Goal: Task Accomplishment & Management: Complete application form

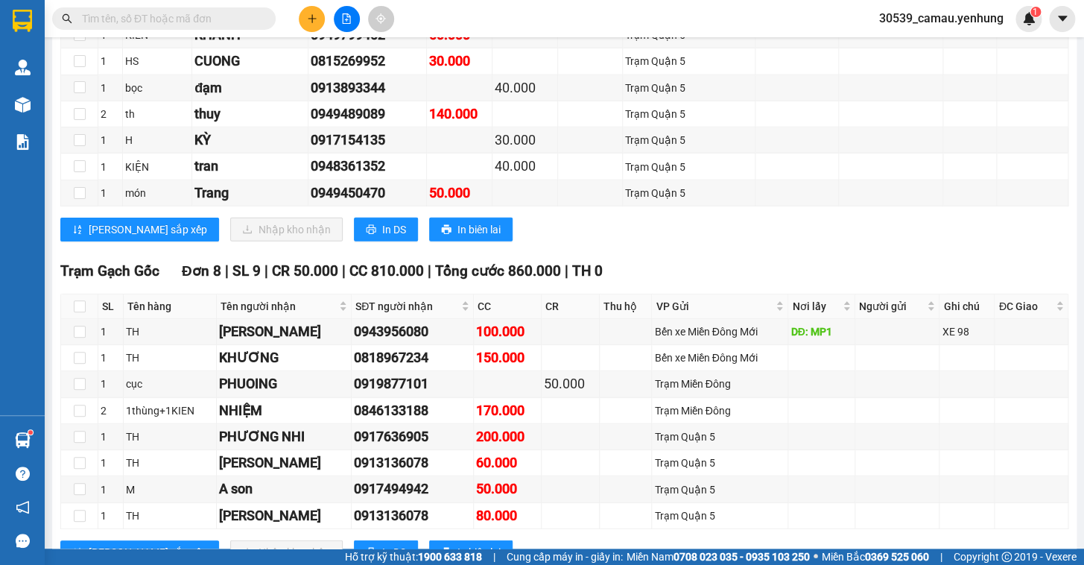
scroll to position [1334, 0]
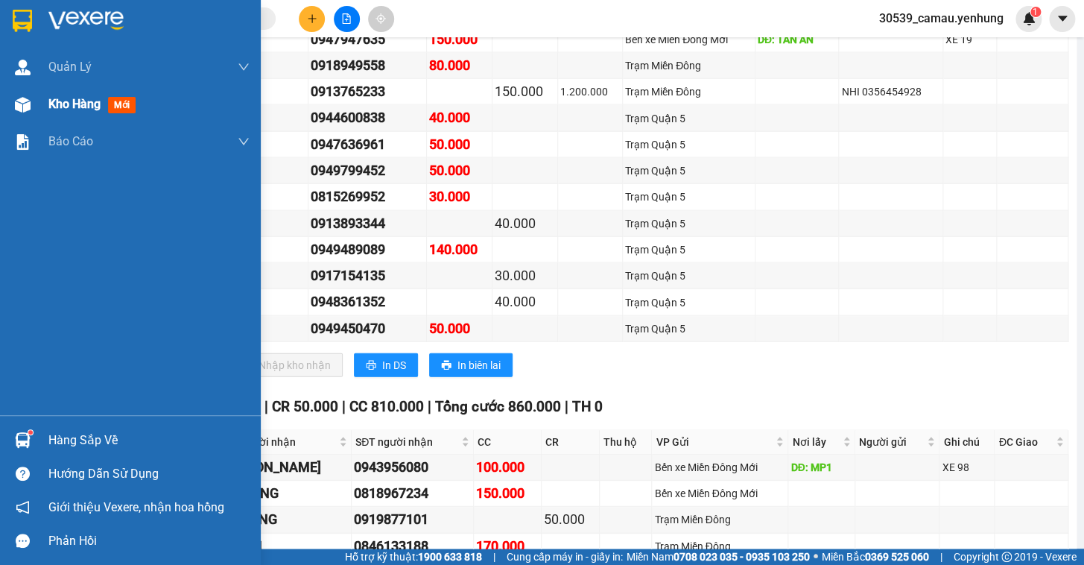
click at [47, 95] on div "Kho hàng mới" at bounding box center [130, 104] width 261 height 37
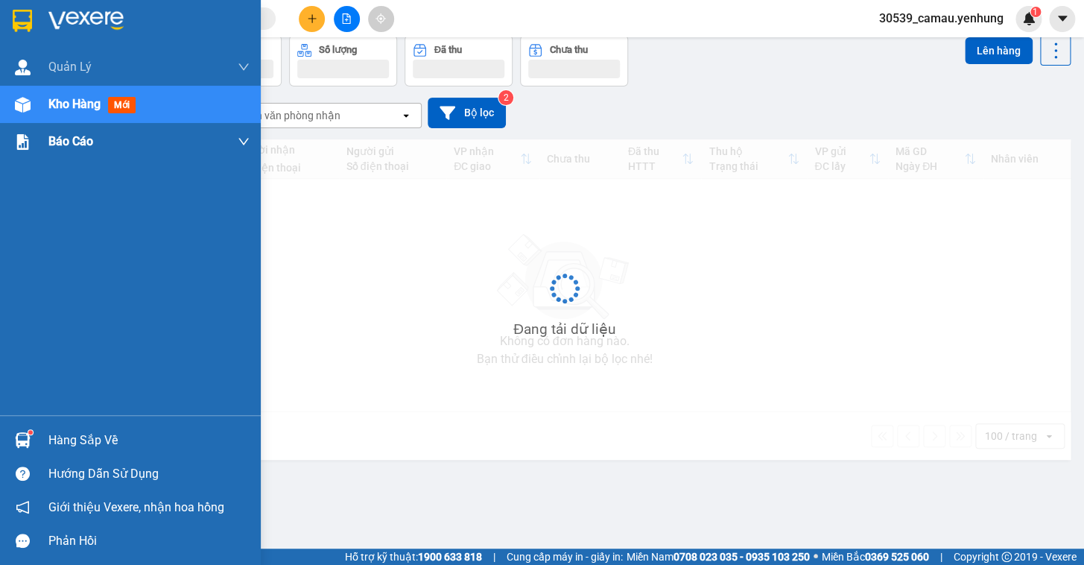
scroll to position [68, 0]
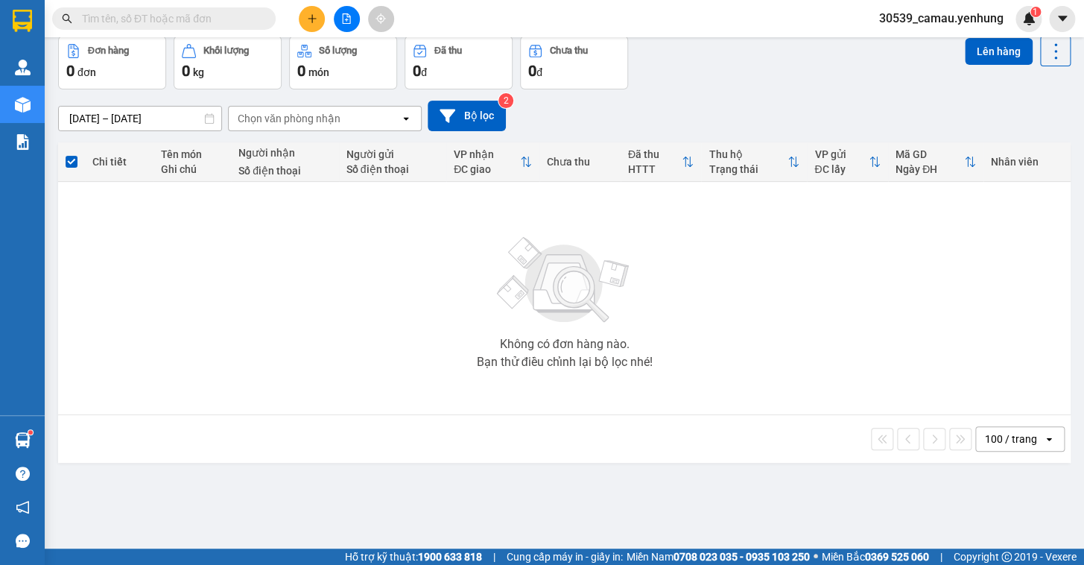
click at [303, 21] on button at bounding box center [312, 19] width 26 height 26
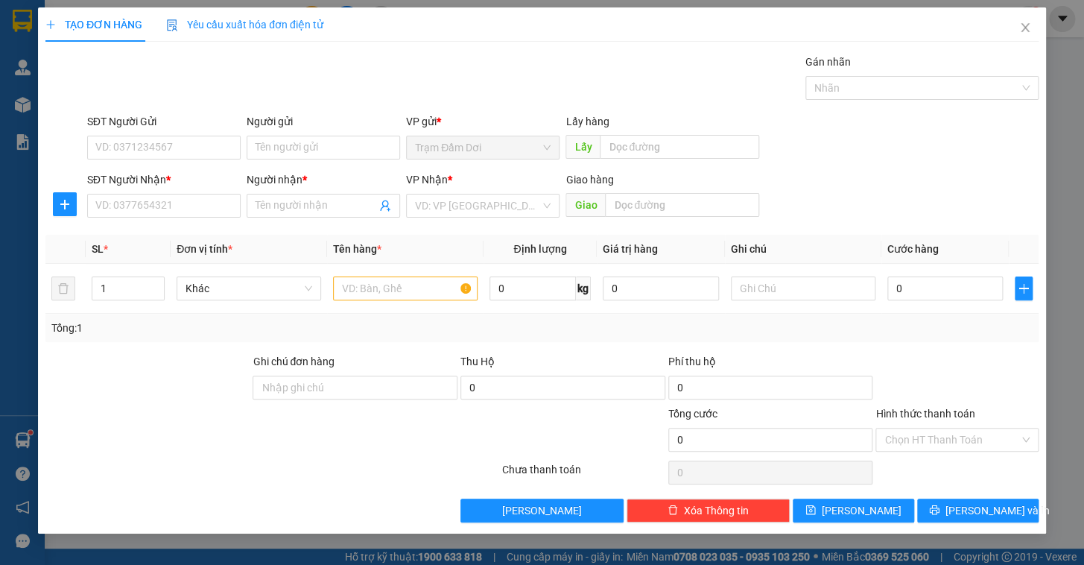
click at [188, 192] on div "SĐT Người Nhận *" at bounding box center [163, 182] width 153 height 22
click at [176, 215] on input "SĐT Người Nhận *" at bounding box center [163, 206] width 153 height 24
click at [153, 232] on div "0918583370 - tài" at bounding box center [164, 235] width 136 height 16
type input "0918583370"
type input "tài"
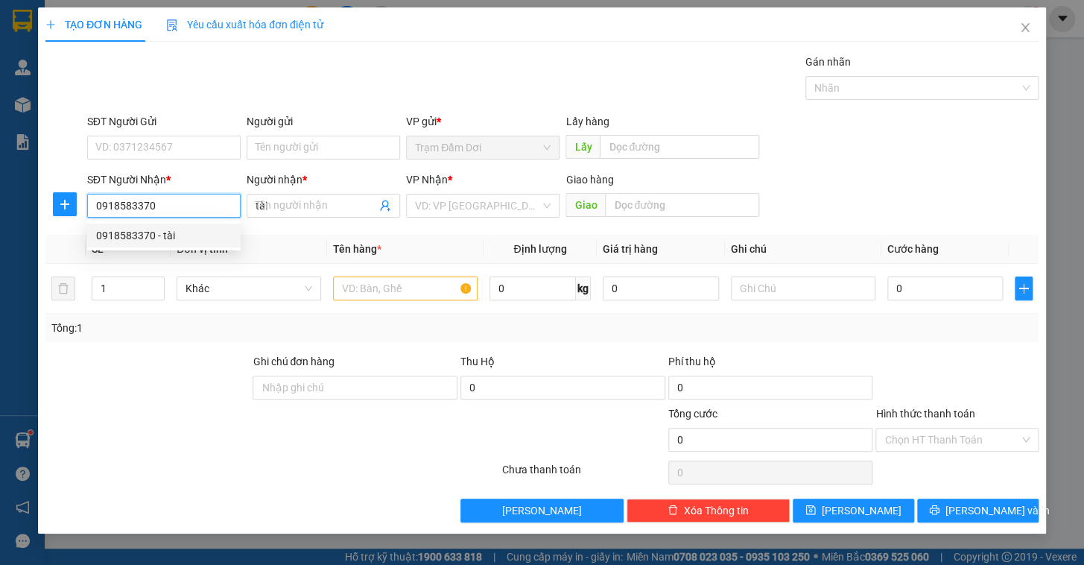
type input "70.000"
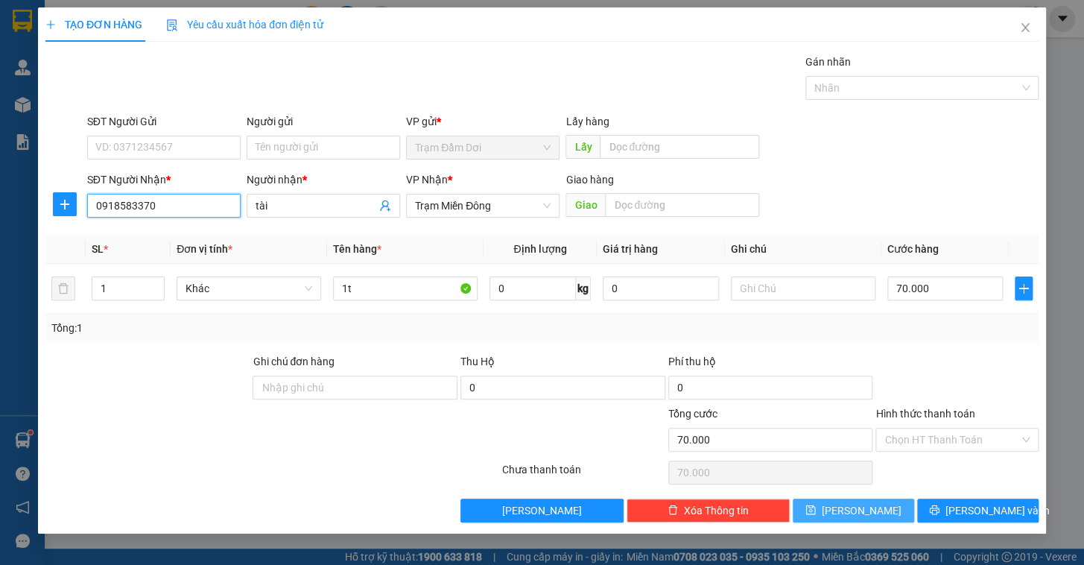
type input "0918583370"
click at [884, 516] on button "[PERSON_NAME]" at bounding box center [853, 510] width 121 height 24
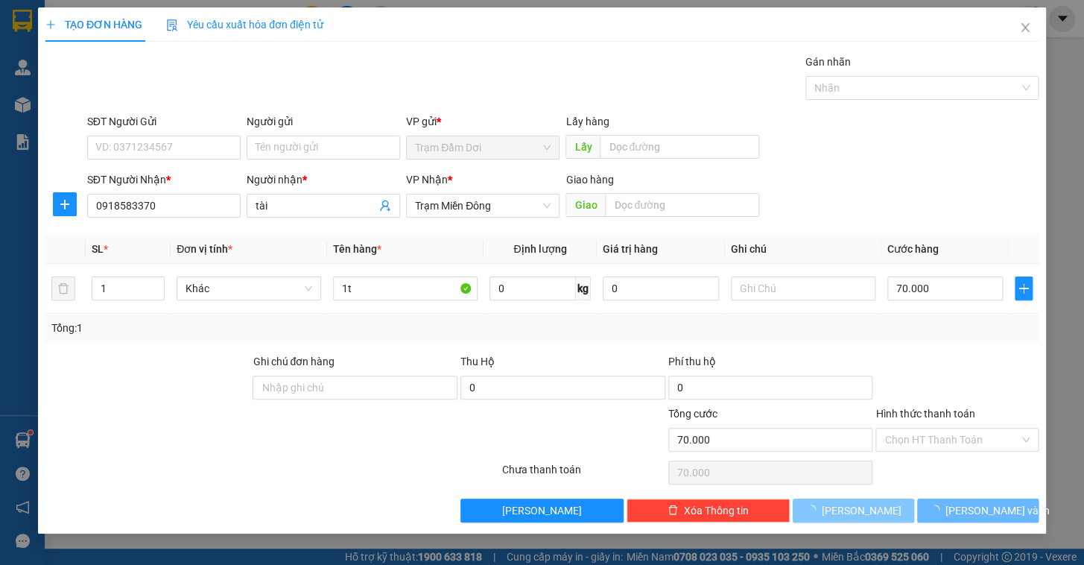
type input "0"
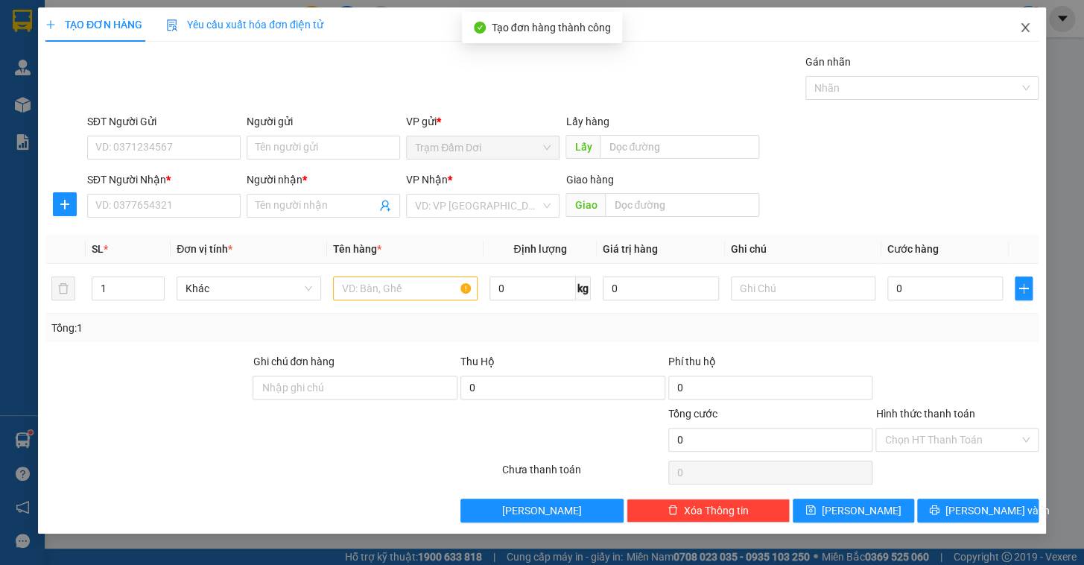
click at [1029, 29] on icon "close" at bounding box center [1025, 28] width 12 height 12
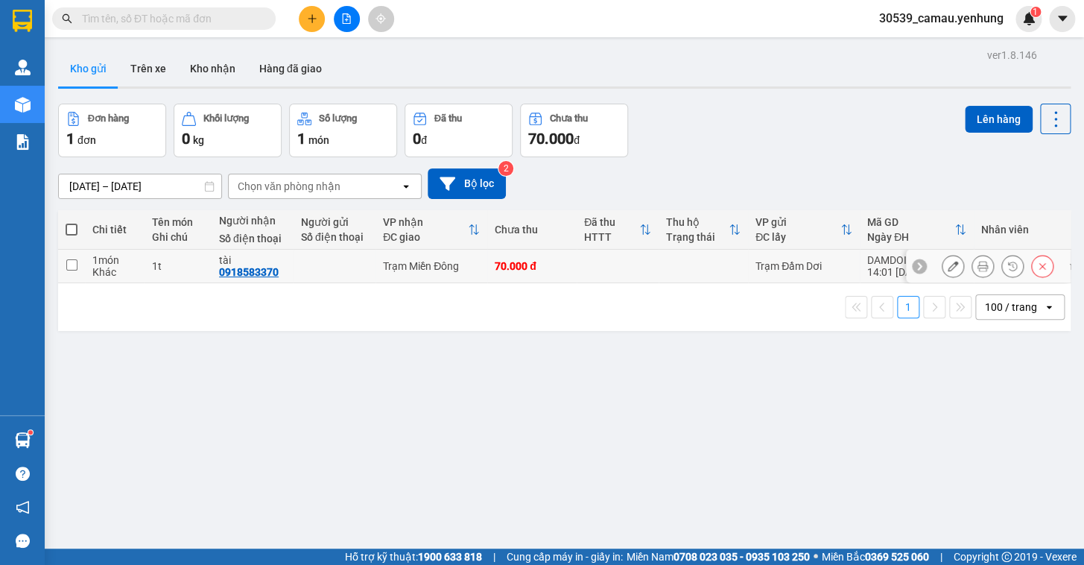
click at [74, 269] on input "checkbox" at bounding box center [71, 264] width 11 height 11
checkbox input "true"
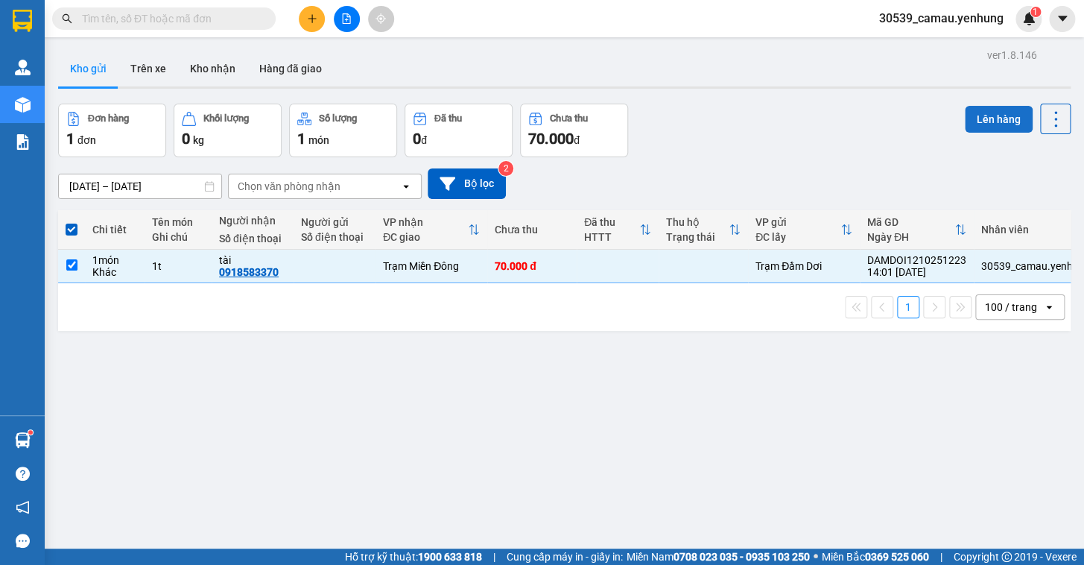
click at [982, 115] on button "Lên hàng" at bounding box center [999, 119] width 68 height 27
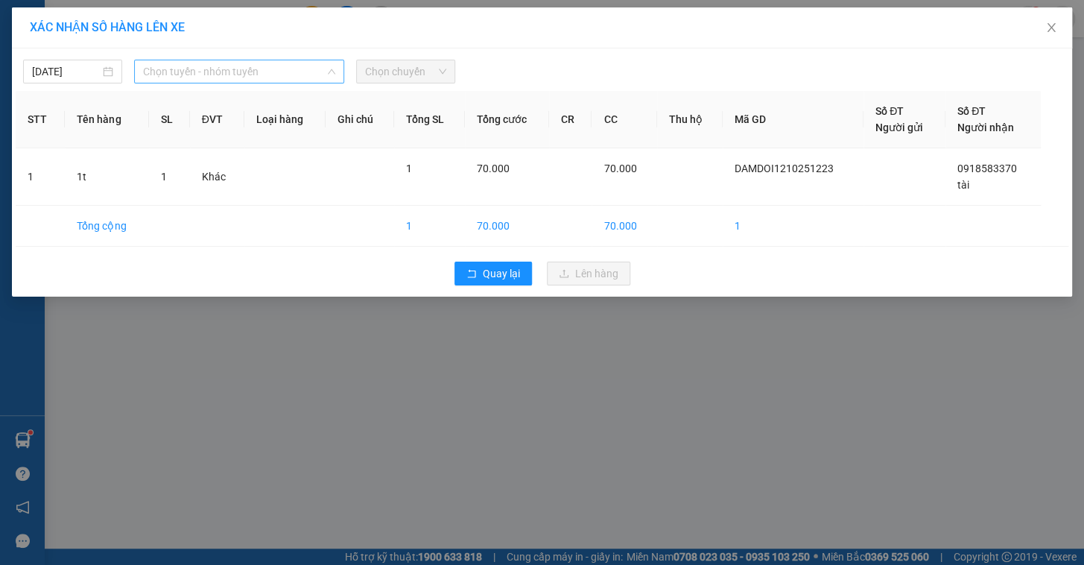
click at [258, 74] on span "Chọn tuyến - nhóm tuyến" at bounding box center [239, 71] width 192 height 22
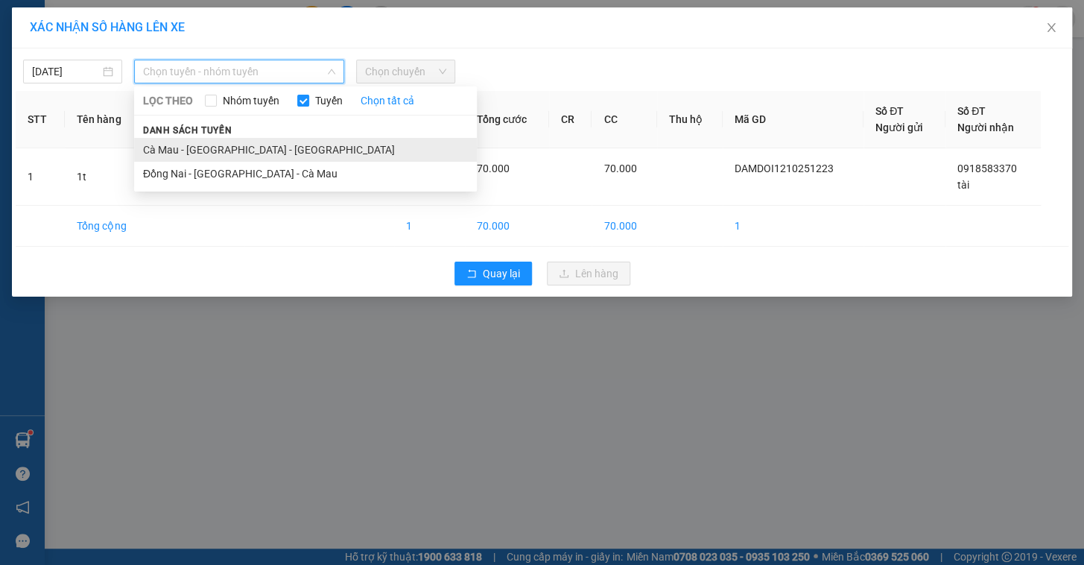
click at [238, 155] on li "Cà Mau - [GEOGRAPHIC_DATA] - [GEOGRAPHIC_DATA]" at bounding box center [305, 150] width 343 height 24
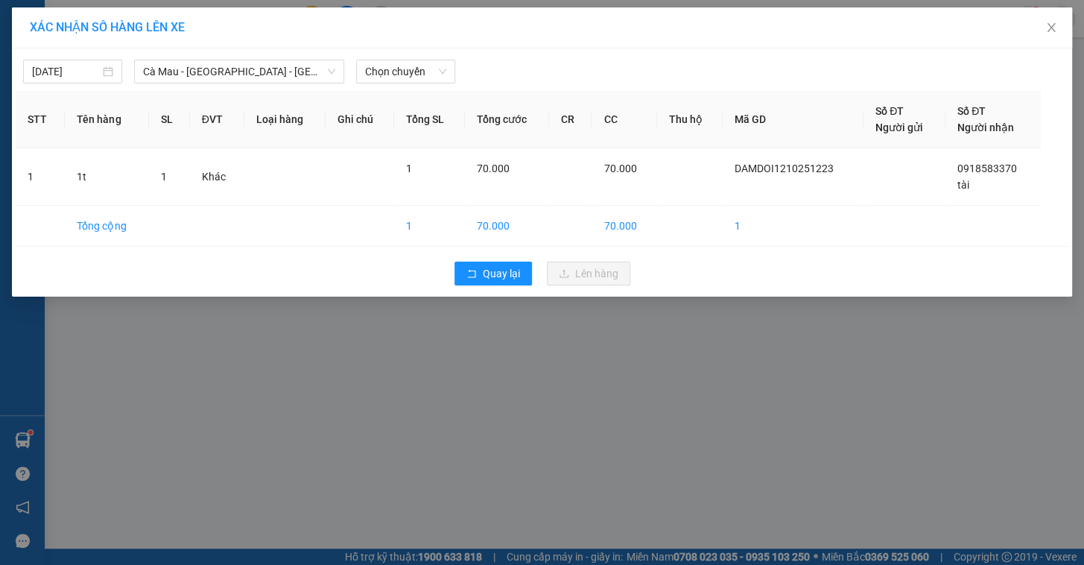
click at [428, 86] on div "[DATE] [GEOGRAPHIC_DATA] - [GEOGRAPHIC_DATA] - [GEOGRAPHIC_DATA] LỌC THEO Nhóm …" at bounding box center [542, 172] width 1060 height 248
click at [429, 79] on span "Chọn chuyến" at bounding box center [405, 71] width 81 height 22
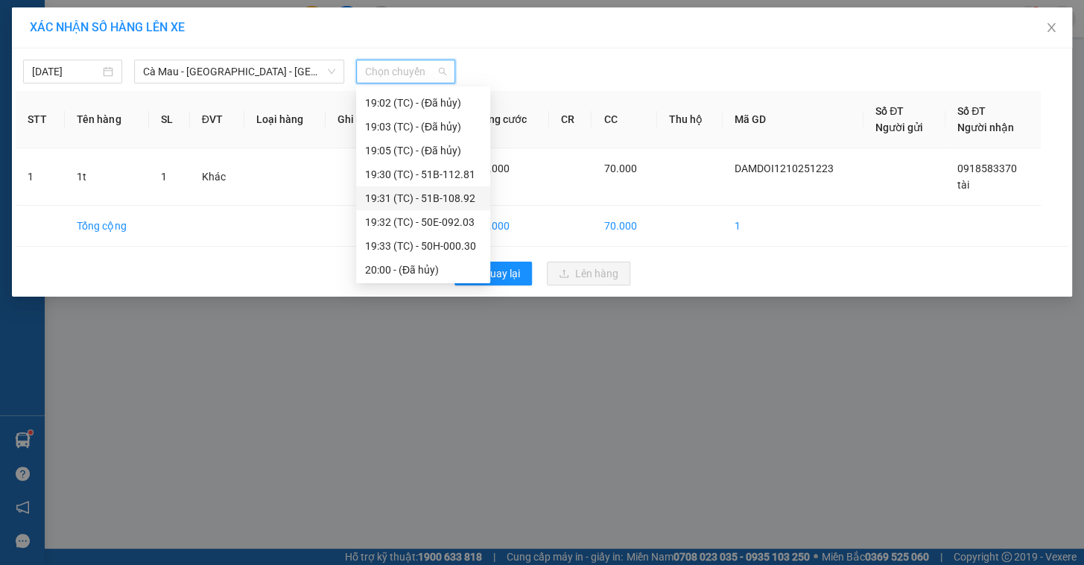
scroll to position [119, 0]
click at [1051, 35] on span "Close" at bounding box center [1051, 28] width 42 height 42
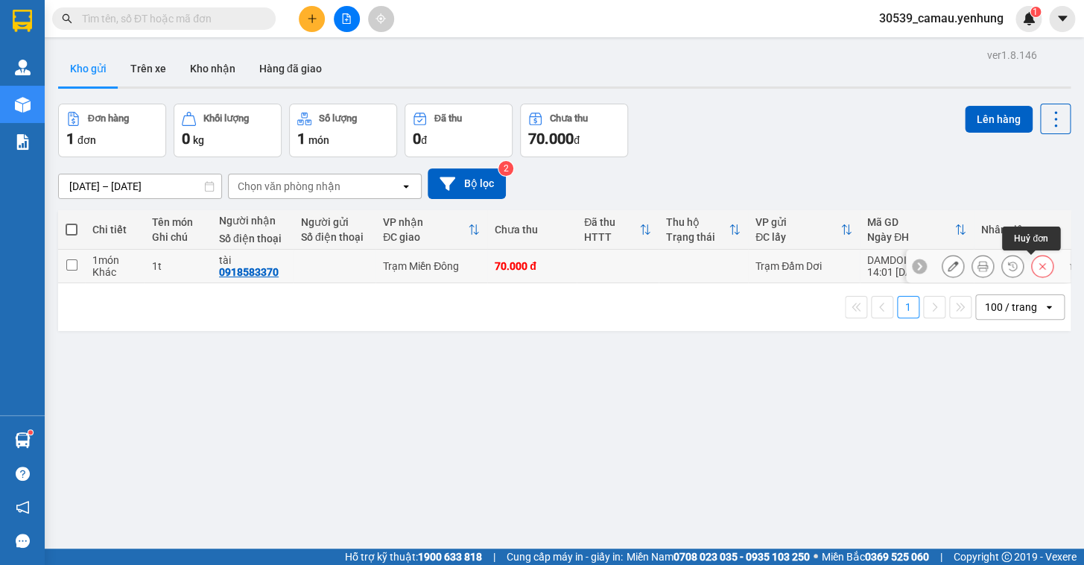
click at [1039, 259] on button at bounding box center [1042, 266] width 21 height 26
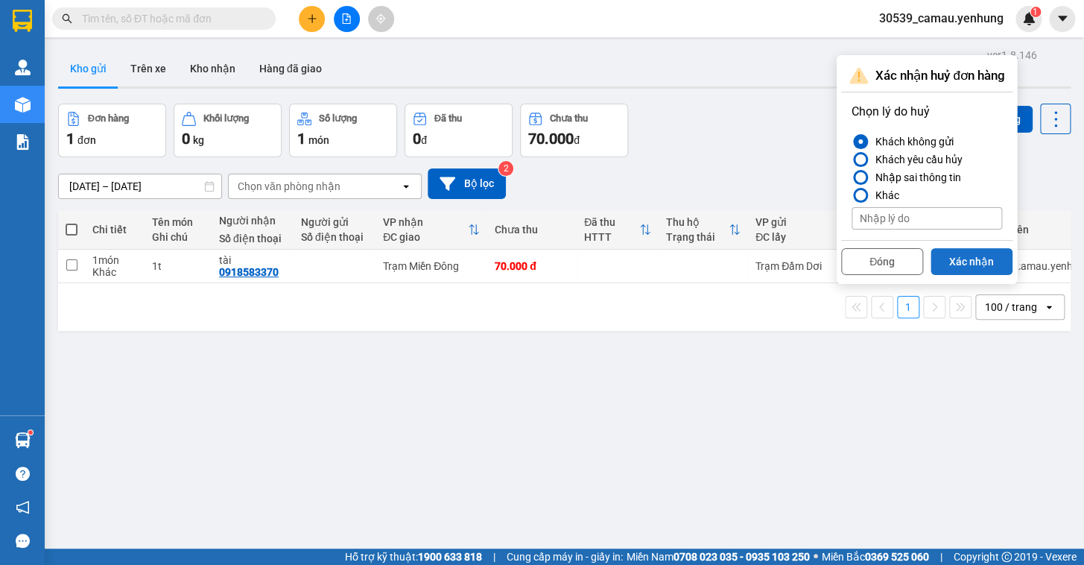
click at [982, 261] on button "Xác nhận" at bounding box center [971, 261] width 82 height 27
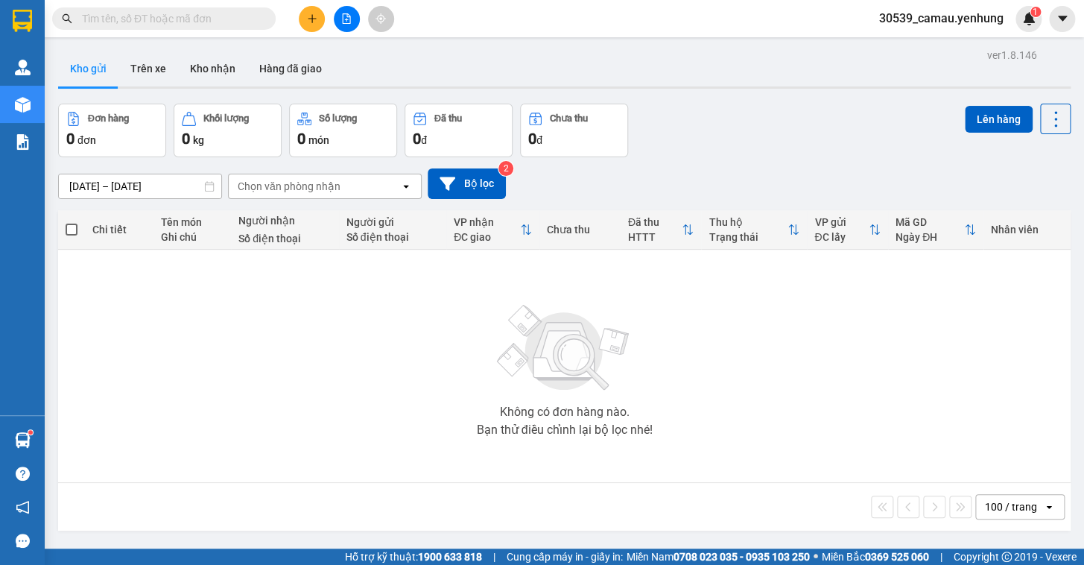
click at [319, 22] on button at bounding box center [312, 19] width 26 height 26
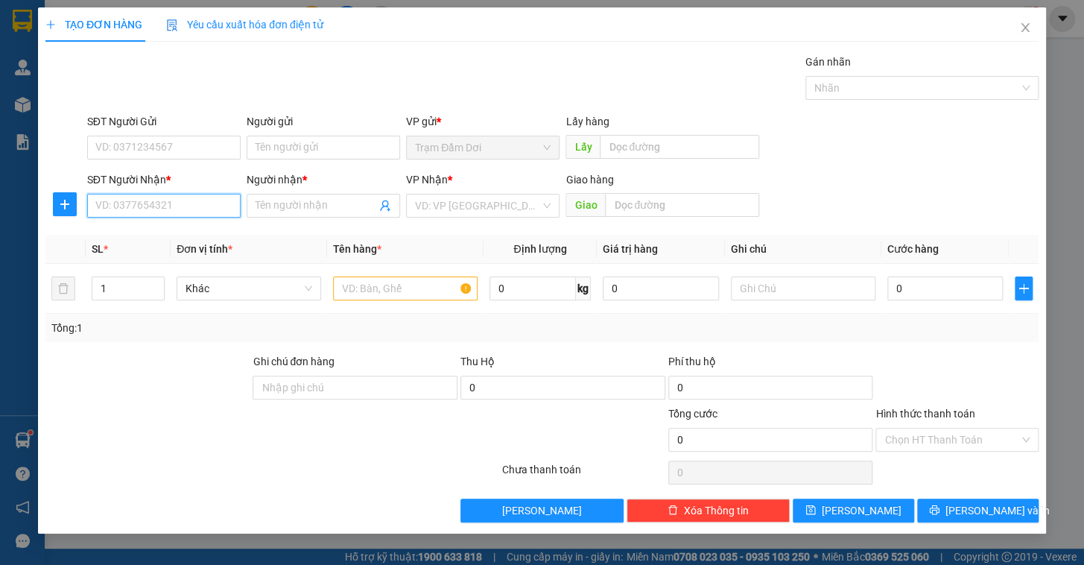
click at [144, 215] on input "SĐT Người Nhận *" at bounding box center [163, 206] width 153 height 24
click at [160, 236] on div "0918222005 - đang khao" at bounding box center [164, 235] width 136 height 16
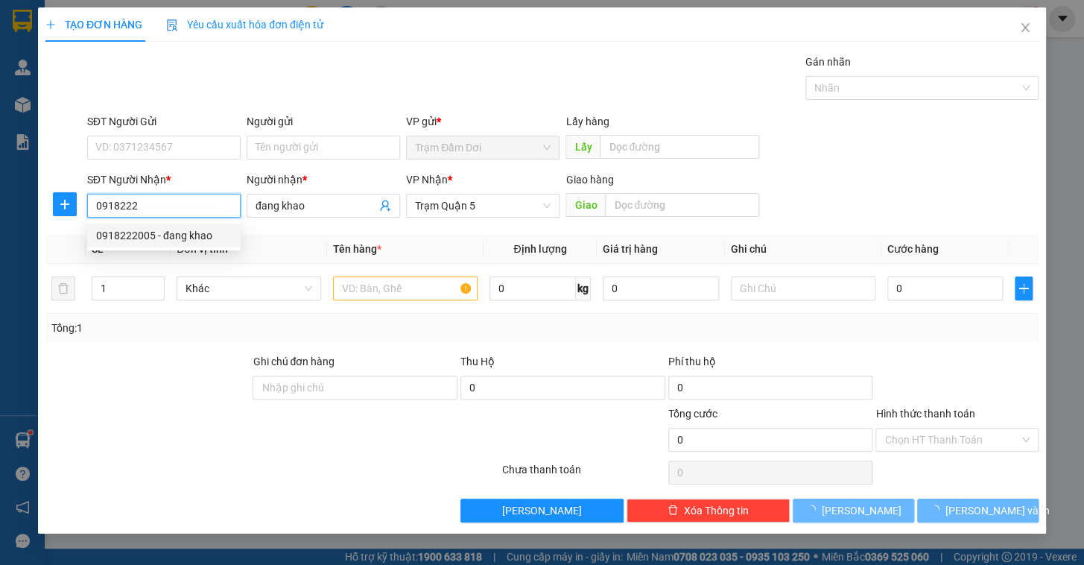
type input "0918222005"
type input "đang khao"
type input "50.000"
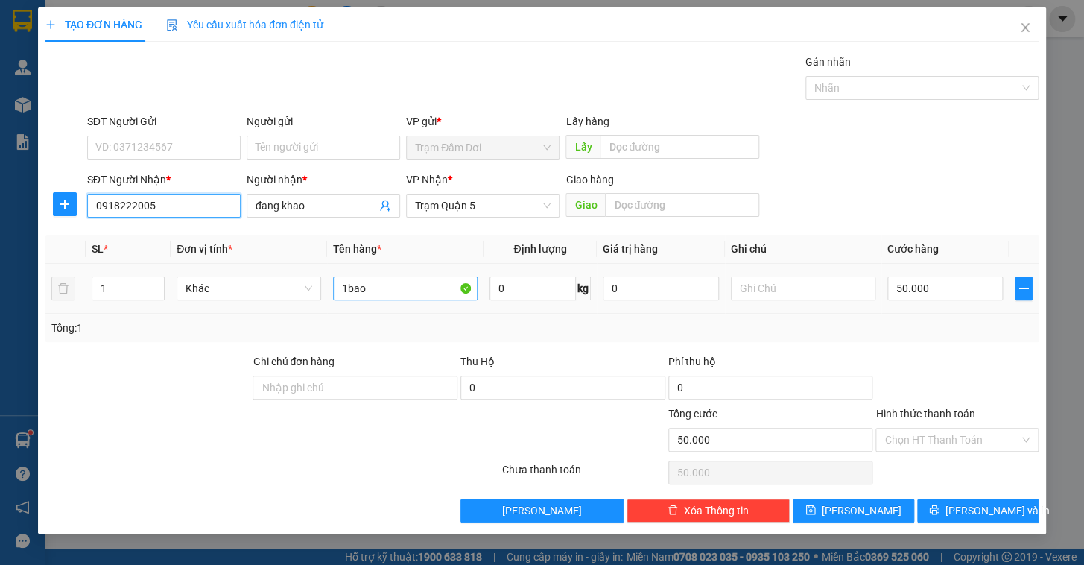
type input "0918222005"
drag, startPoint x: 404, startPoint y: 291, endPoint x: 336, endPoint y: 288, distance: 67.9
click at [336, 288] on input "1bao" at bounding box center [405, 288] width 145 height 24
type input "1h"
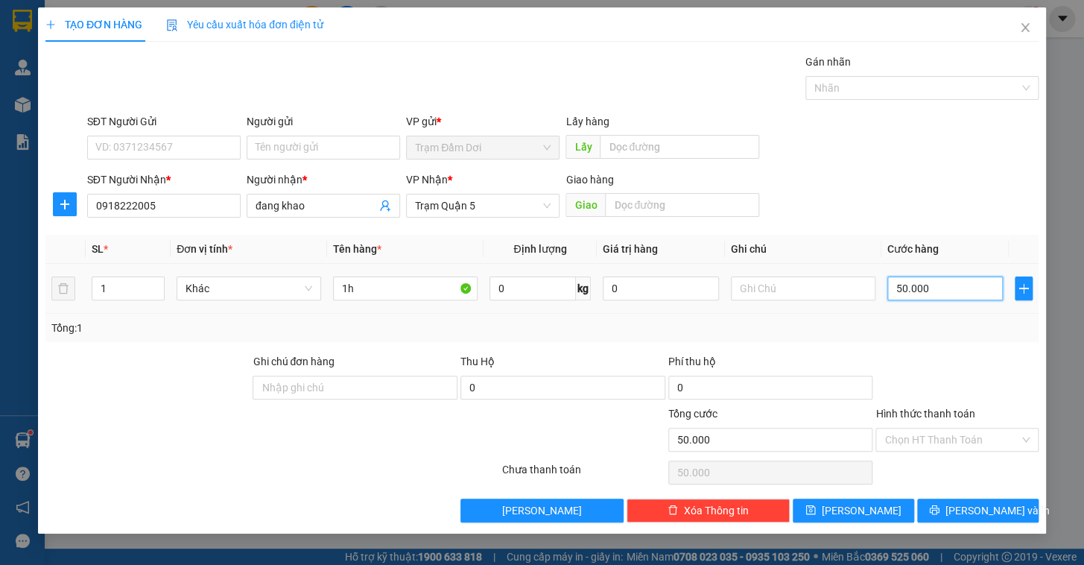
click at [929, 288] on input "50.000" at bounding box center [945, 288] width 116 height 24
type input "3"
type input "30"
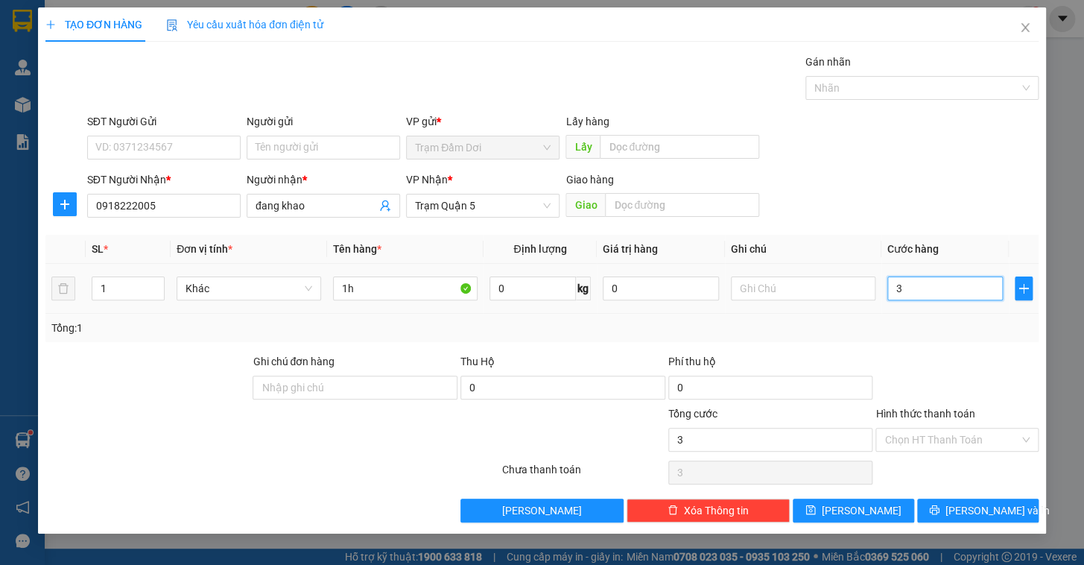
type input "30"
type input "30.000"
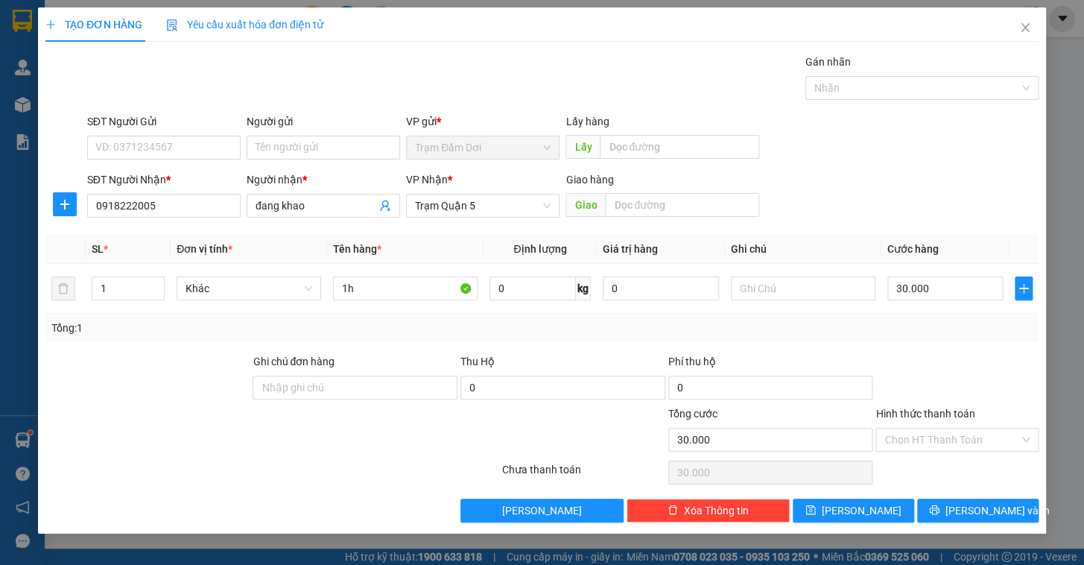
drag, startPoint x: 928, startPoint y: 321, endPoint x: 930, endPoint y: 349, distance: 27.7
click at [927, 327] on div "Tổng: 1" at bounding box center [541, 328] width 981 height 16
click at [872, 514] on button "[PERSON_NAME]" at bounding box center [853, 510] width 121 height 24
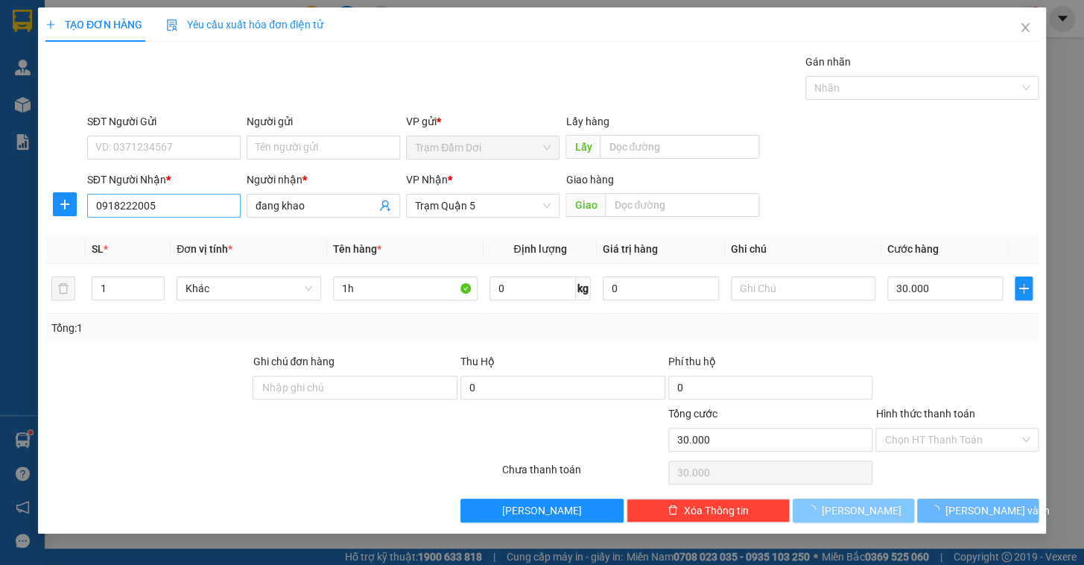
type input "0"
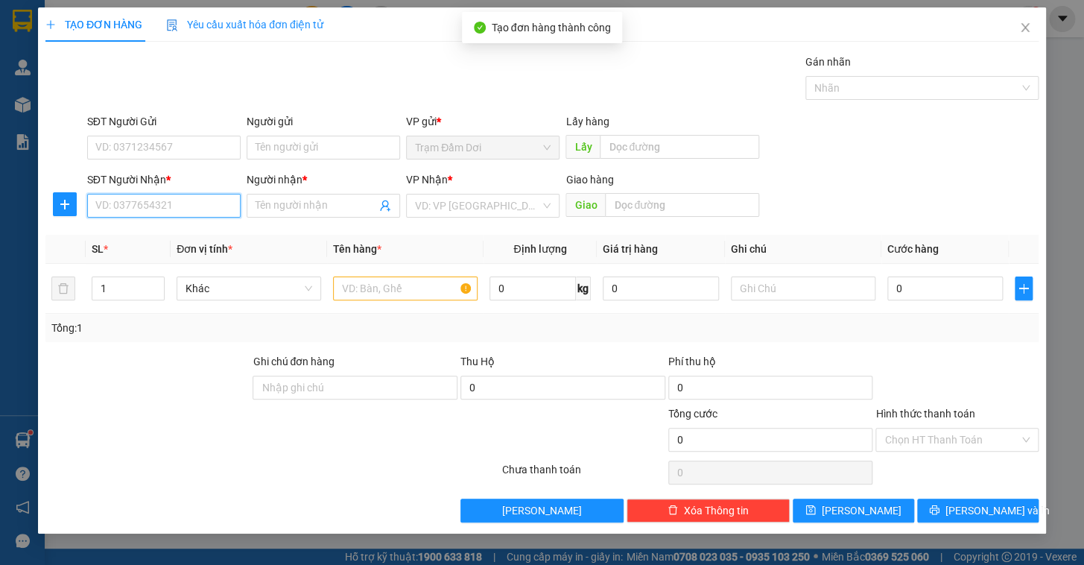
click at [168, 211] on input "SĐT Người Nhận *" at bounding box center [163, 206] width 153 height 24
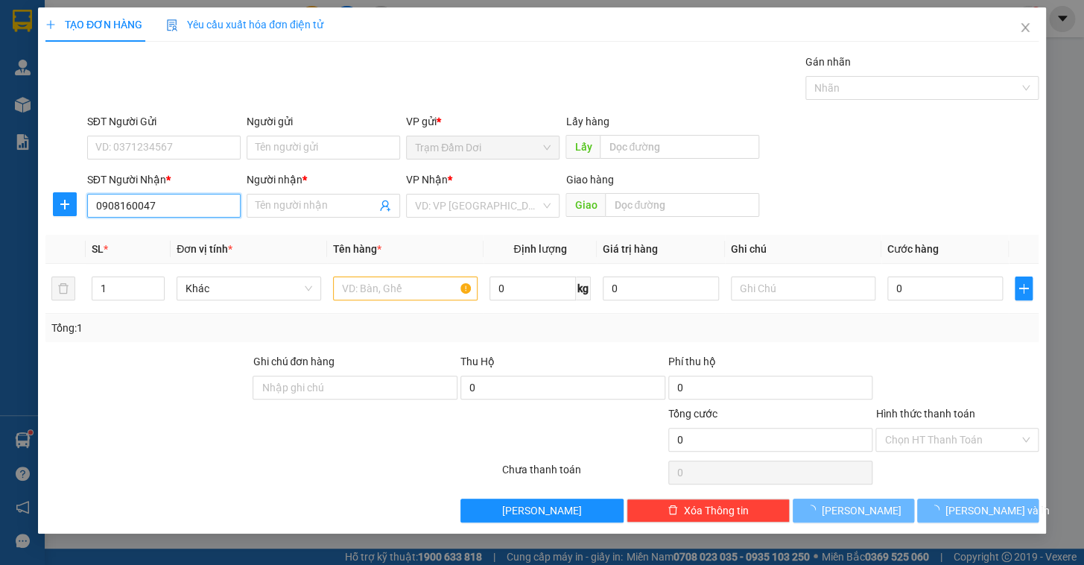
type input "0908160047"
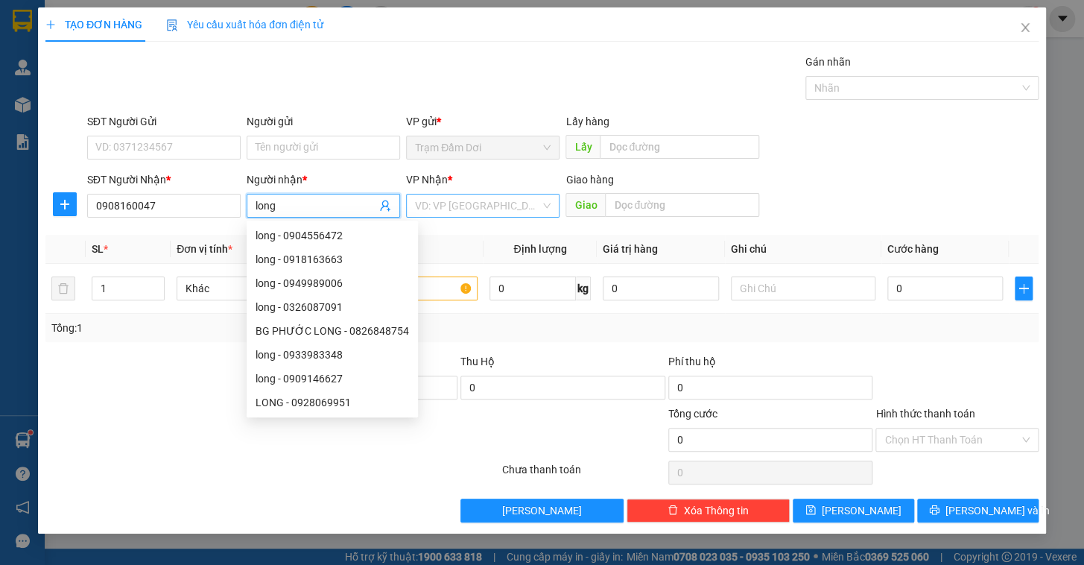
type input "long"
click at [472, 206] on input "search" at bounding box center [477, 205] width 125 height 22
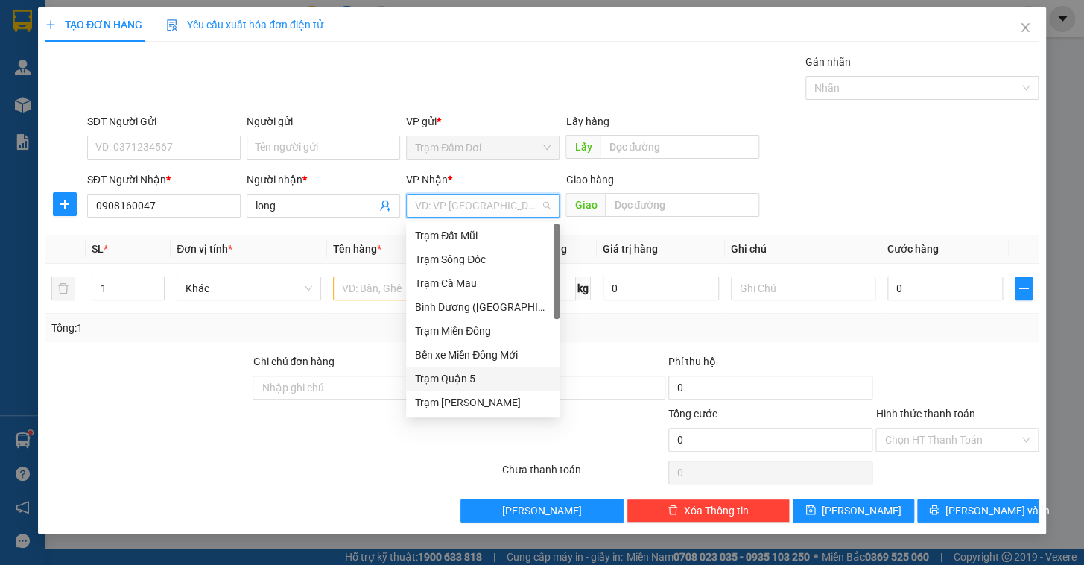
click at [464, 372] on div "Trạm Quận 5" at bounding box center [483, 378] width 136 height 16
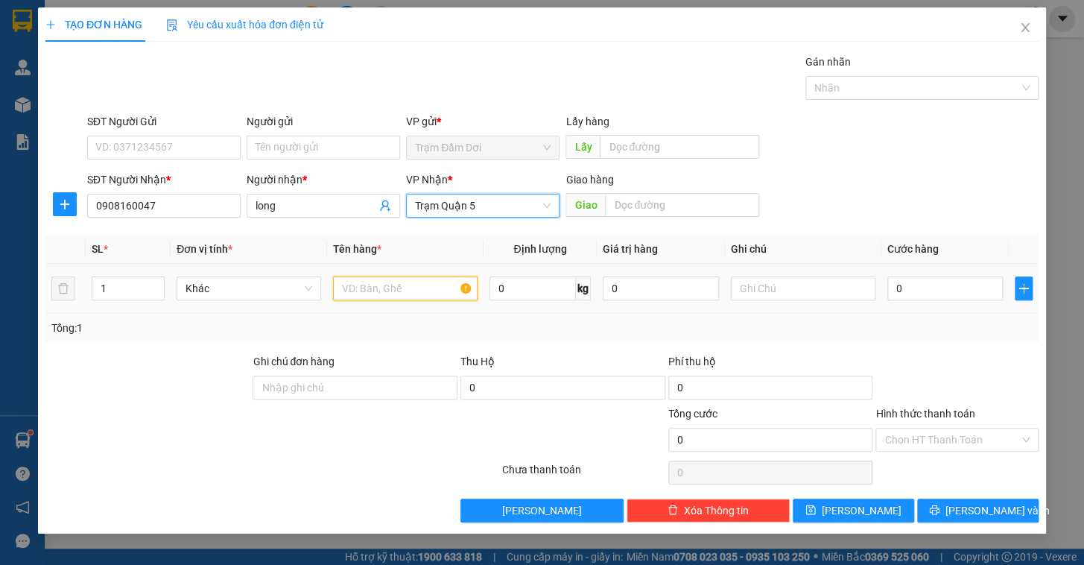
click at [399, 293] on input "text" at bounding box center [405, 288] width 145 height 24
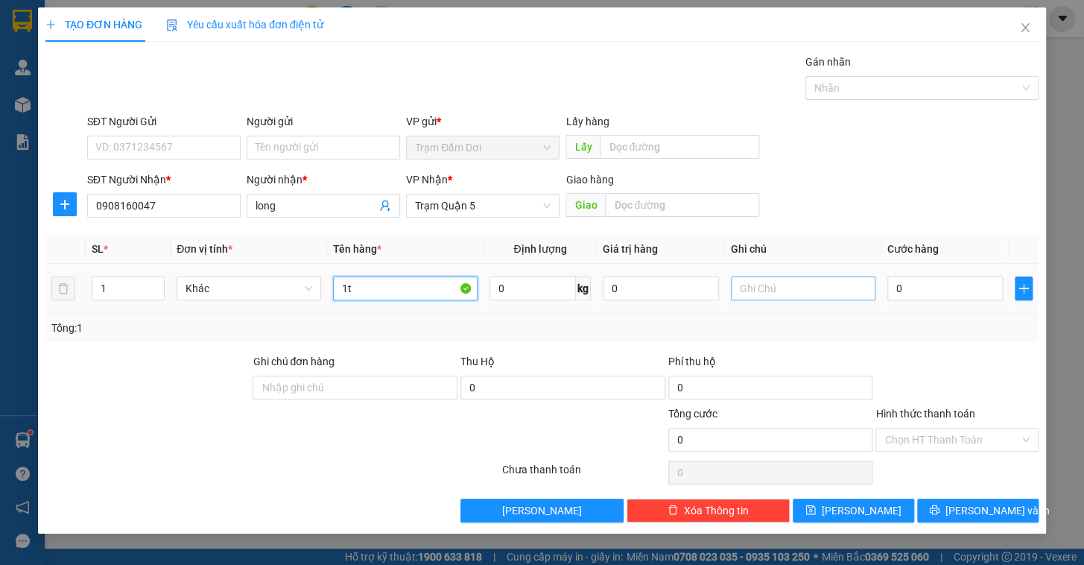
type input "1t"
click at [767, 291] on input "text" at bounding box center [803, 288] width 145 height 24
type input "1"
type input "q7"
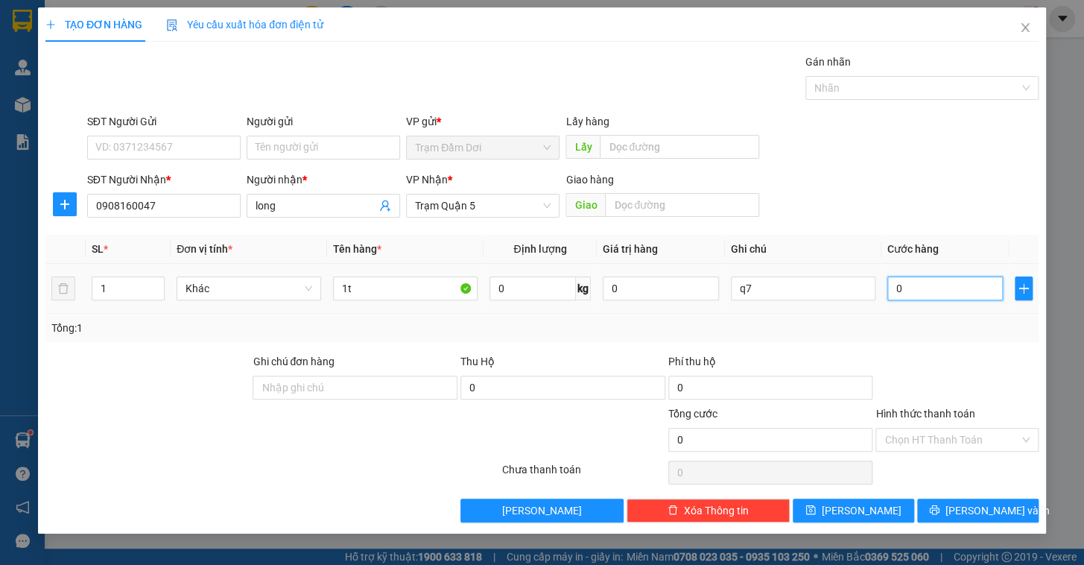
click at [970, 285] on input "0" at bounding box center [945, 288] width 116 height 24
type input "1"
type input "15"
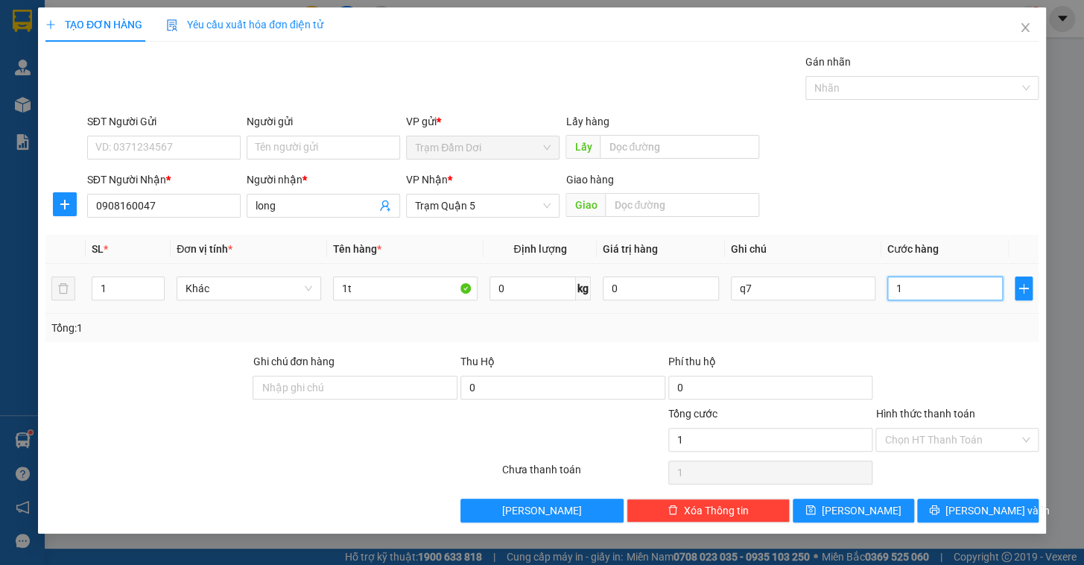
type input "15"
type input "150"
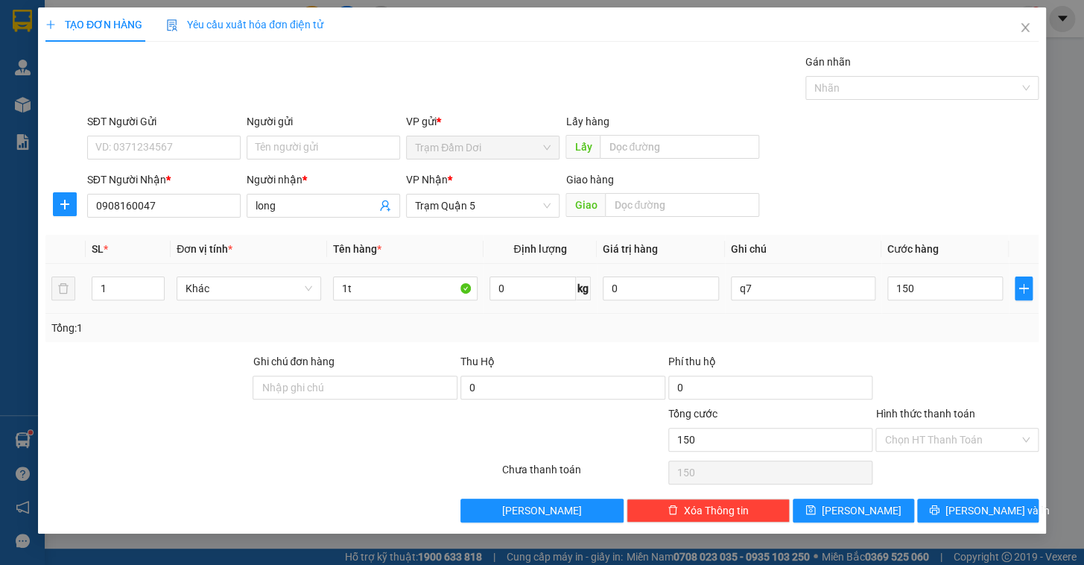
type input "150.000"
click at [949, 322] on div "Tổng: 1" at bounding box center [541, 328] width 981 height 16
click at [856, 510] on span "[PERSON_NAME]" at bounding box center [862, 510] width 80 height 16
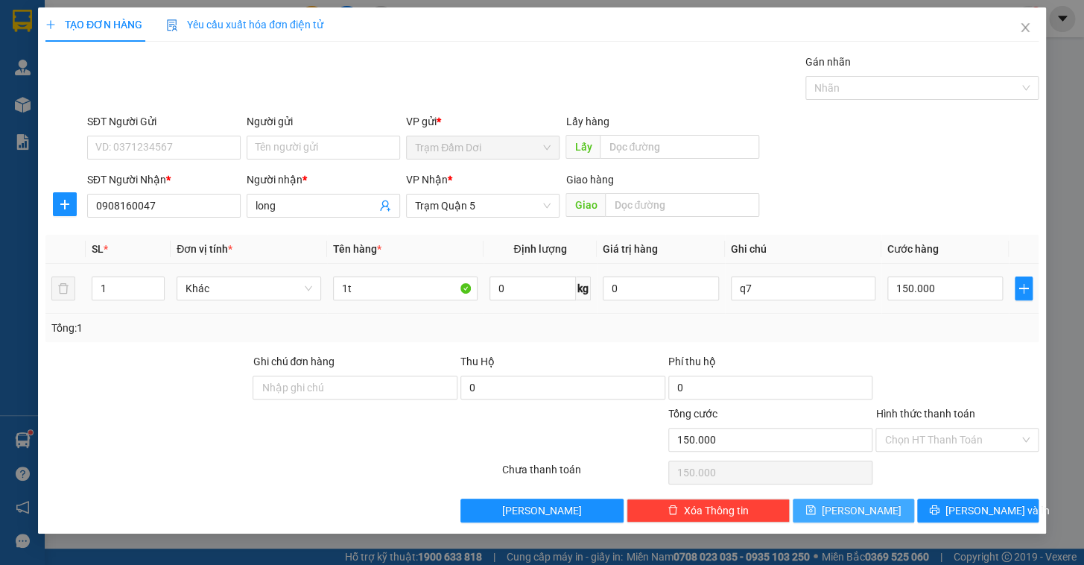
type input "0"
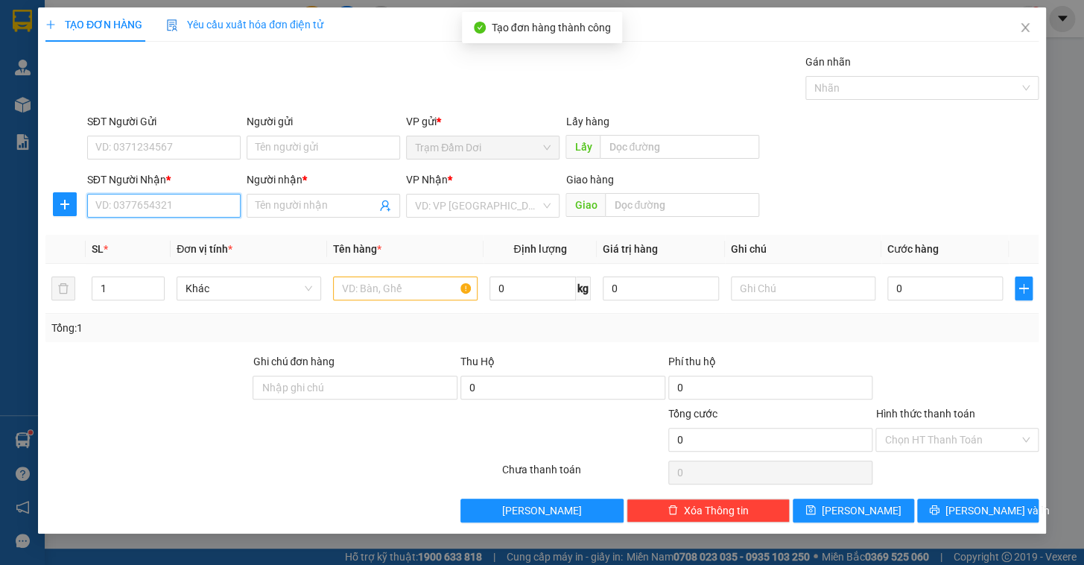
click at [174, 205] on input "SĐT Người Nhận *" at bounding box center [163, 206] width 153 height 24
type input "0866511274"
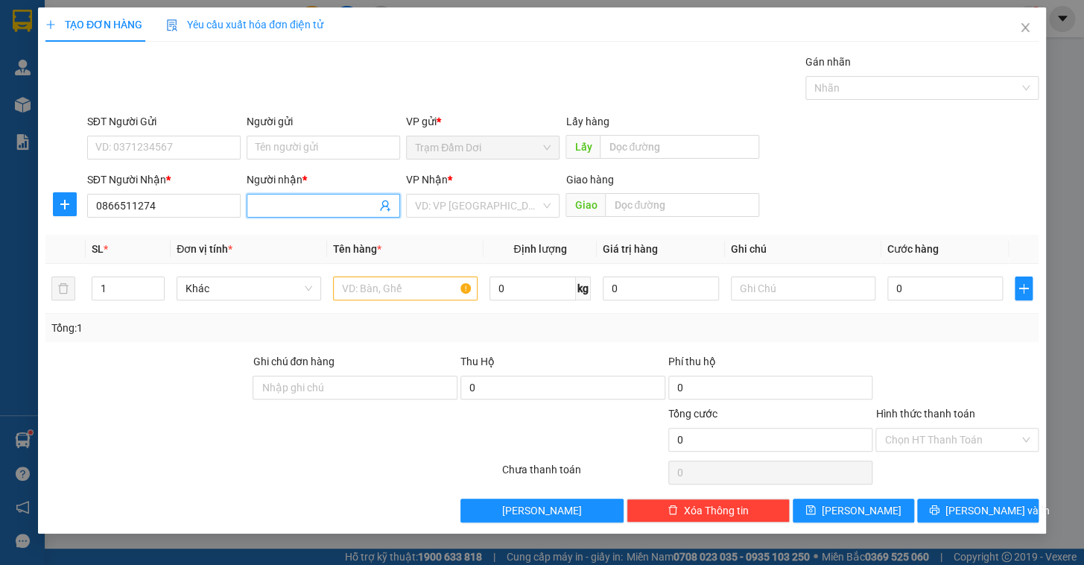
click at [309, 194] on span at bounding box center [323, 206] width 153 height 24
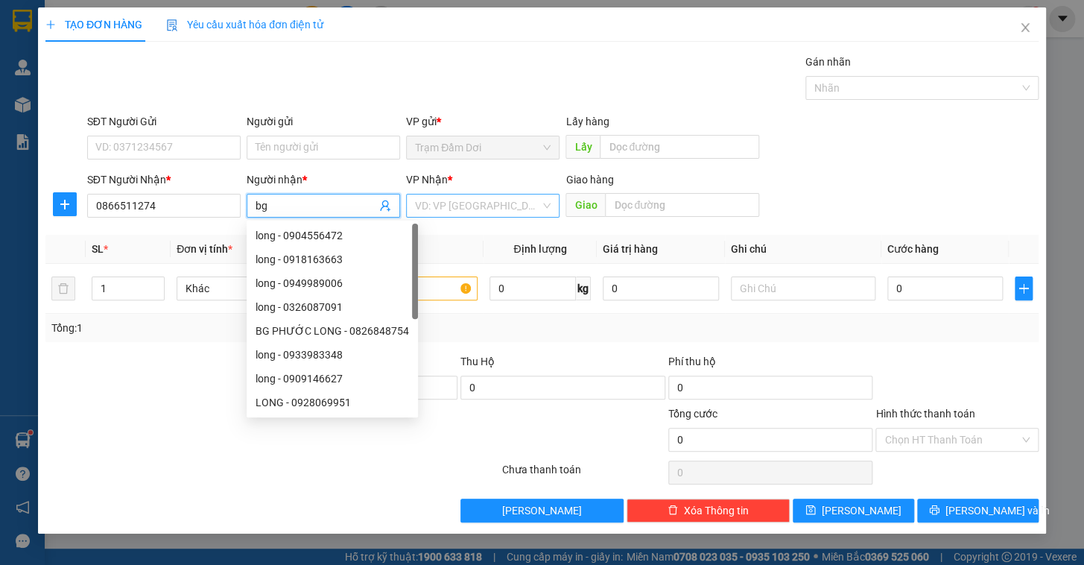
type input "bg"
click at [463, 201] on input "search" at bounding box center [477, 205] width 125 height 22
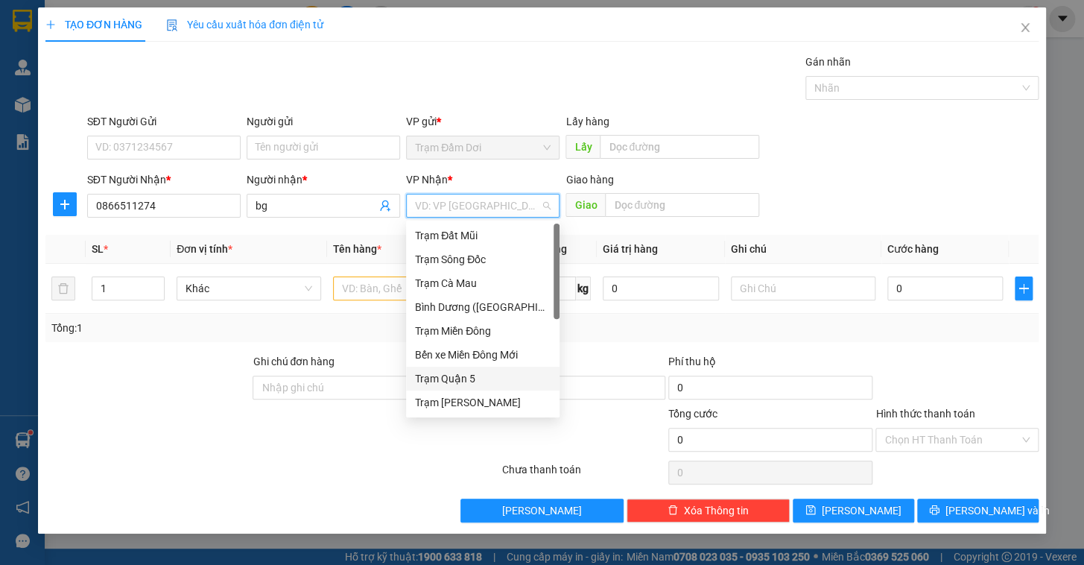
click at [487, 379] on div "Trạm Quận 5" at bounding box center [483, 378] width 136 height 16
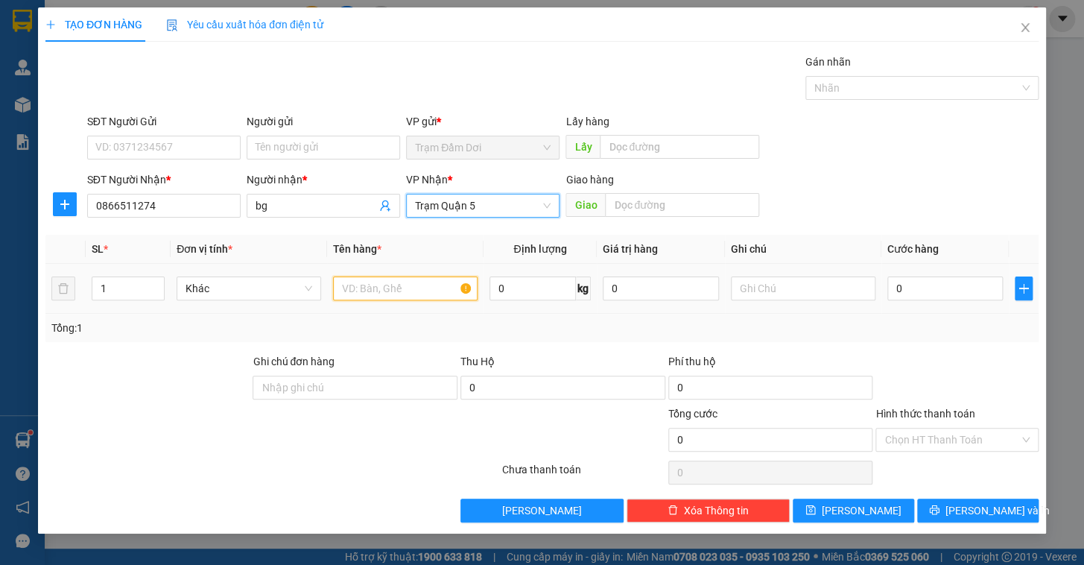
click at [361, 295] on input "text" at bounding box center [405, 288] width 145 height 24
type input "1t"
click at [919, 300] on div "0" at bounding box center [945, 288] width 116 height 30
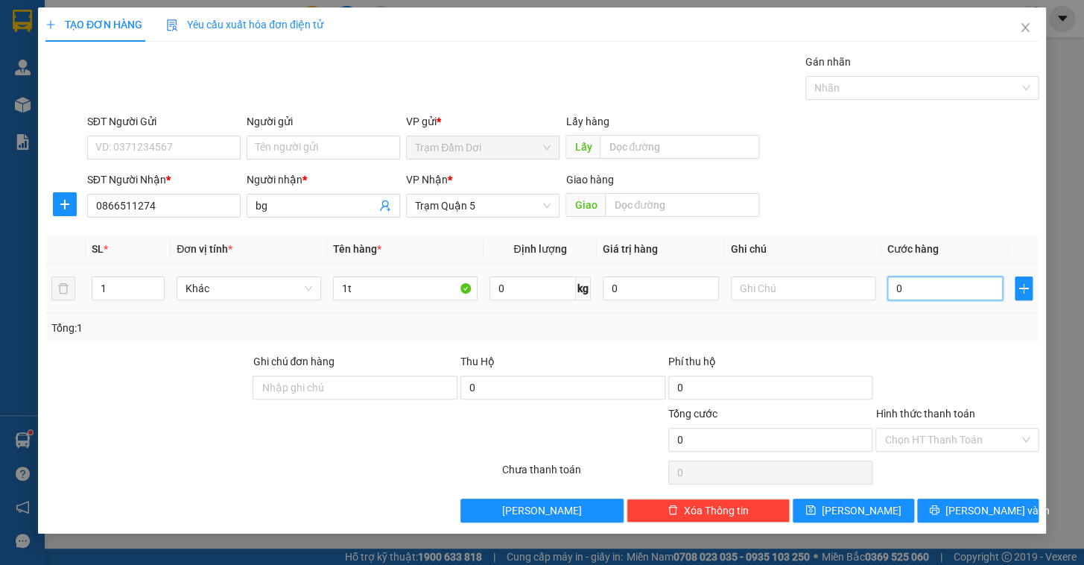
click at [924, 294] on input "0" at bounding box center [945, 288] width 116 height 24
type input "6"
type input "60"
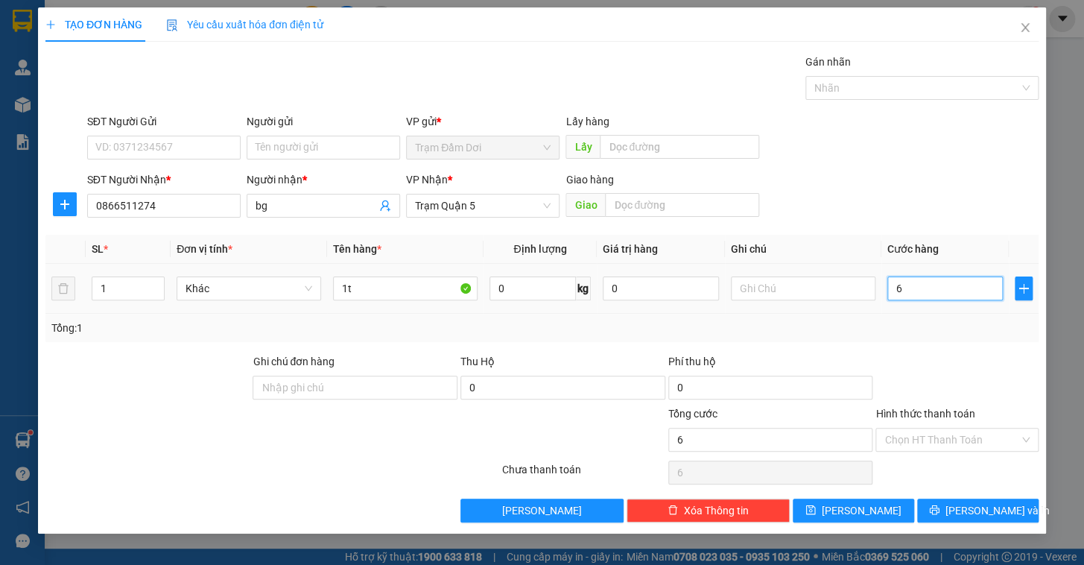
type input "60"
type input "60.000"
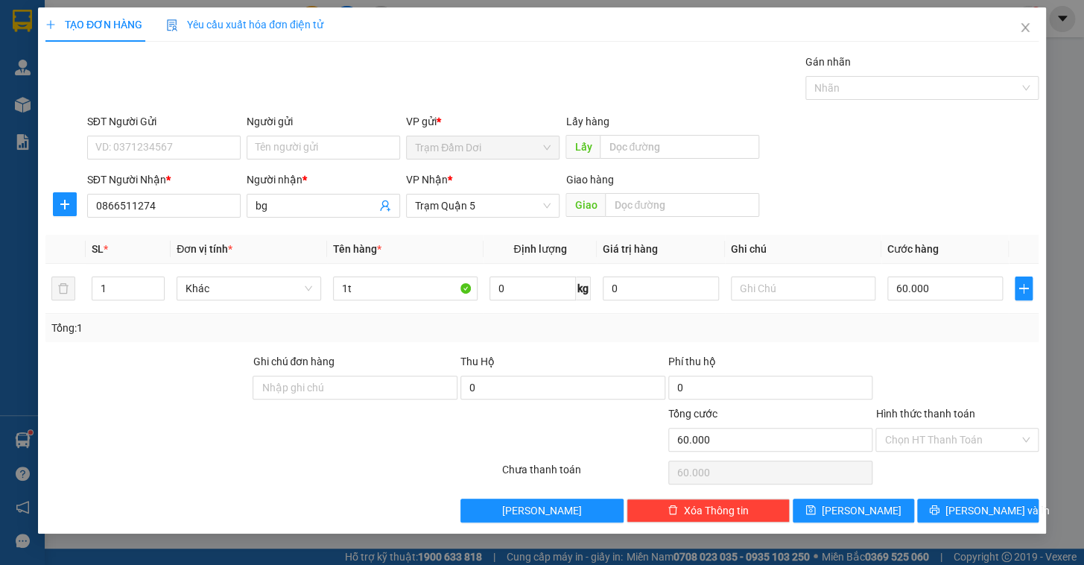
click at [924, 329] on div "Tổng: 1" at bounding box center [541, 328] width 981 height 16
click at [924, 434] on input "Hình thức thanh toán" at bounding box center [951, 439] width 135 height 22
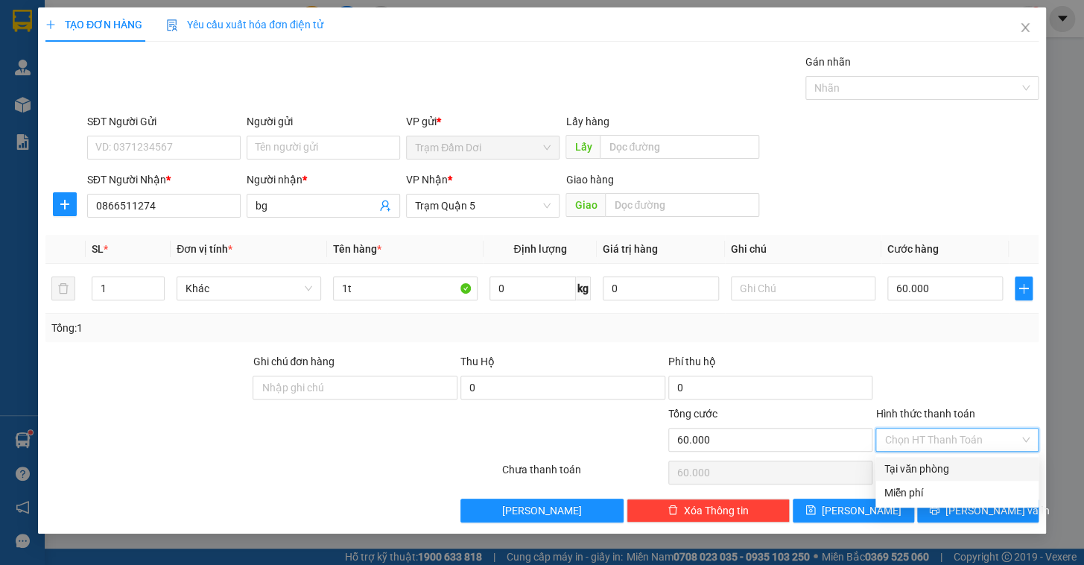
click at [910, 472] on div "Tại văn phòng" at bounding box center [956, 468] width 145 height 16
type input "0"
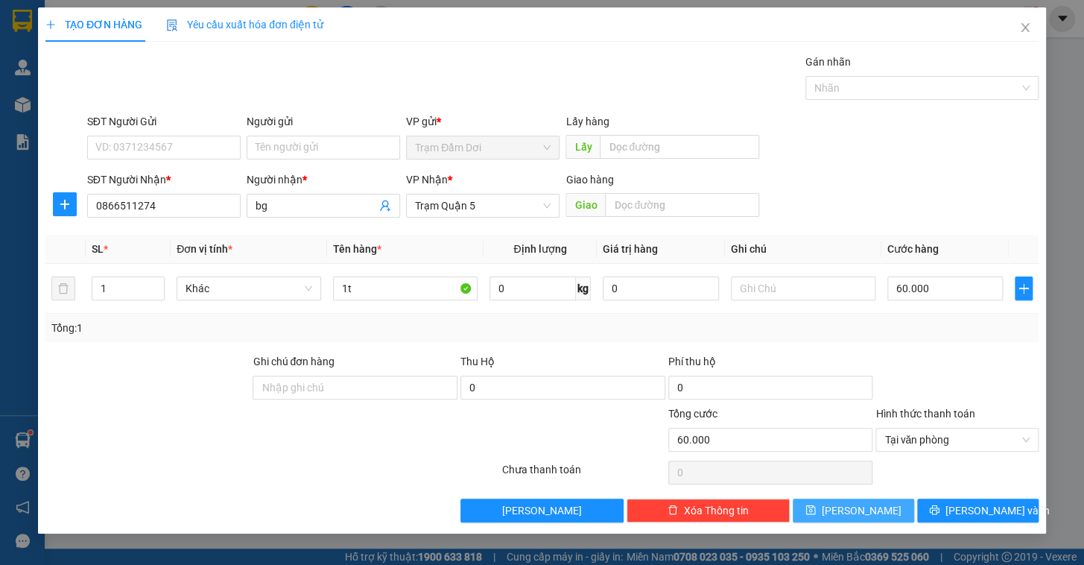
drag, startPoint x: 878, startPoint y: 504, endPoint x: 279, endPoint y: 242, distance: 654.5
click at [878, 504] on button "[PERSON_NAME]" at bounding box center [853, 510] width 121 height 24
type input "0"
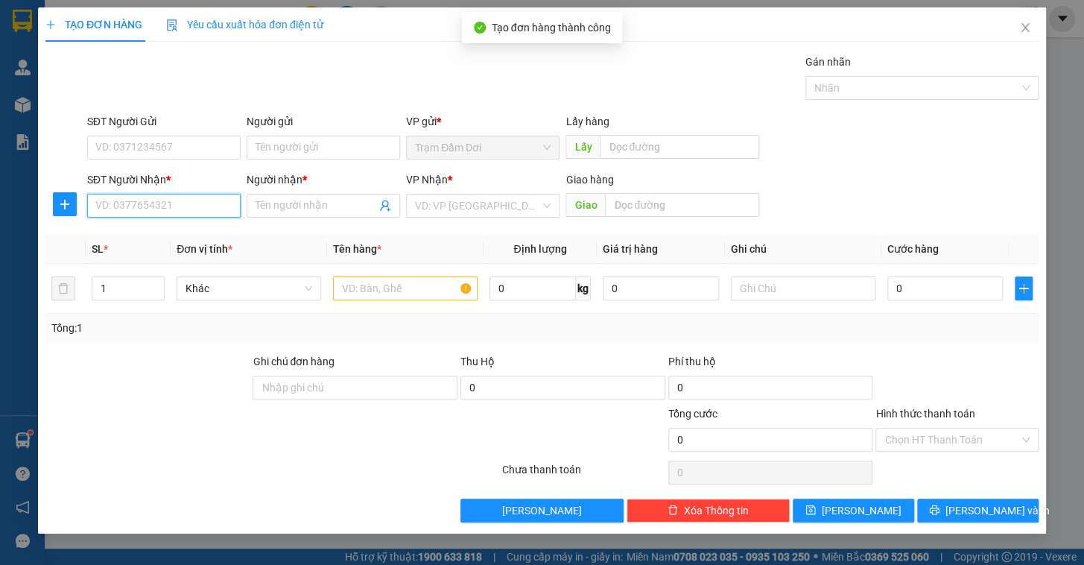
click at [172, 202] on input "SĐT Người Nhận *" at bounding box center [163, 206] width 153 height 24
click at [148, 236] on div "0779026372 - abc" at bounding box center [164, 235] width 136 height 16
type input "0779026372"
type input "abc"
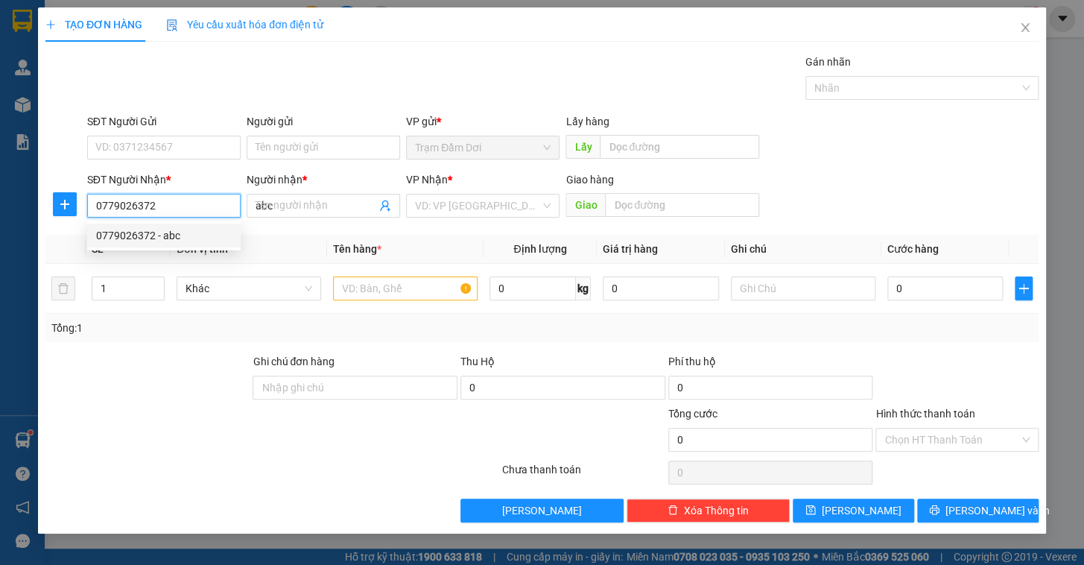
type input "120.000"
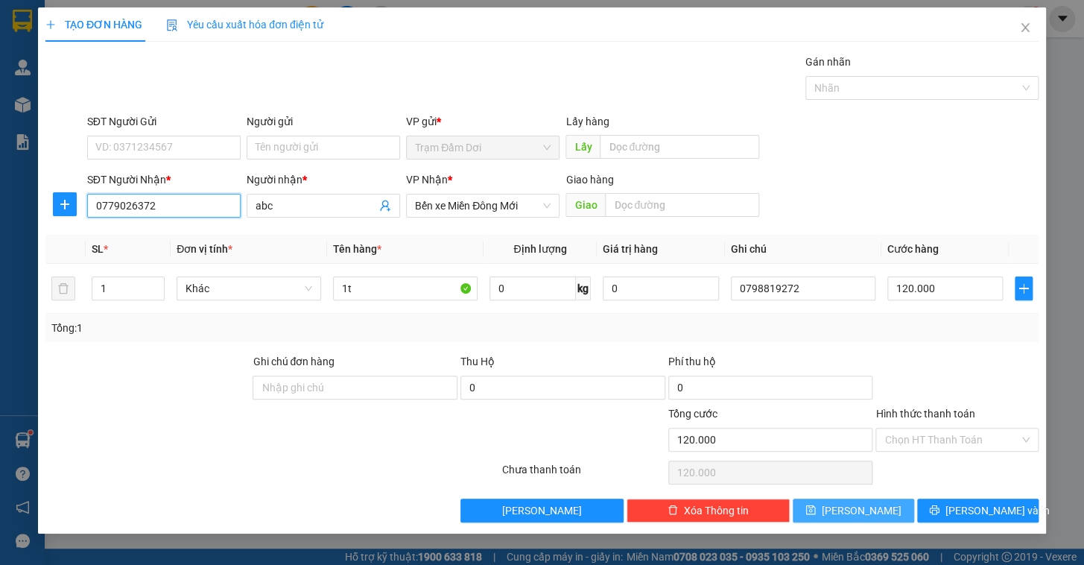
type input "0779026372"
click at [855, 504] on span "[PERSON_NAME]" at bounding box center [862, 510] width 80 height 16
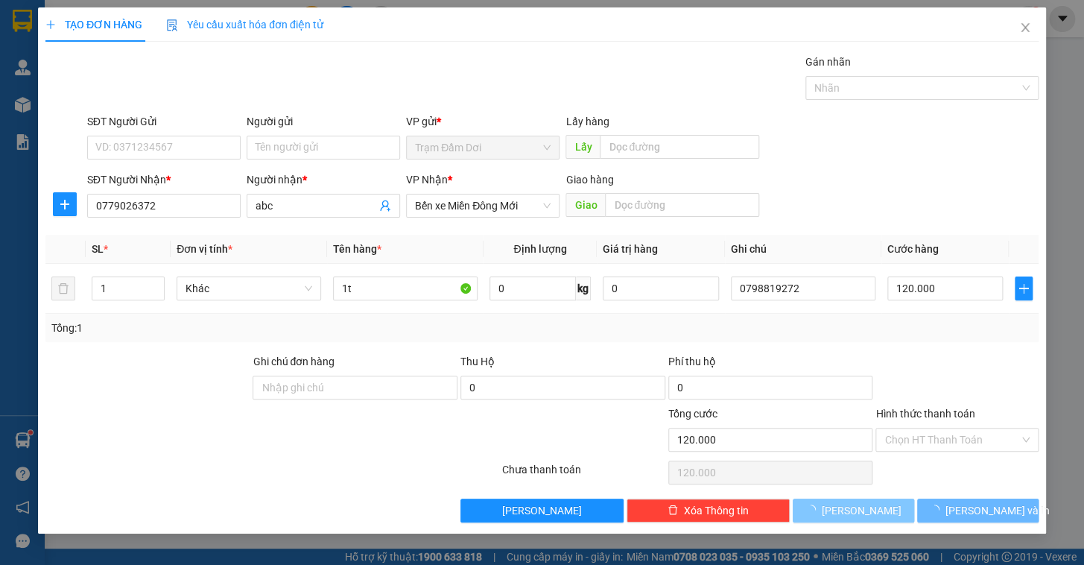
type input "0"
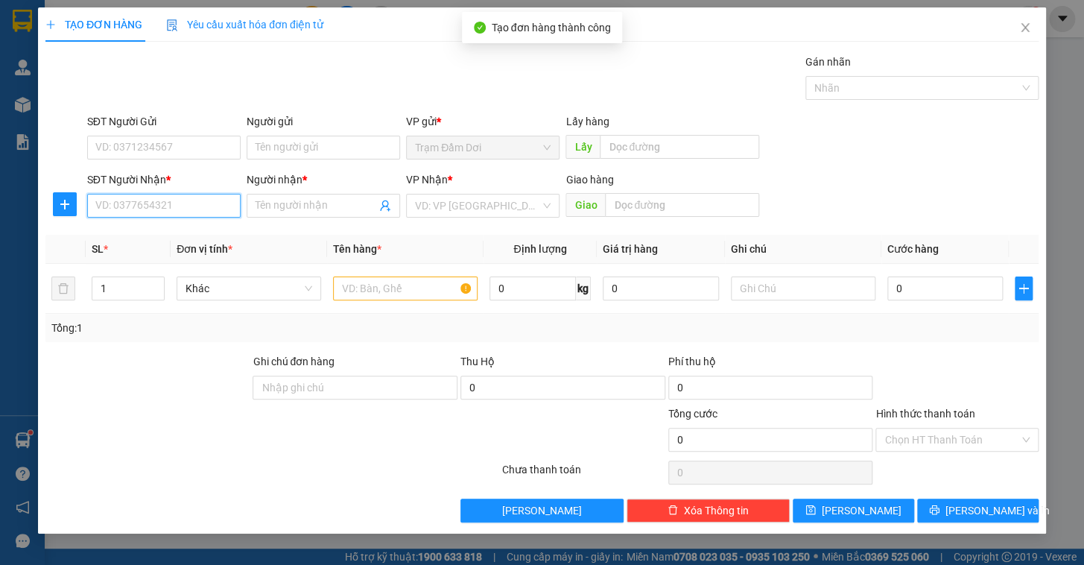
click at [157, 207] on input "SĐT Người Nhận *" at bounding box center [163, 206] width 153 height 24
click at [154, 231] on div "0363543276 - hoàng" at bounding box center [164, 235] width 136 height 16
type input "0363543276"
type input "hoàng"
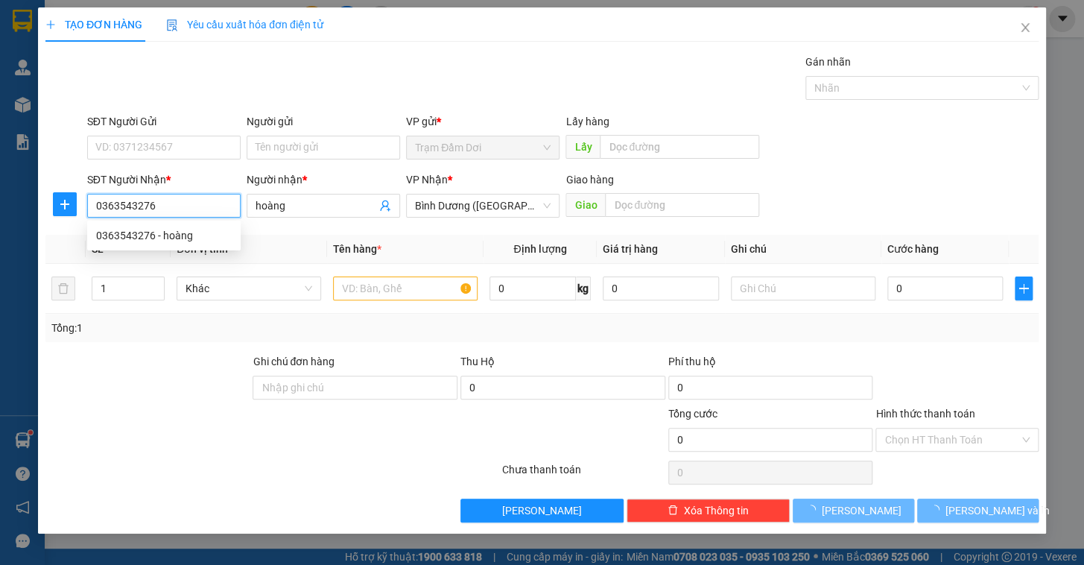
type input "150.000"
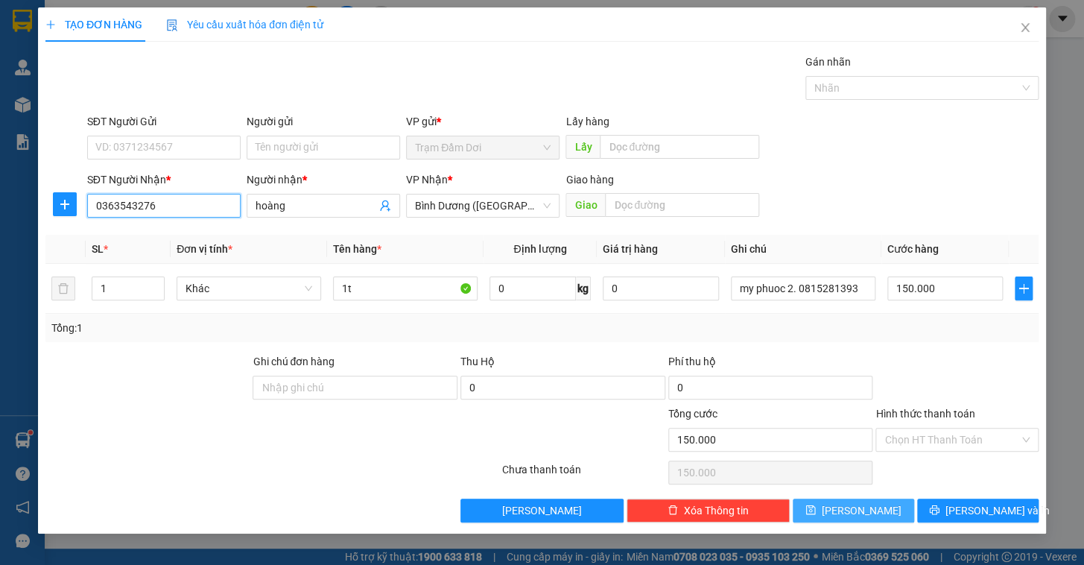
type input "0363543276"
click at [866, 514] on span "[PERSON_NAME]" at bounding box center [862, 510] width 80 height 16
type input "0"
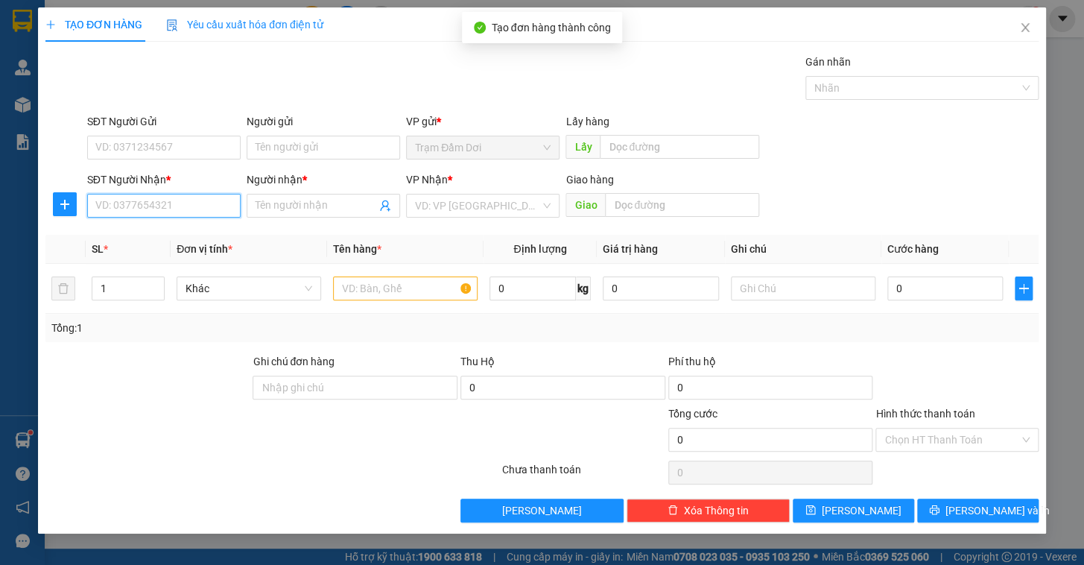
click at [127, 209] on input "SĐT Người Nhận *" at bounding box center [163, 206] width 153 height 24
click at [136, 230] on div "0909870222 - bg" at bounding box center [164, 235] width 136 height 16
type input "0909870222"
type input "bg"
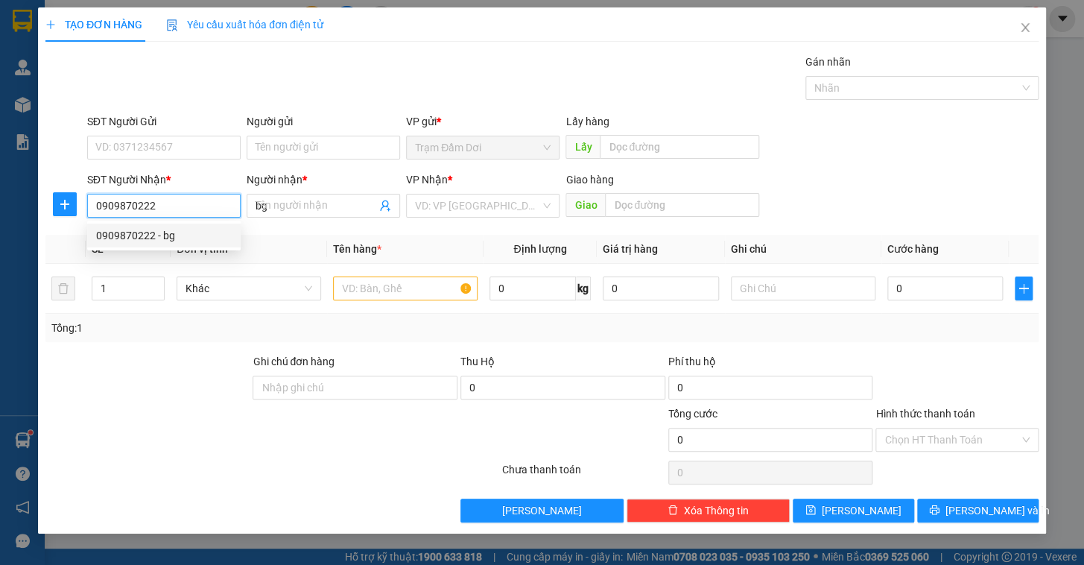
type input "70.000"
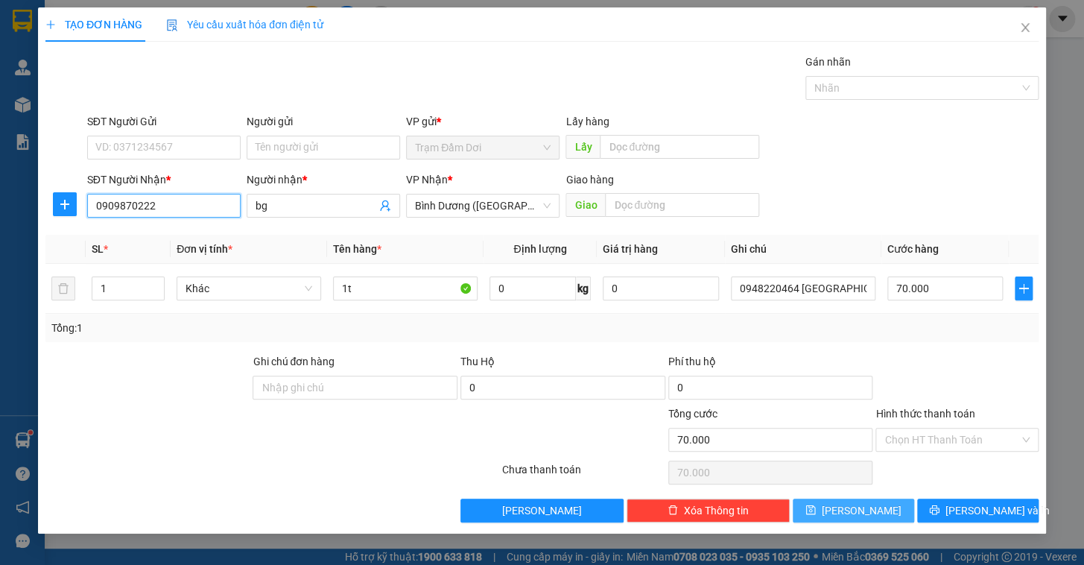
type input "0909870222"
click at [870, 509] on button "[PERSON_NAME]" at bounding box center [853, 510] width 121 height 24
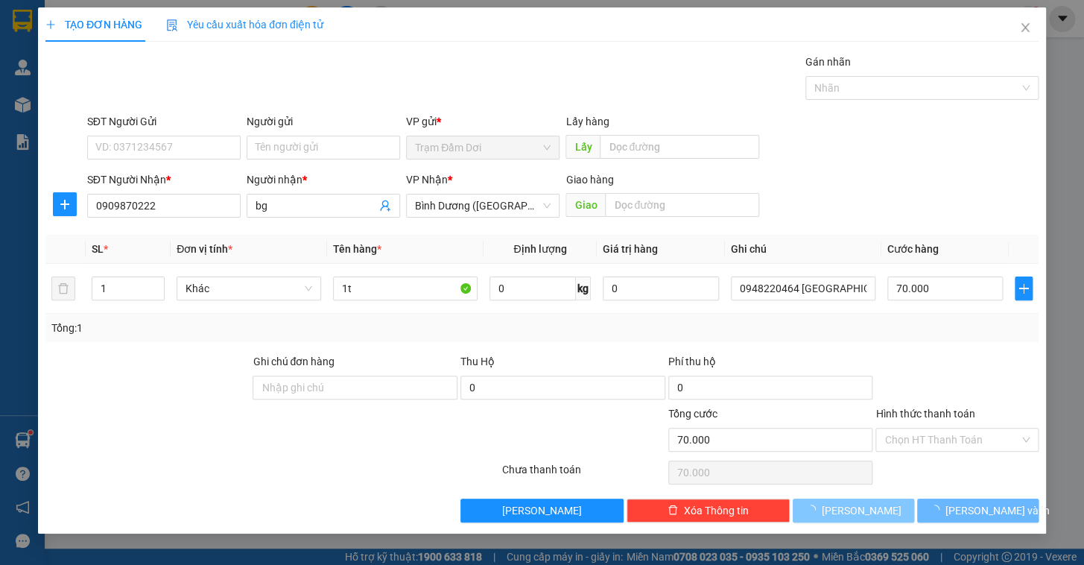
type input "0"
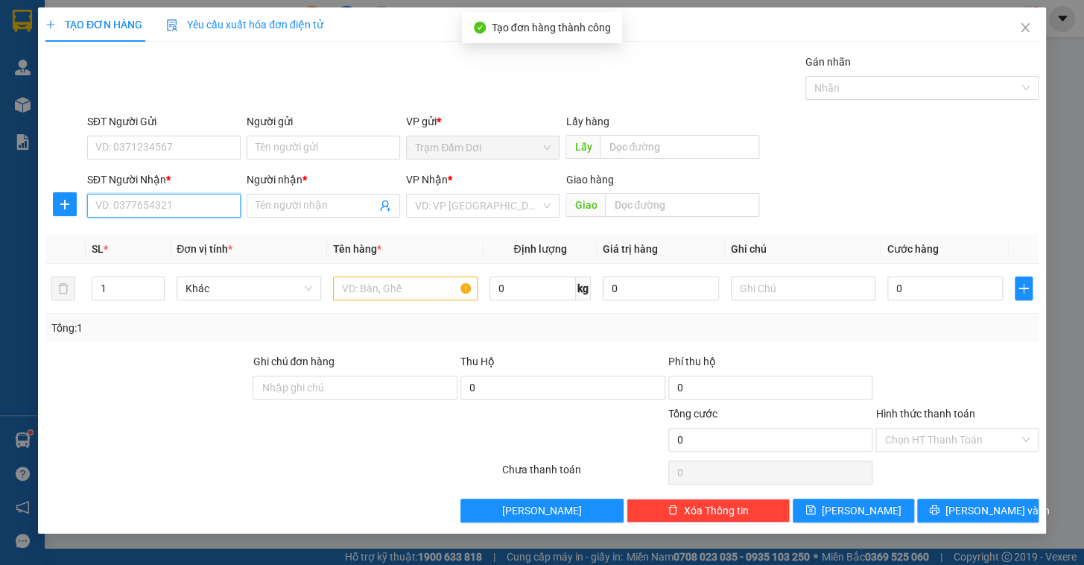
click at [143, 211] on input "SĐT Người Nhận *" at bounding box center [163, 206] width 153 height 24
type input "0815673683"
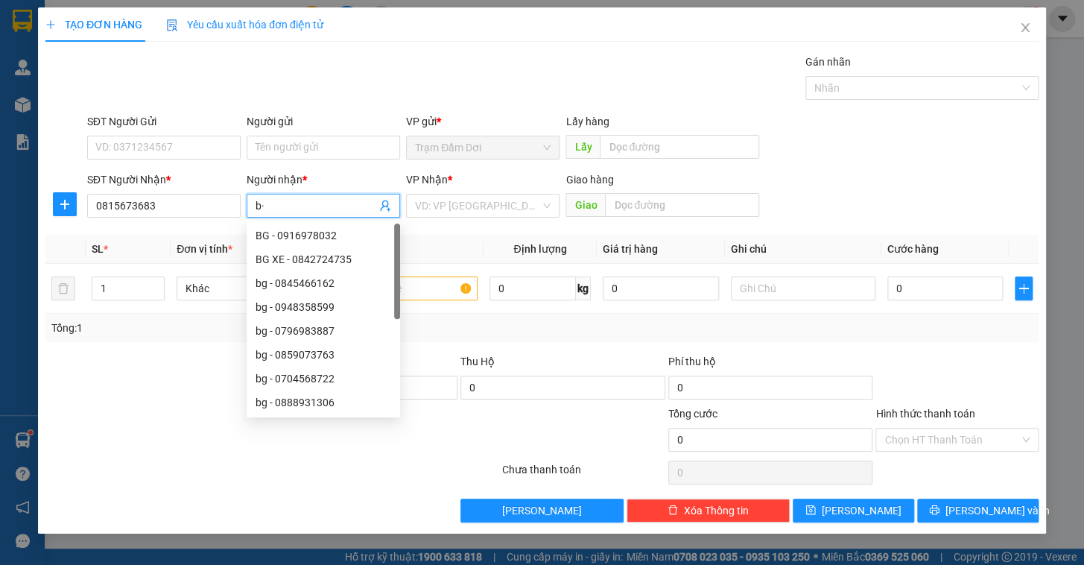
type input "b"
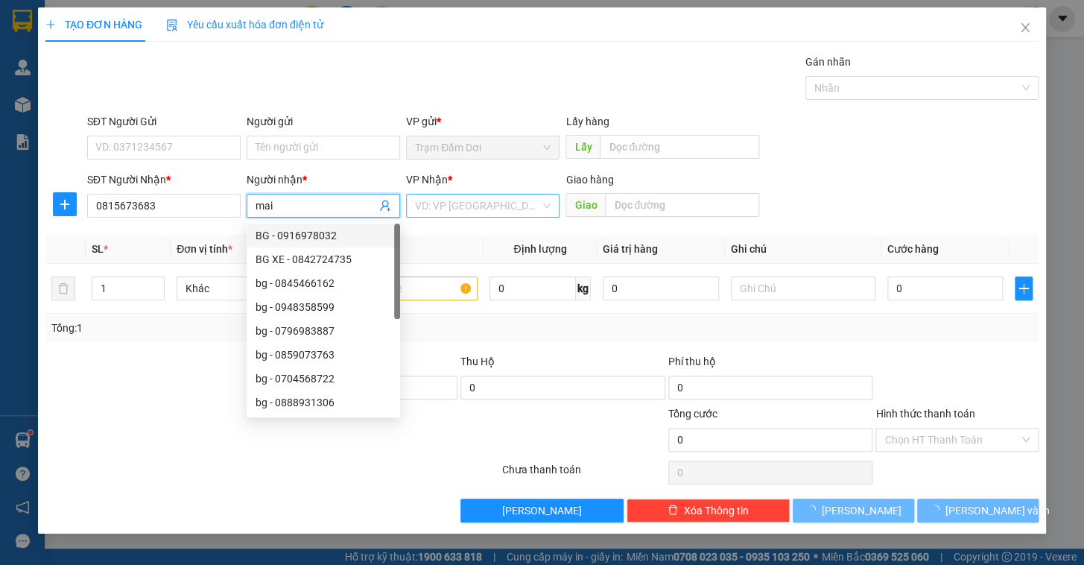
type input "mai"
click at [457, 213] on input "search" at bounding box center [477, 205] width 125 height 22
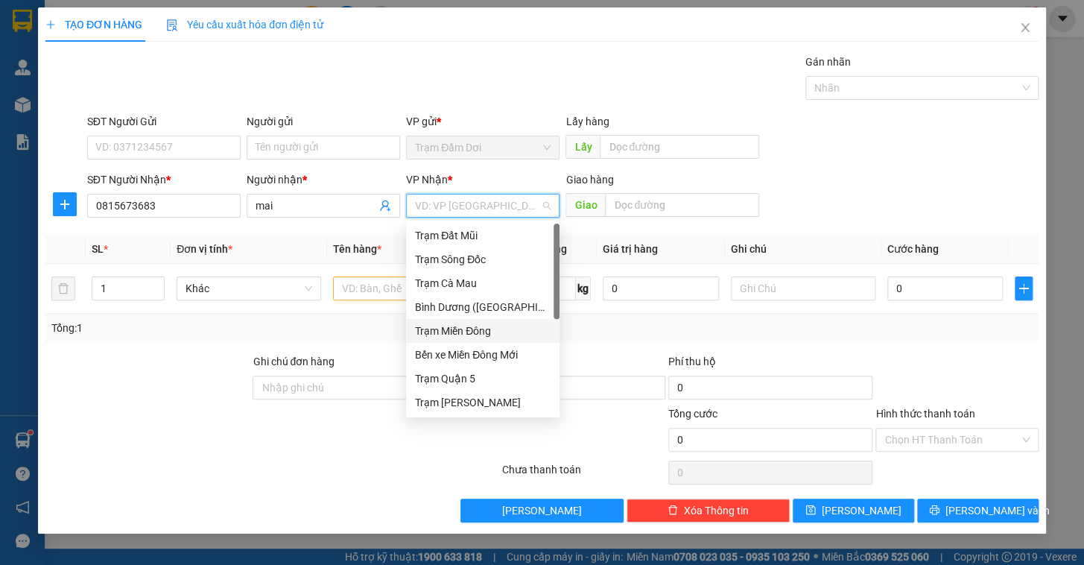
click at [458, 326] on div "Trạm Miền Đông" at bounding box center [483, 331] width 136 height 16
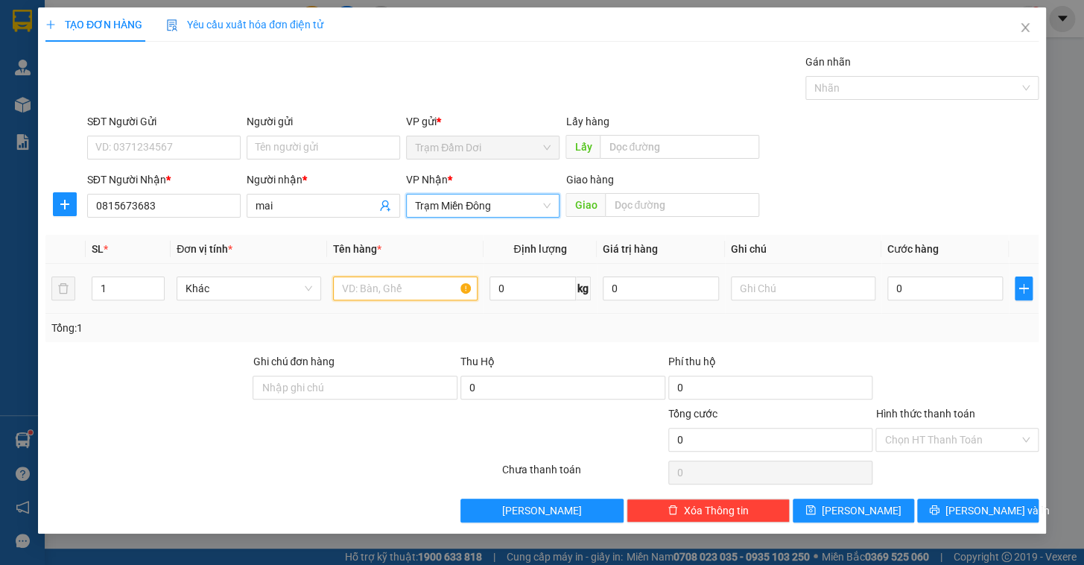
click at [346, 293] on input "text" at bounding box center [405, 288] width 145 height 24
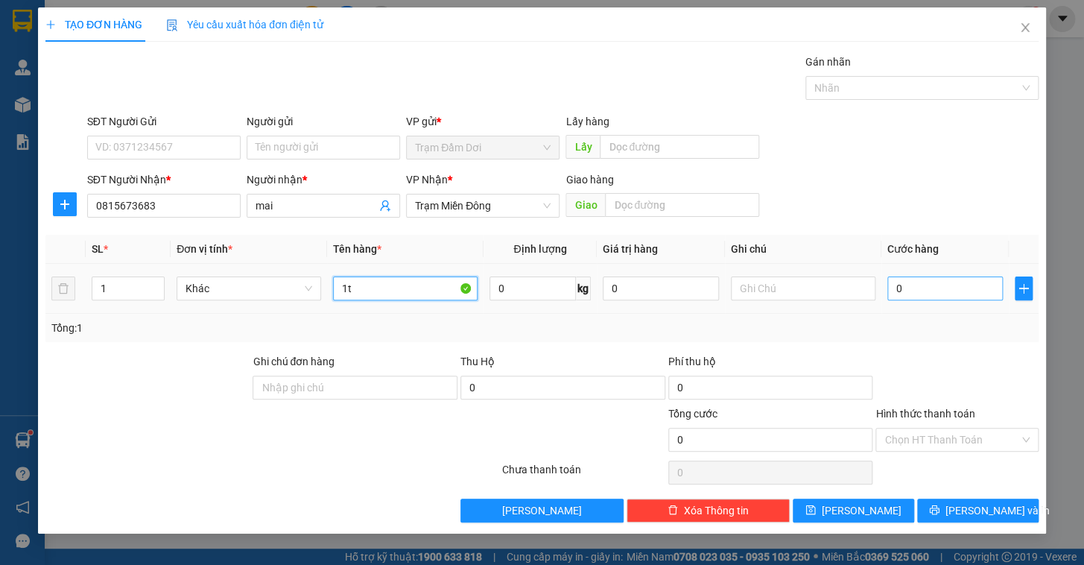
type input "1t"
click at [948, 285] on input "0" at bounding box center [945, 288] width 116 height 24
type input "5"
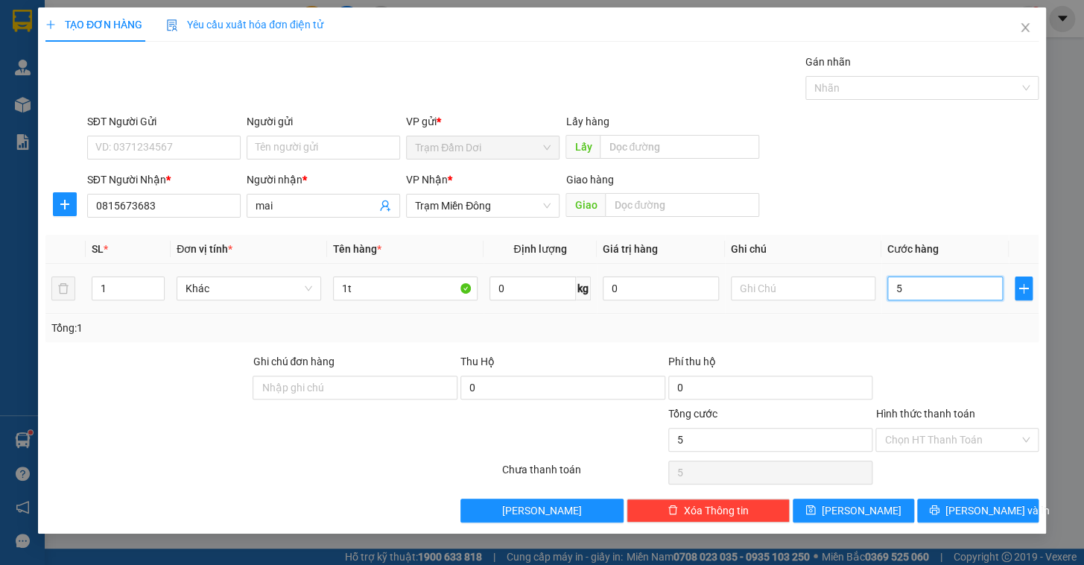
type input "50"
type input "50.000"
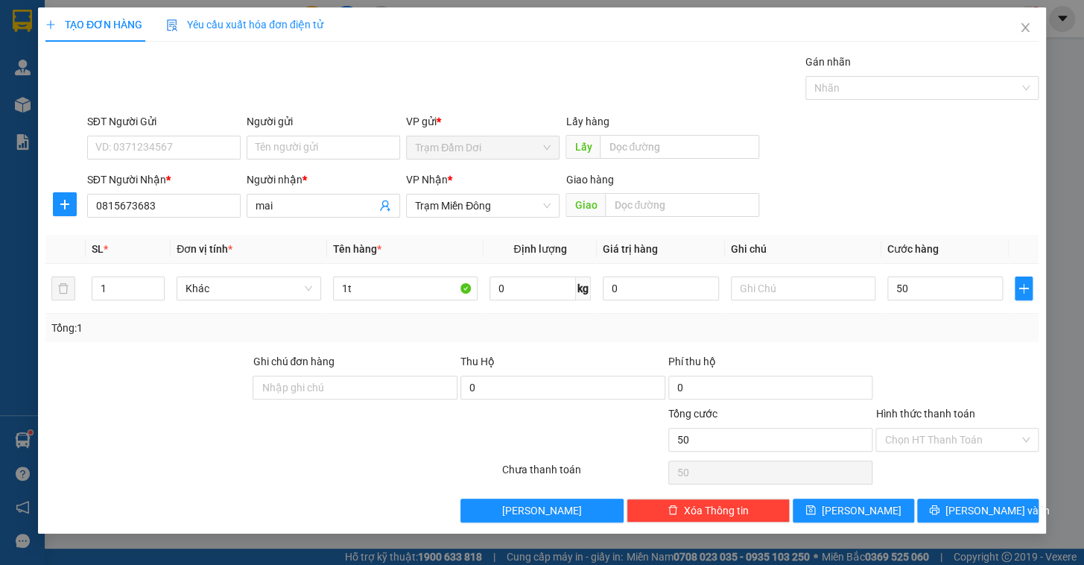
type input "50.000"
click at [927, 364] on div at bounding box center [957, 379] width 166 height 52
click at [949, 455] on div "Hình thức thanh toán Chọn HT Thanh Toán" at bounding box center [956, 431] width 163 height 52
click at [948, 444] on input "Hình thức thanh toán" at bounding box center [951, 439] width 135 height 22
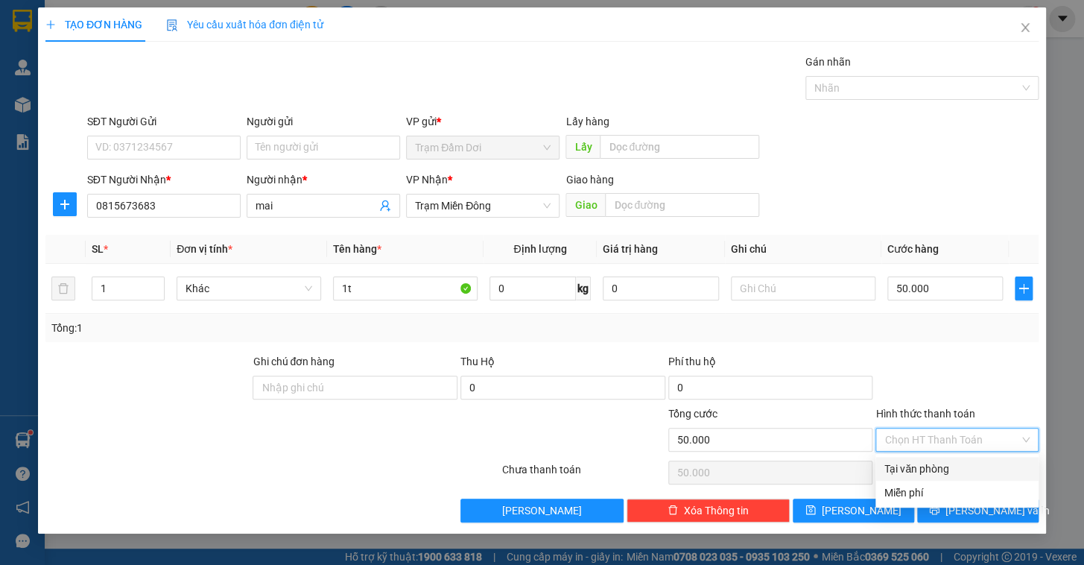
click at [930, 477] on div "Tại văn phòng" at bounding box center [956, 469] width 163 height 24
type input "0"
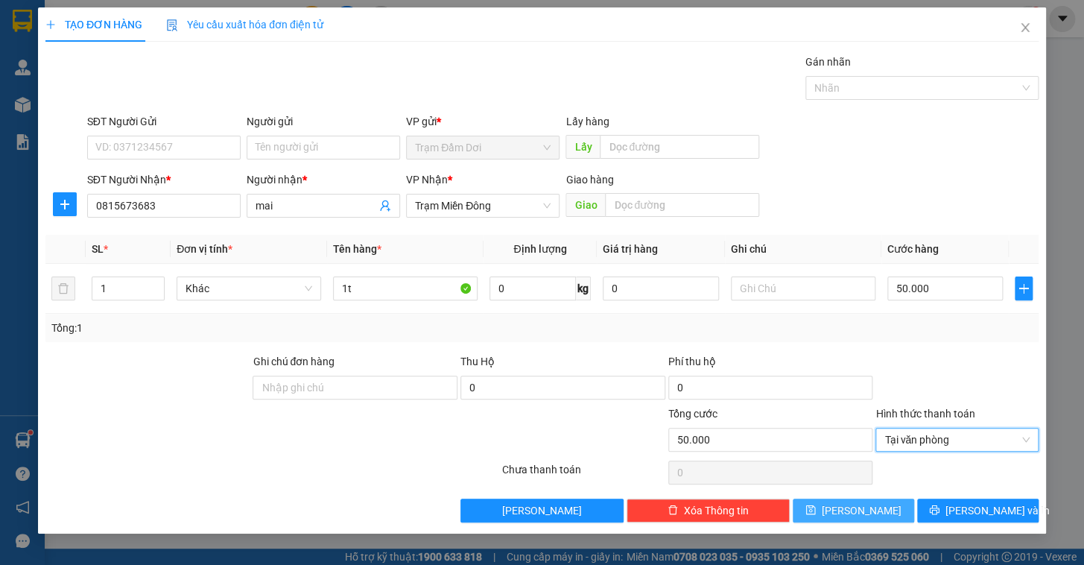
click at [879, 501] on button "[PERSON_NAME]" at bounding box center [853, 510] width 121 height 24
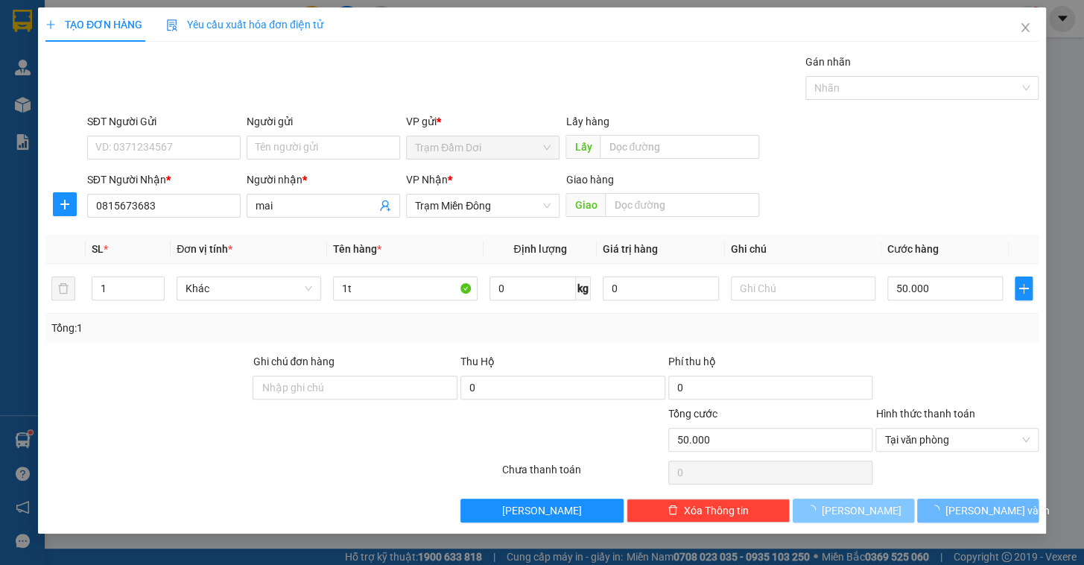
type input "0"
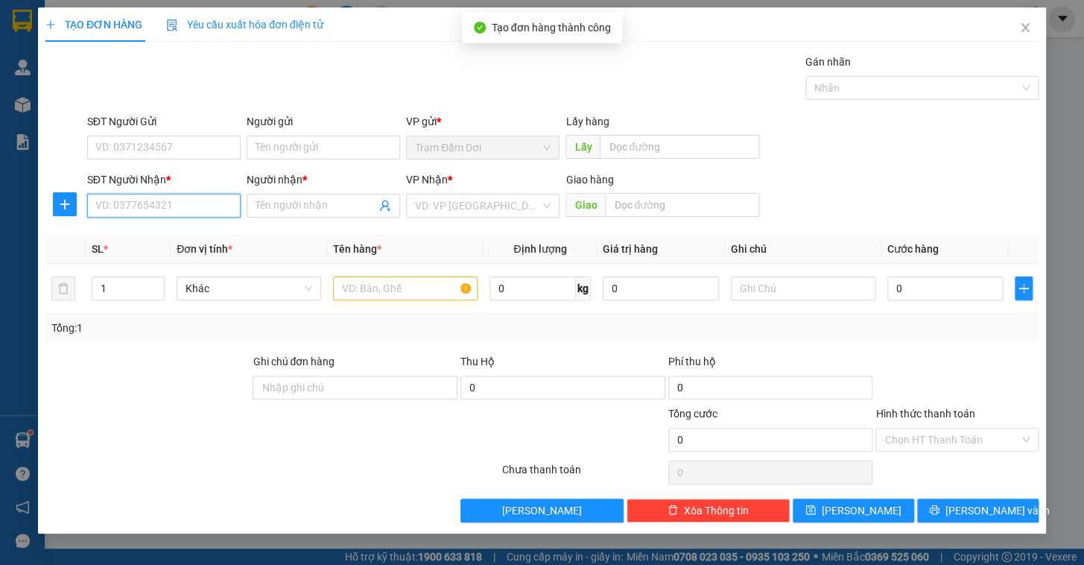
click at [150, 215] on input "SĐT Người Nhận *" at bounding box center [163, 206] width 153 height 24
type input "0915174427"
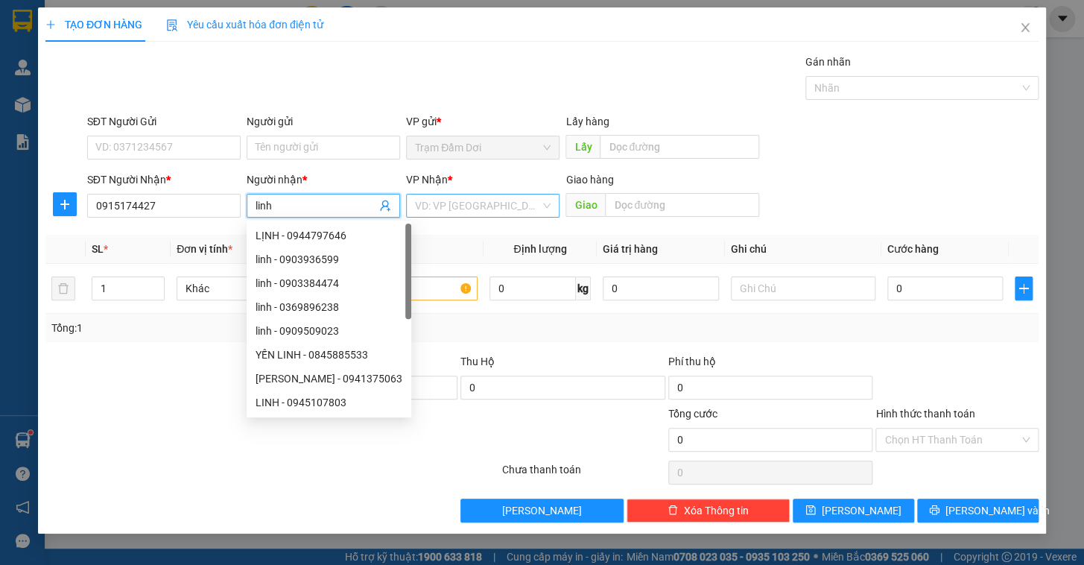
type input "linh"
click at [442, 213] on input "search" at bounding box center [477, 205] width 125 height 22
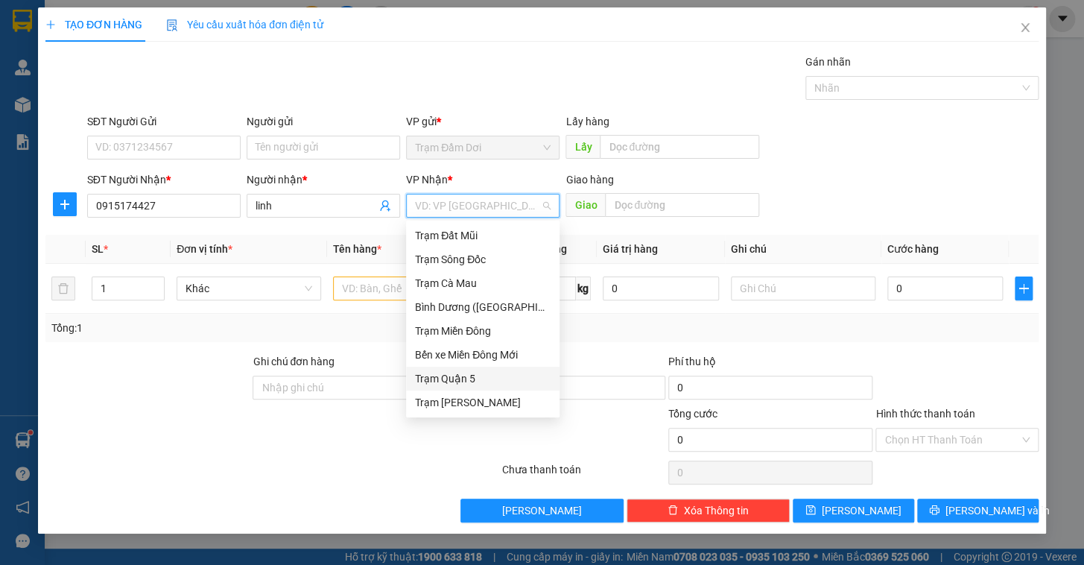
drag, startPoint x: 470, startPoint y: 378, endPoint x: 515, endPoint y: 364, distance: 46.9
click at [470, 378] on div "Trạm Quận 5" at bounding box center [483, 378] width 136 height 16
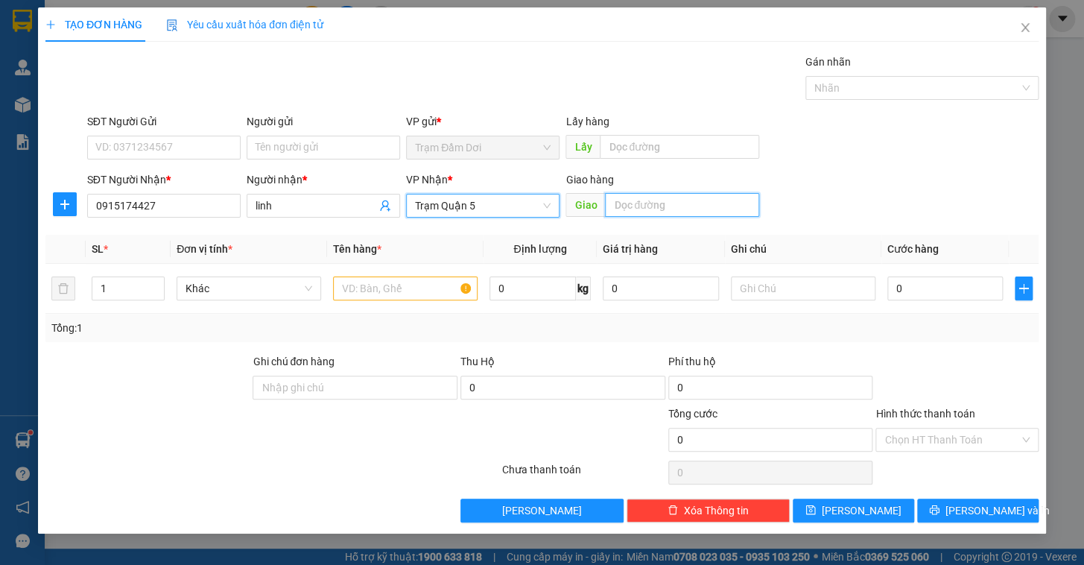
click at [687, 206] on input "text" at bounding box center [682, 205] width 154 height 24
type input "[PERSON_NAME]"
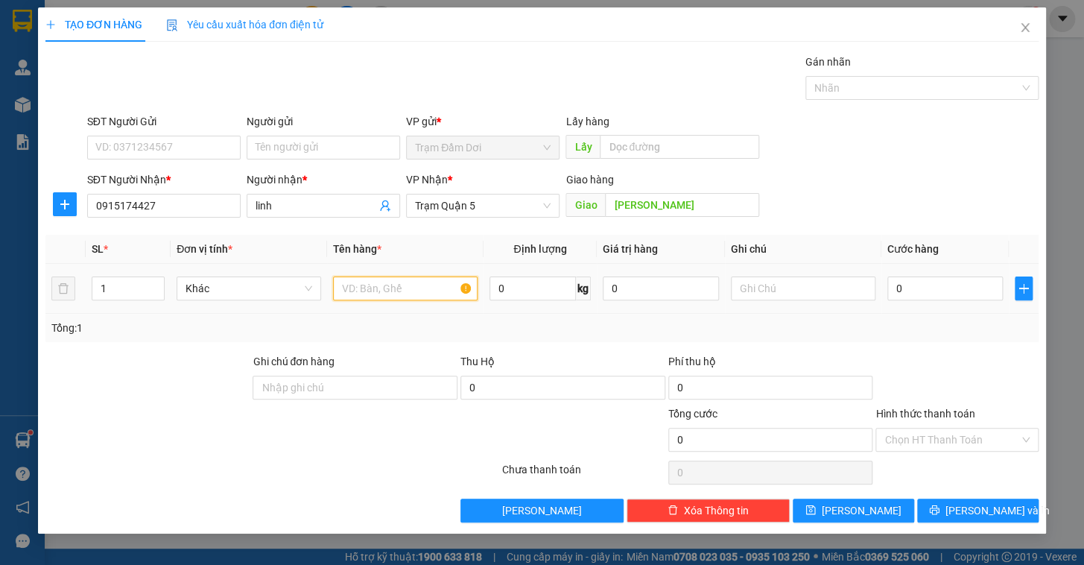
click at [377, 293] on input "text" at bounding box center [405, 288] width 145 height 24
type input "1t"
click at [967, 294] on input "0" at bounding box center [945, 288] width 116 height 24
type input "6"
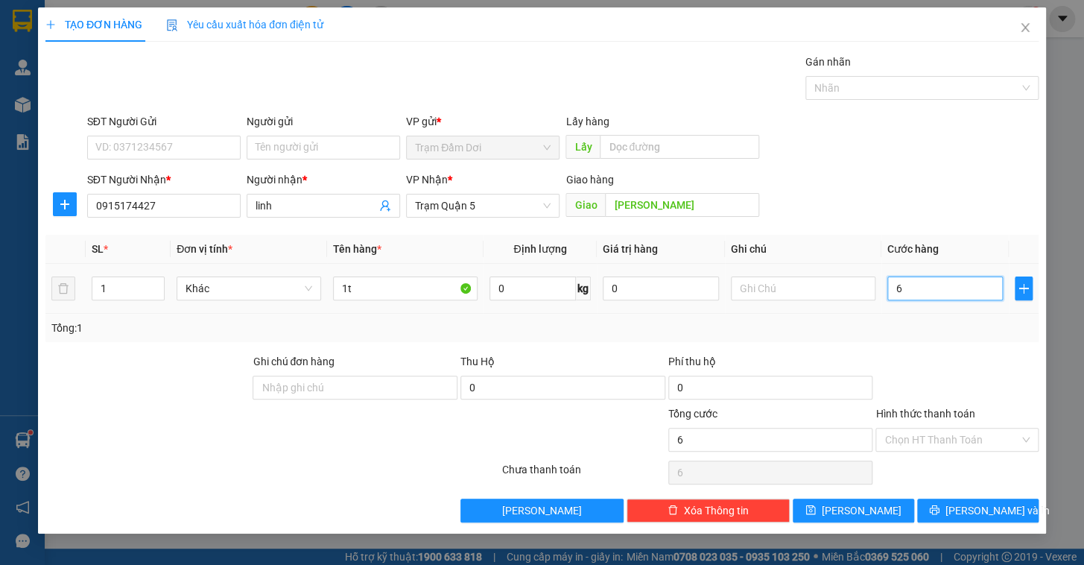
type input "60"
type input "60.000"
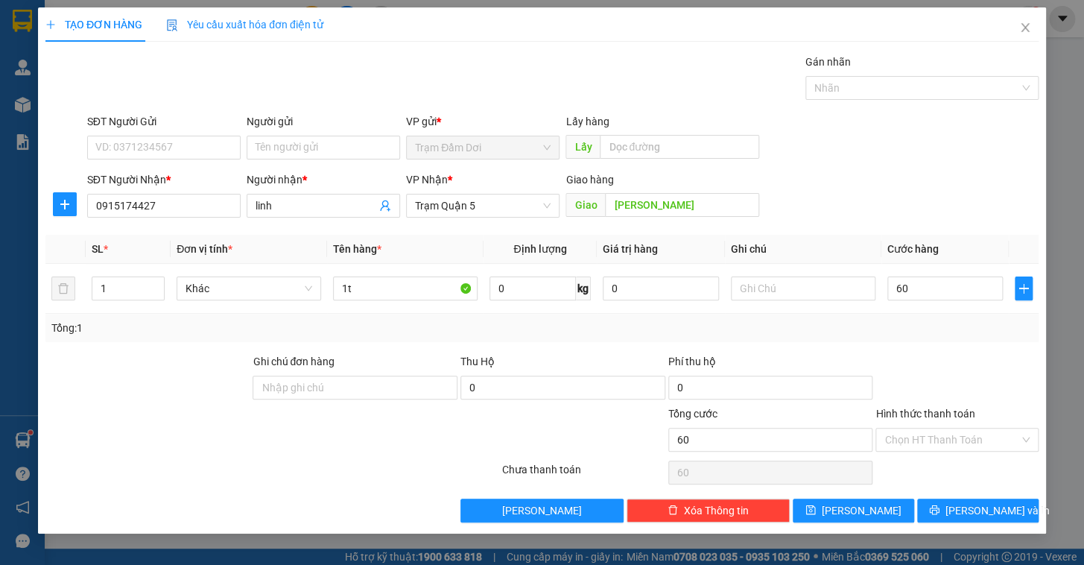
type input "60.000"
drag, startPoint x: 933, startPoint y: 358, endPoint x: 933, endPoint y: 429, distance: 70.8
click at [932, 360] on div at bounding box center [957, 379] width 166 height 52
click at [939, 442] on input "Hình thức thanh toán" at bounding box center [951, 439] width 135 height 22
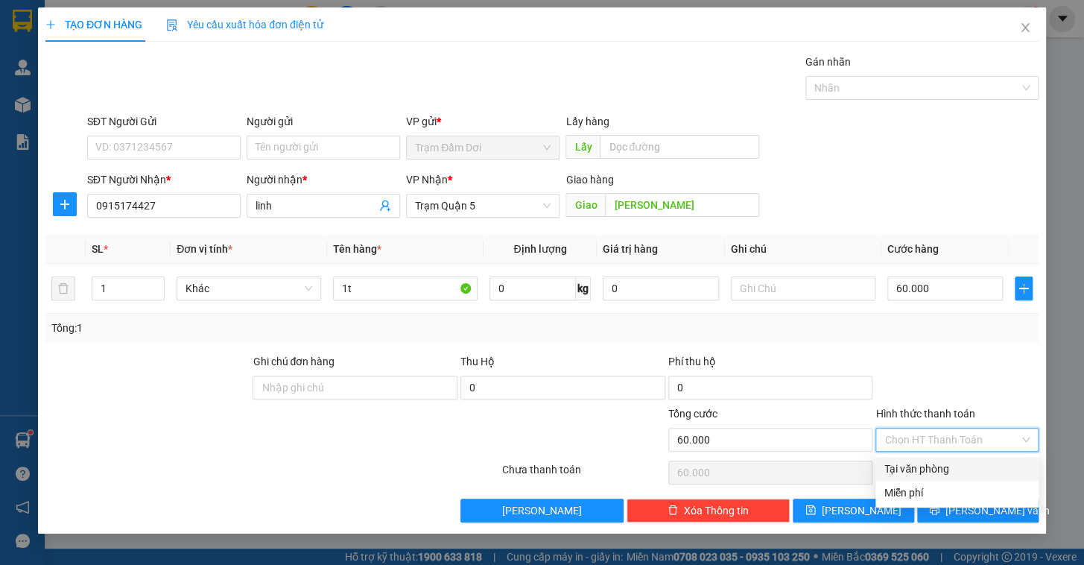
click at [928, 468] on div "Tại văn phòng" at bounding box center [956, 468] width 145 height 16
type input "0"
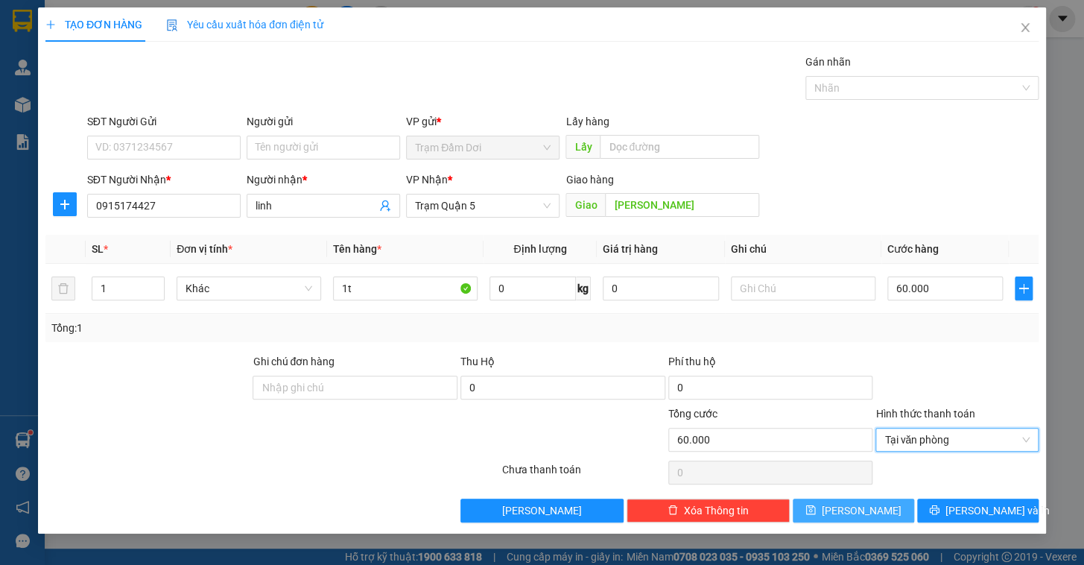
drag, startPoint x: 869, startPoint y: 513, endPoint x: 860, endPoint y: 510, distance: 9.4
click at [869, 513] on span "[PERSON_NAME]" at bounding box center [862, 510] width 80 height 16
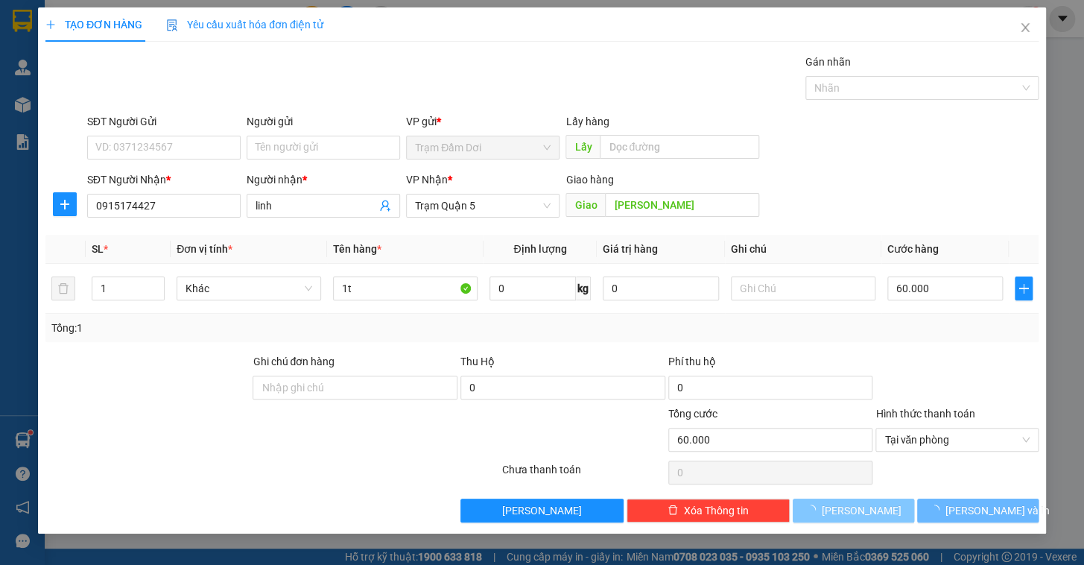
type input "0"
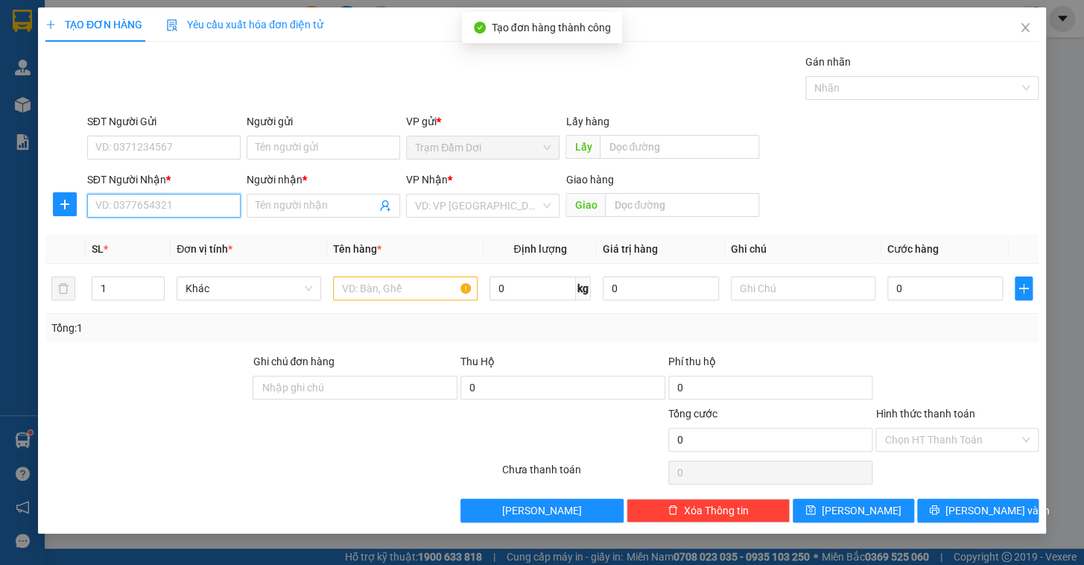
click at [171, 200] on input "SĐT Người Nhận *" at bounding box center [163, 206] width 153 height 24
click at [127, 235] on div "0948040471 - nguyện" at bounding box center [164, 235] width 136 height 16
type input "0948040471"
type input "nguyện"
type input "40.000"
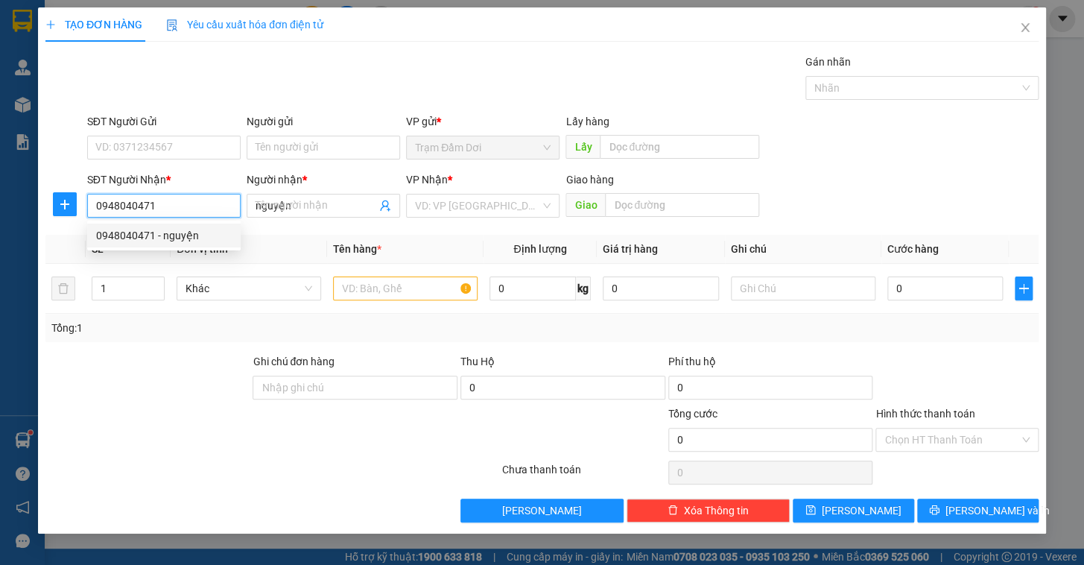
type input "40.000"
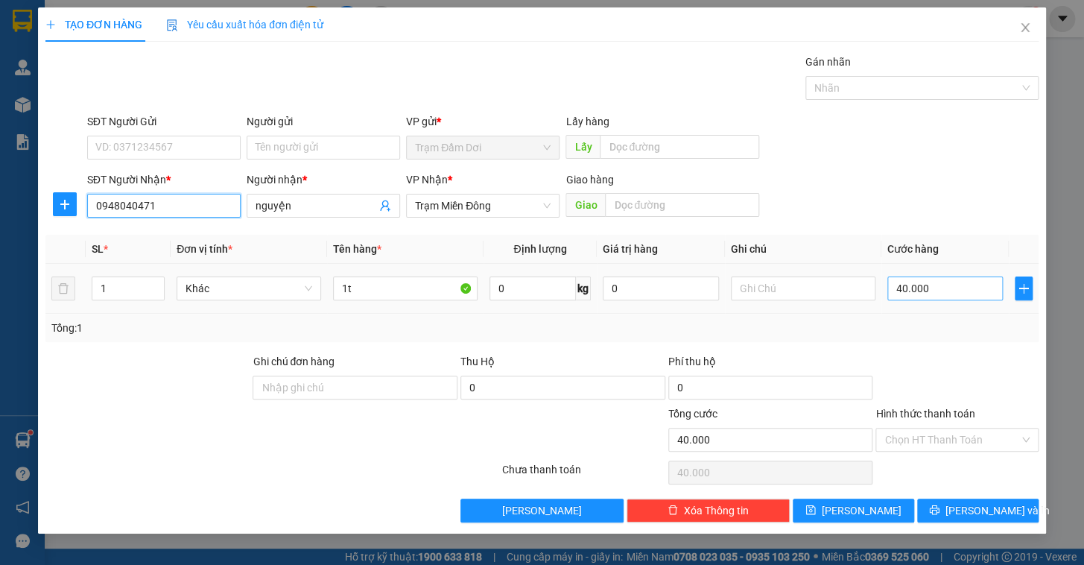
type input "0948040471"
click at [924, 286] on input "40.000" at bounding box center [945, 288] width 116 height 24
type input "5"
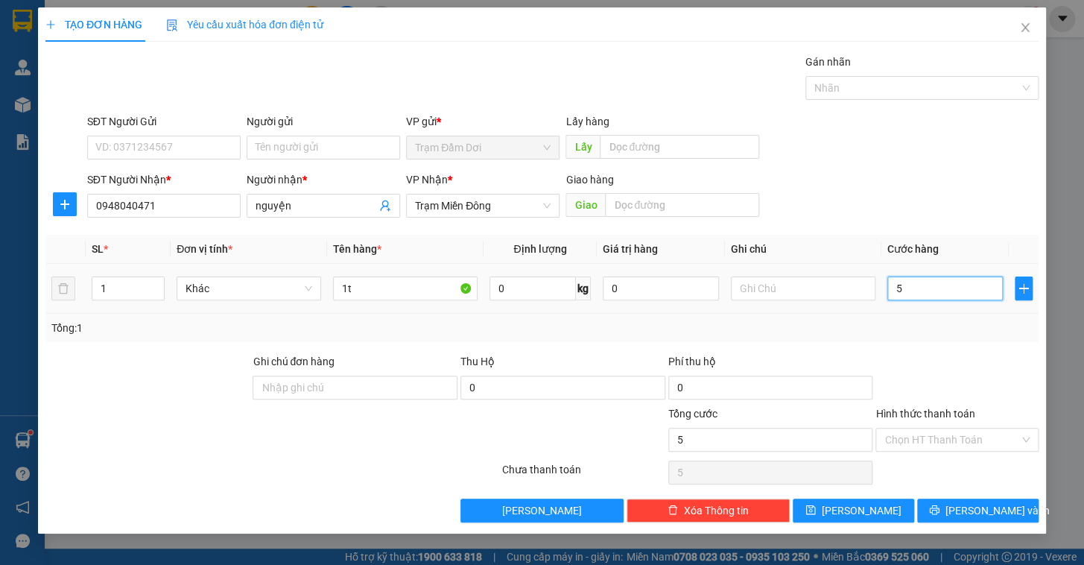
type input "50"
type input "50.000"
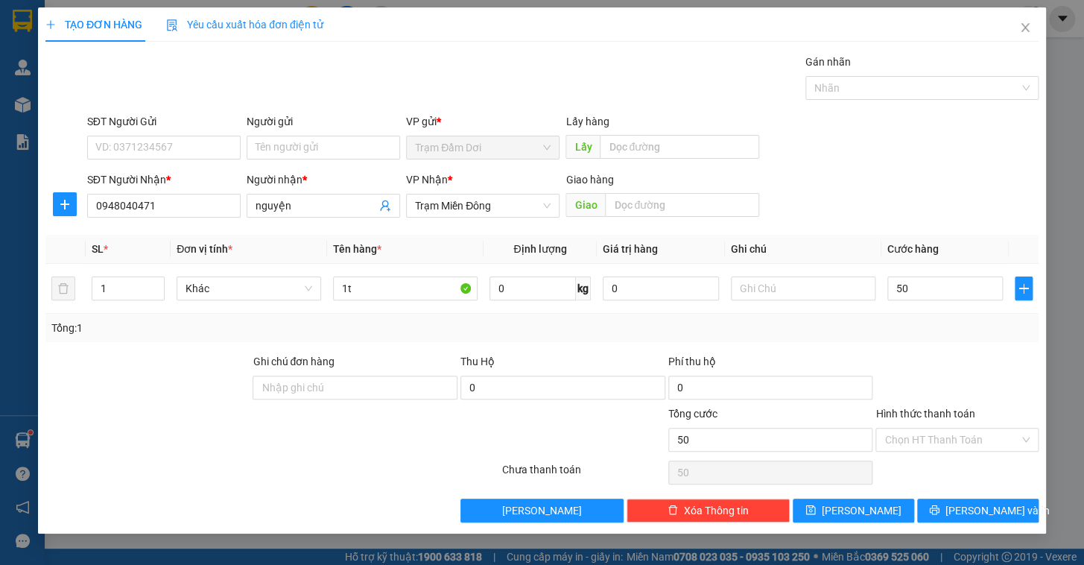
type input "50.000"
drag, startPoint x: 916, startPoint y: 352, endPoint x: 929, endPoint y: 410, distance: 60.2
click at [916, 355] on div at bounding box center [957, 379] width 166 height 52
click at [930, 441] on input "Hình thức thanh toán" at bounding box center [951, 439] width 135 height 22
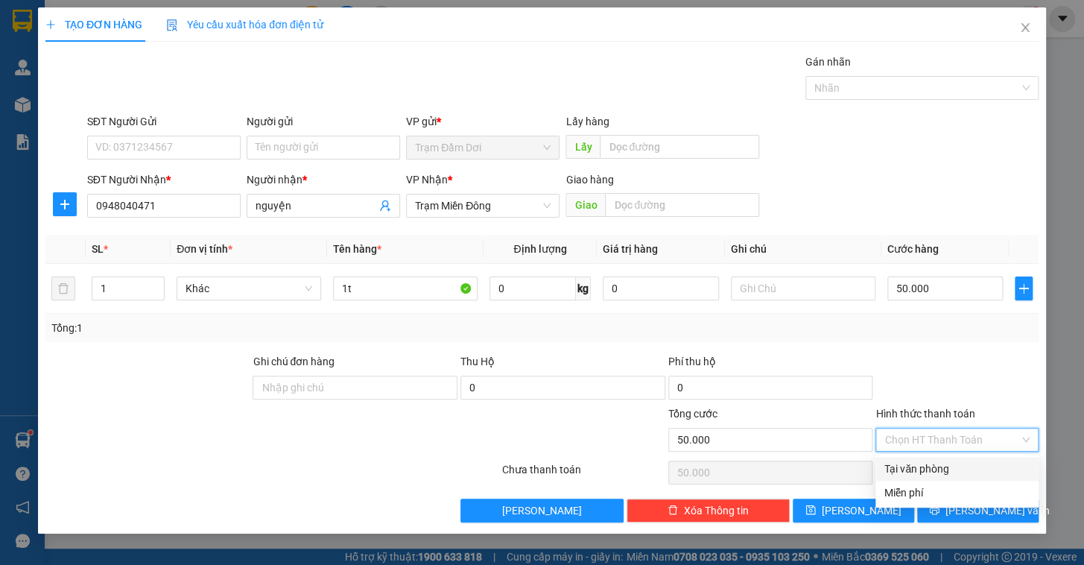
click at [929, 461] on div "Tại văn phòng" at bounding box center [956, 468] width 145 height 16
type input "0"
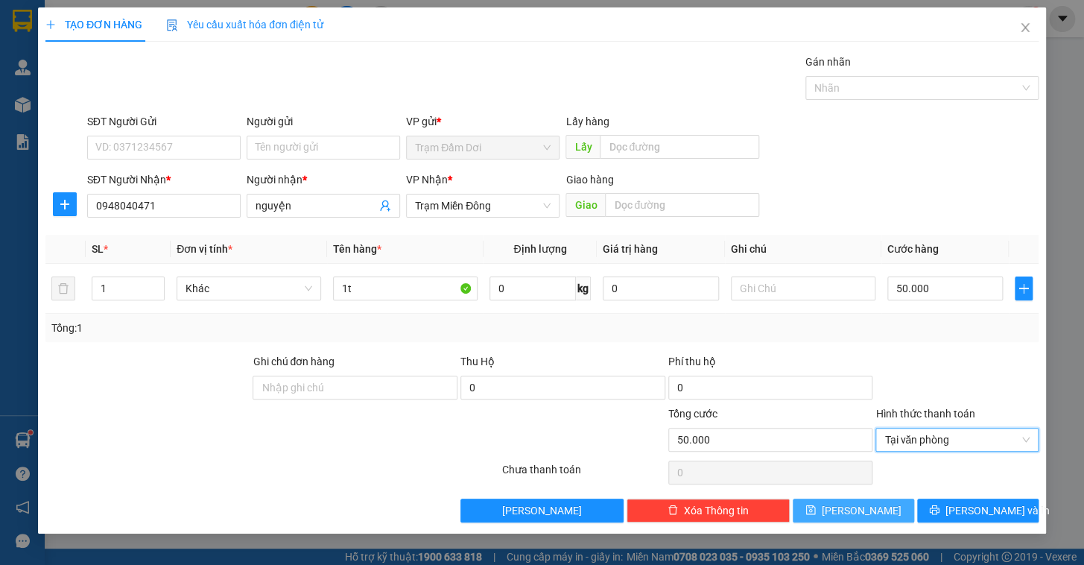
click at [875, 507] on button "[PERSON_NAME]" at bounding box center [853, 510] width 121 height 24
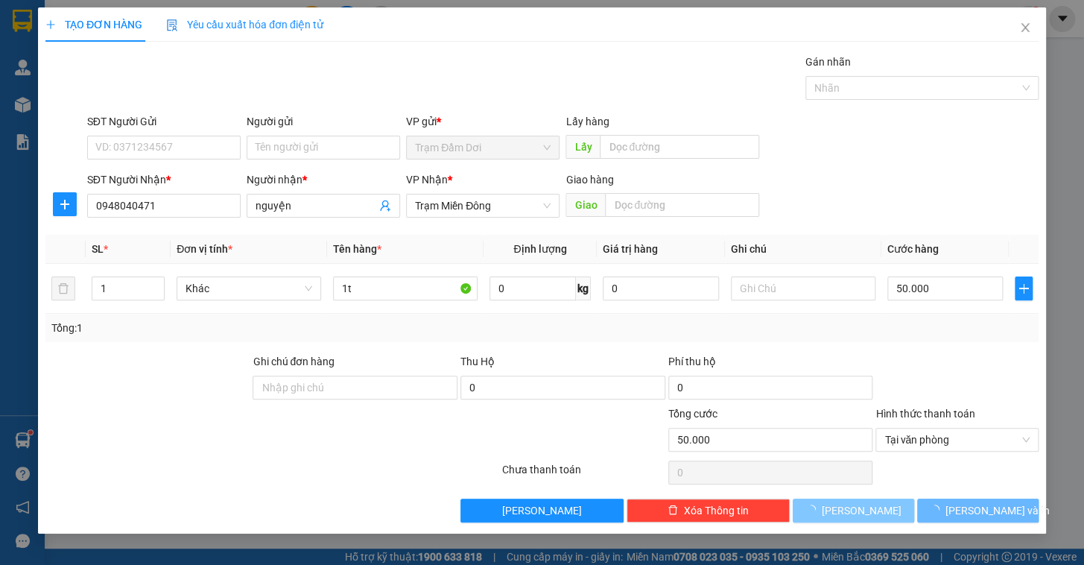
type input "0"
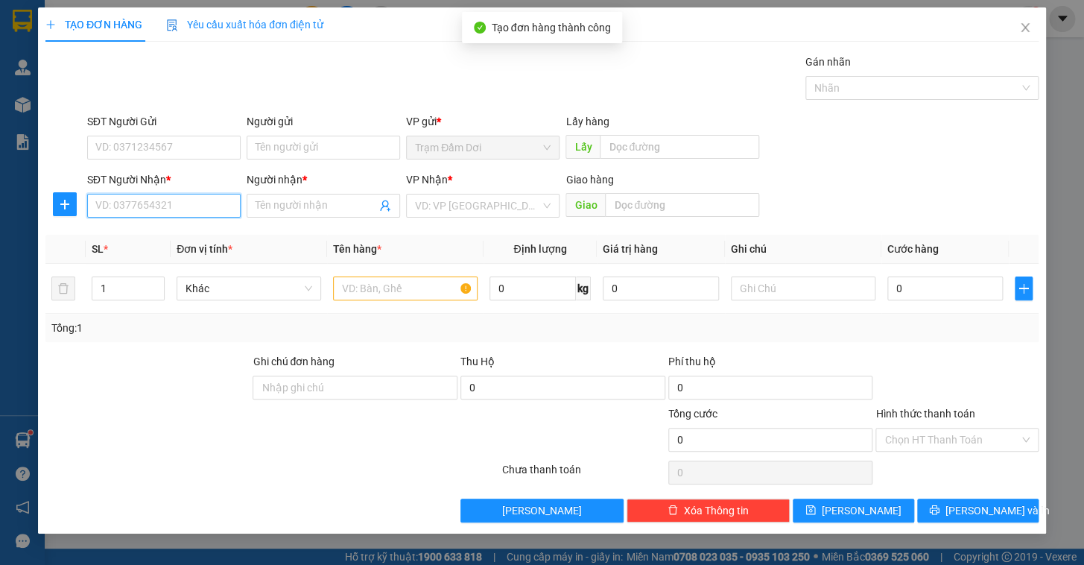
click at [194, 201] on input "SĐT Người Nhận *" at bounding box center [163, 206] width 153 height 24
click at [1030, 25] on icon "close" at bounding box center [1025, 28] width 12 height 12
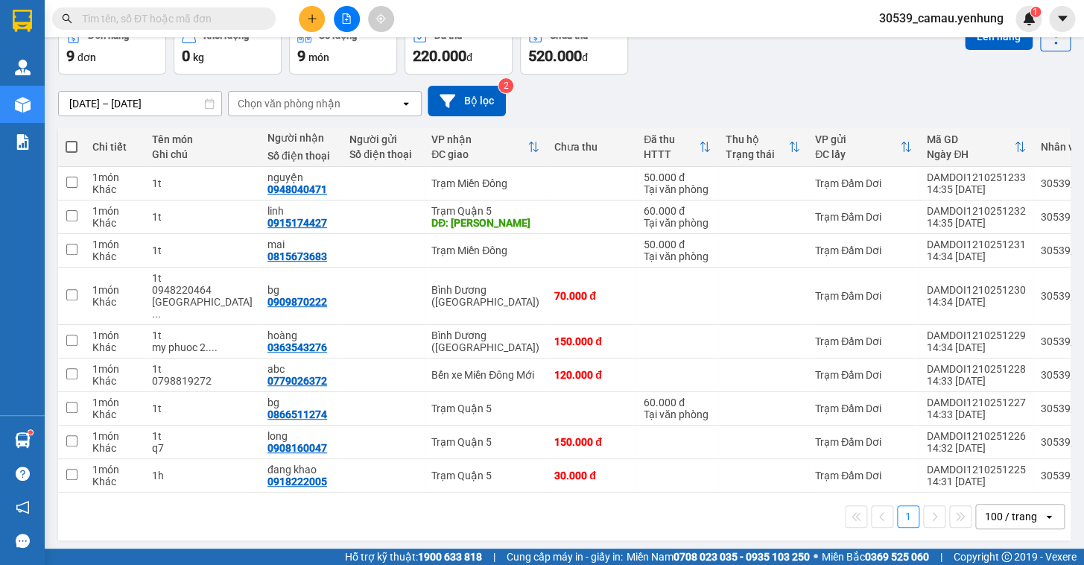
scroll to position [92, 0]
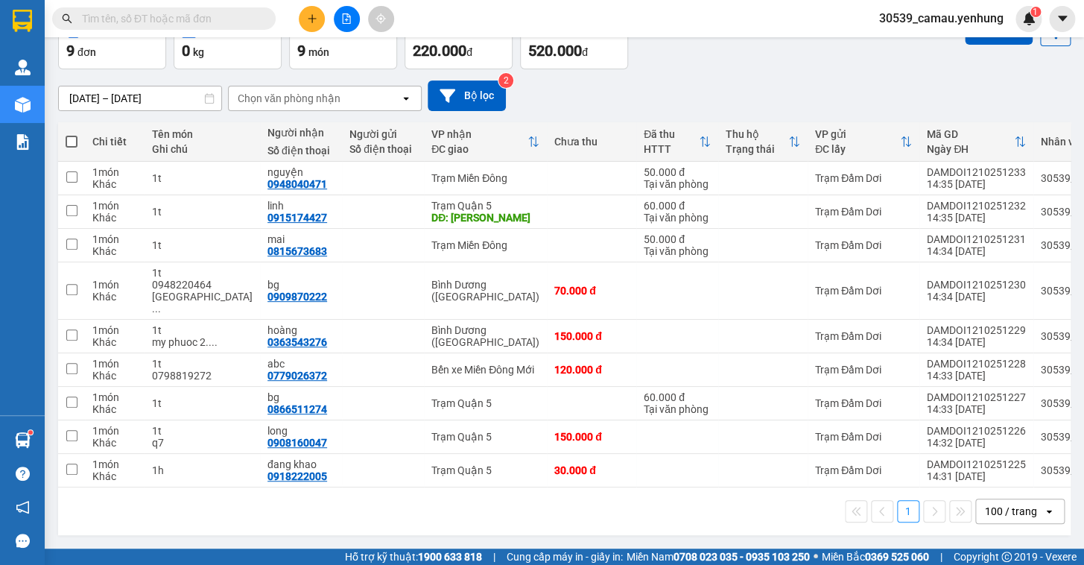
click at [989, 517] on div "100 / trang" at bounding box center [1011, 511] width 52 height 15
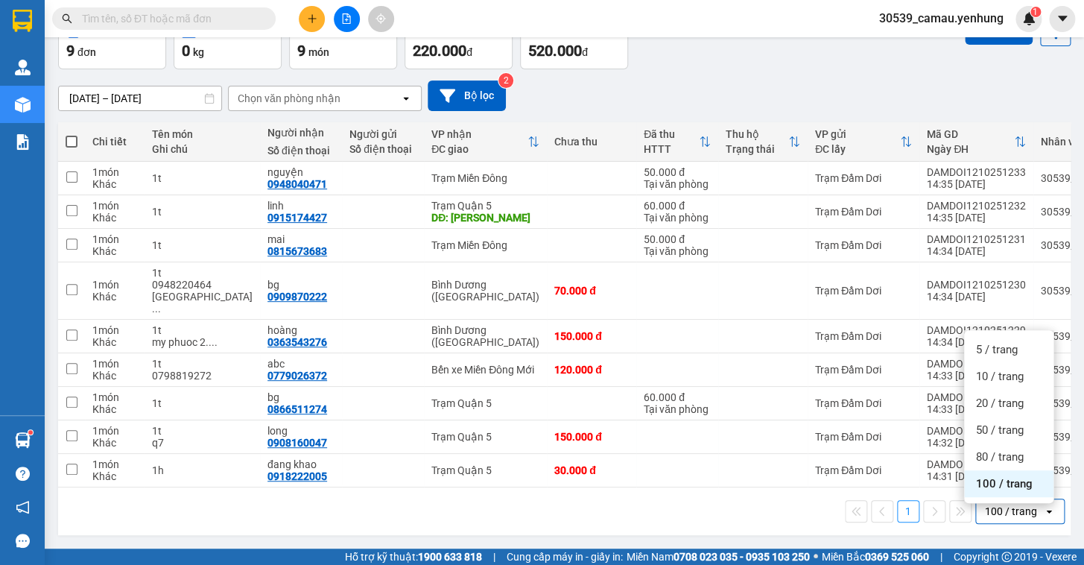
click at [991, 510] on div "100 / trang" at bounding box center [1011, 511] width 52 height 15
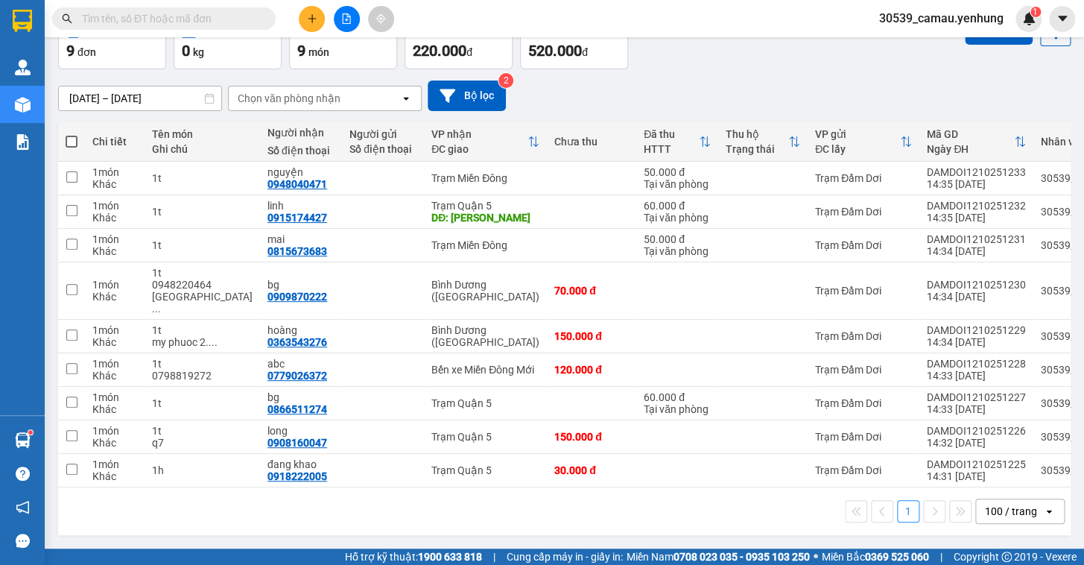
click at [299, 14] on button at bounding box center [312, 19] width 26 height 26
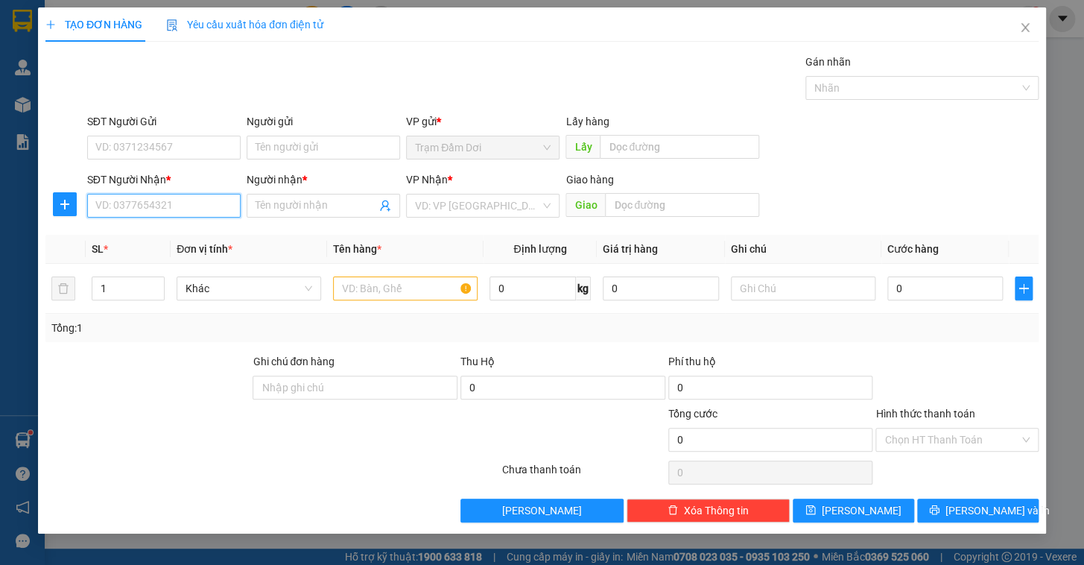
click at [140, 194] on input "SĐT Người Nhận *" at bounding box center [163, 206] width 153 height 24
type input "0914768136"
click at [142, 234] on div "0914768136 - guong" at bounding box center [164, 235] width 136 height 16
type input "guong"
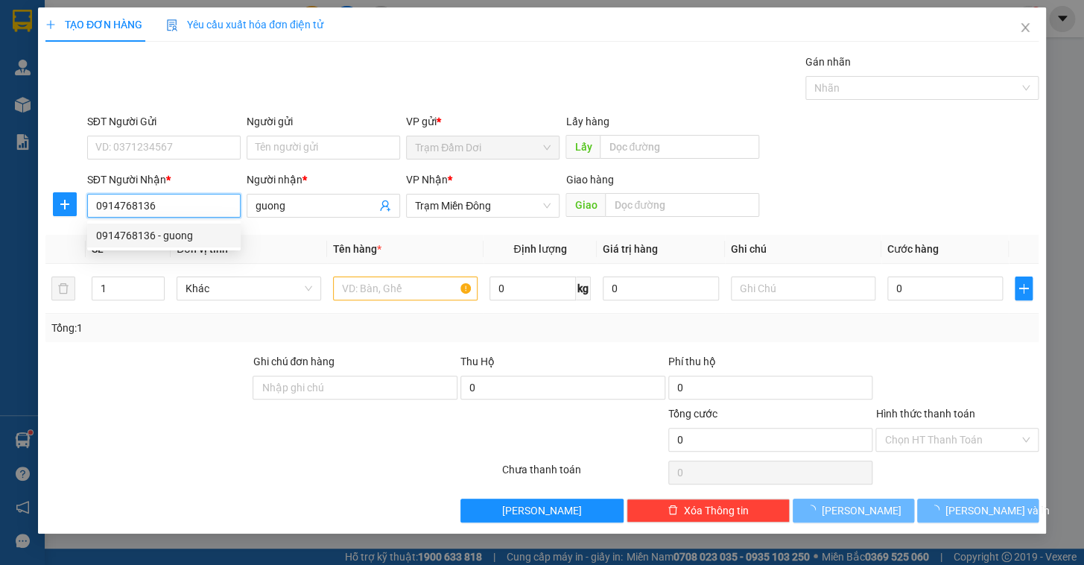
type input "50.000"
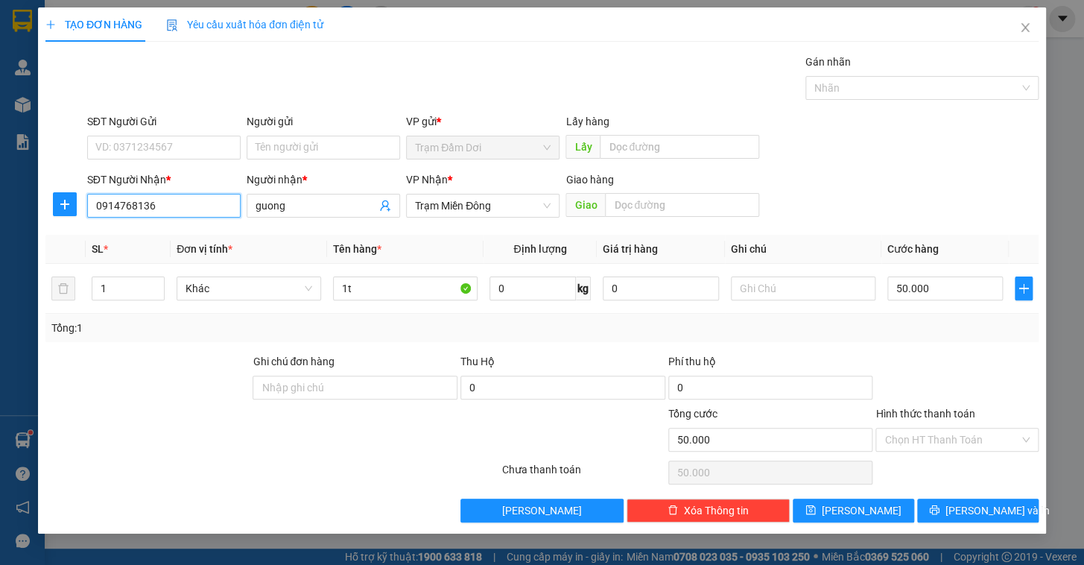
type input "0914768136"
click at [916, 414] on label "Hình thức thanh toán" at bounding box center [924, 413] width 99 height 12
click at [916, 428] on input "Hình thức thanh toán" at bounding box center [951, 439] width 135 height 22
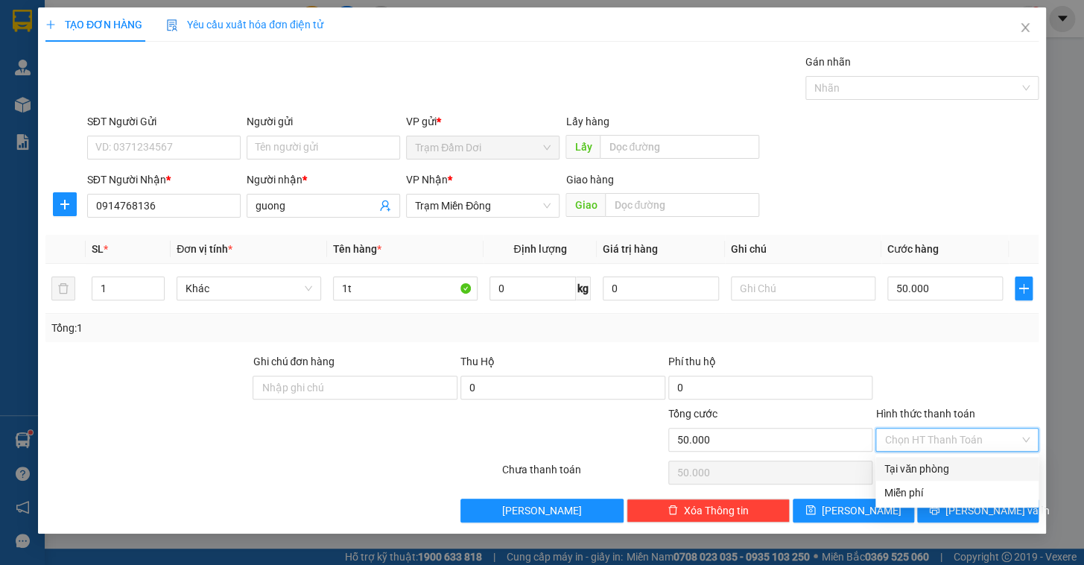
click at [916, 432] on input "Hình thức thanh toán" at bounding box center [951, 439] width 135 height 22
click at [916, 463] on div "Tại văn phòng" at bounding box center [956, 468] width 145 height 16
type input "0"
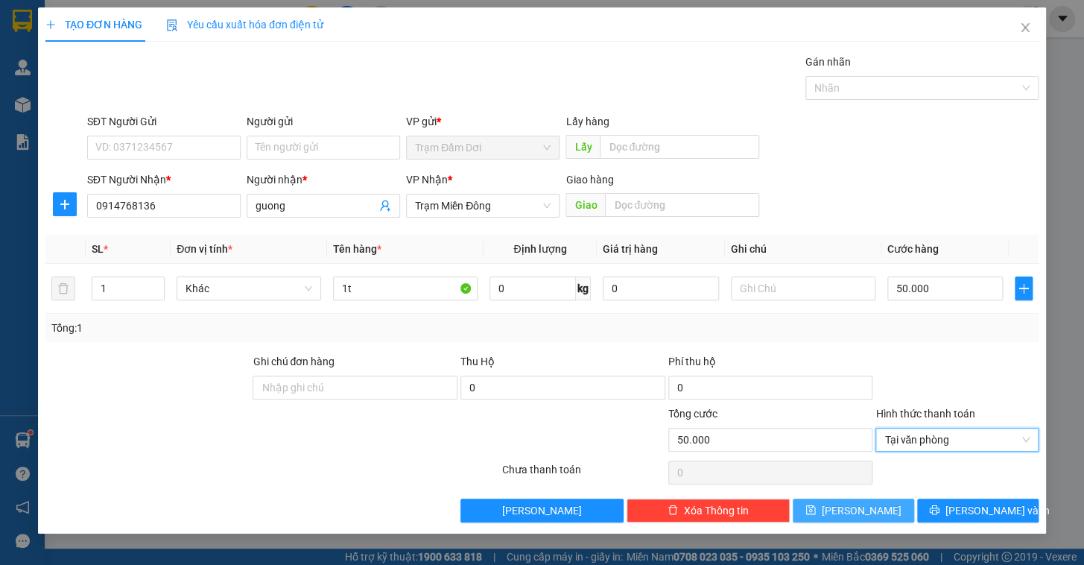
click at [886, 510] on button "[PERSON_NAME]" at bounding box center [853, 510] width 121 height 24
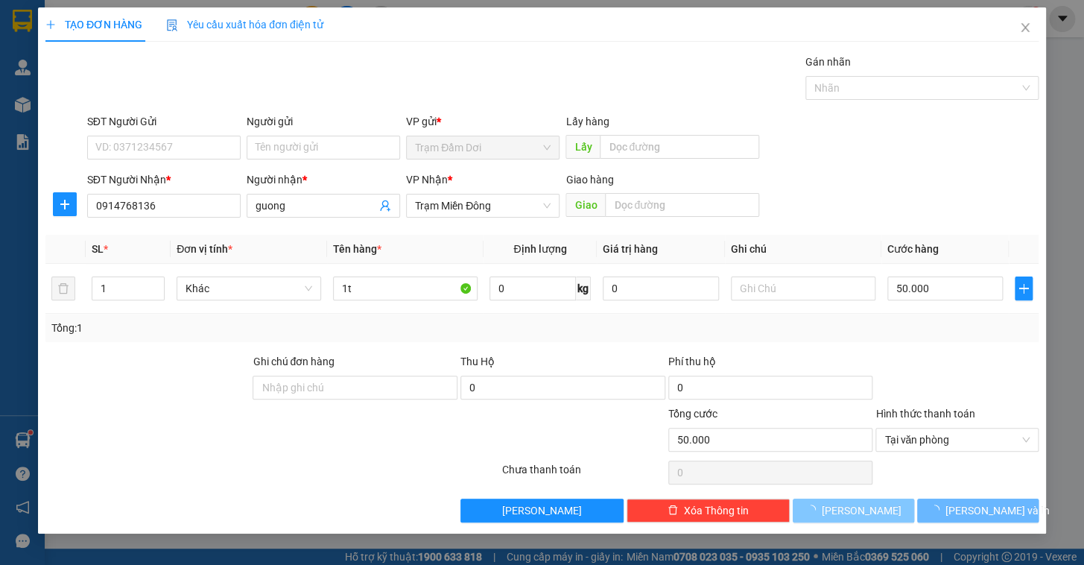
type input "0"
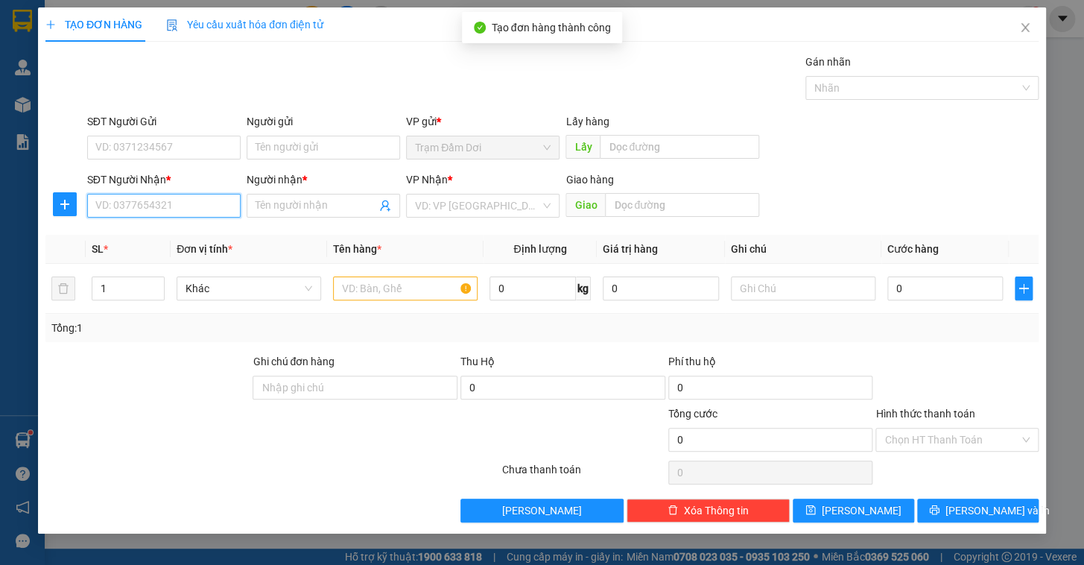
click at [163, 204] on input "SĐT Người Nhận *" at bounding box center [163, 206] width 153 height 24
type input "0769347689"
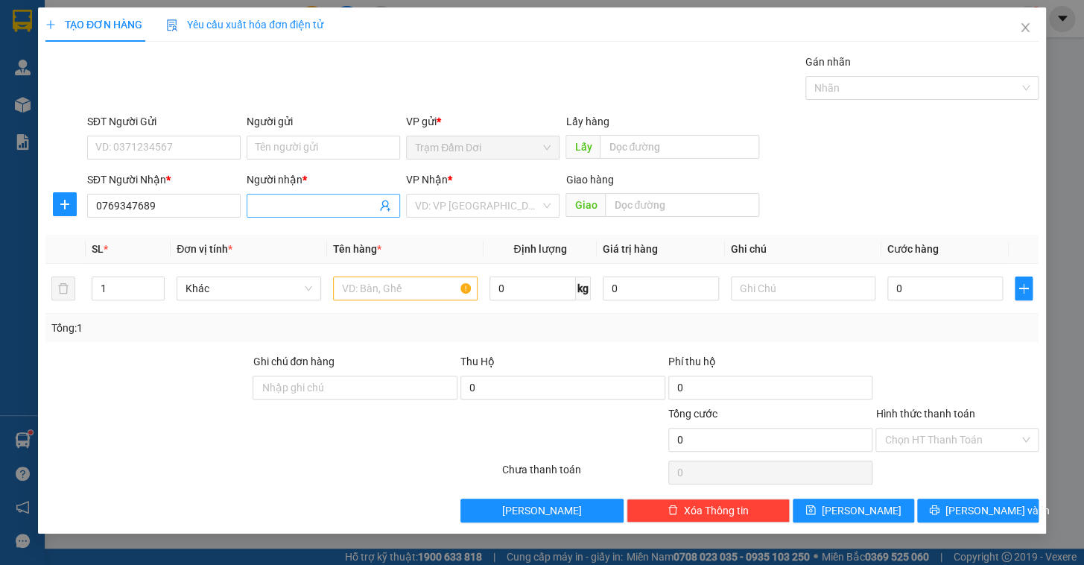
click at [268, 203] on input "Người nhận *" at bounding box center [316, 205] width 121 height 16
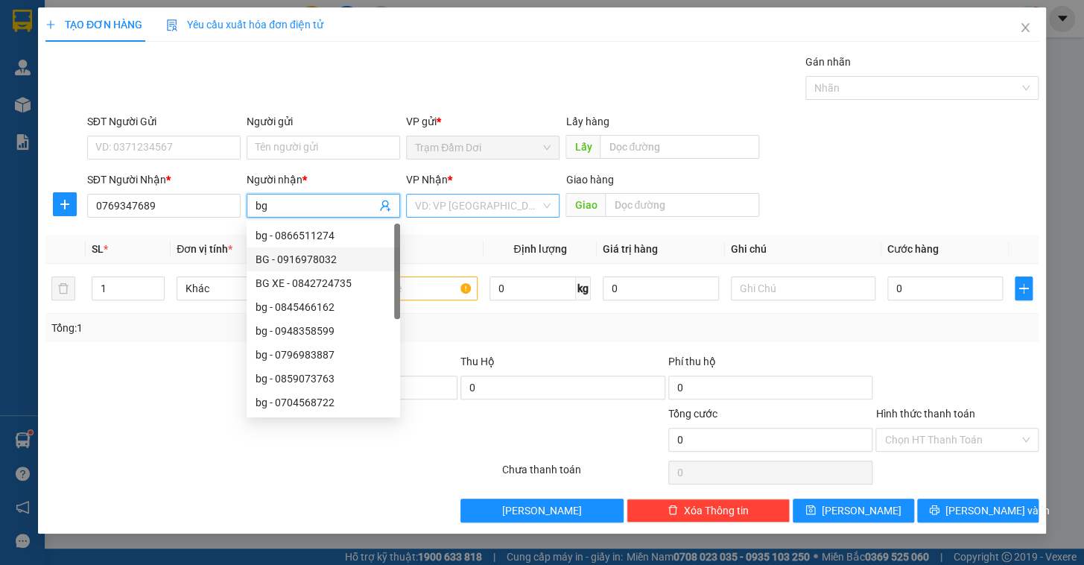
type input "bg"
click at [466, 197] on input "search" at bounding box center [477, 205] width 125 height 22
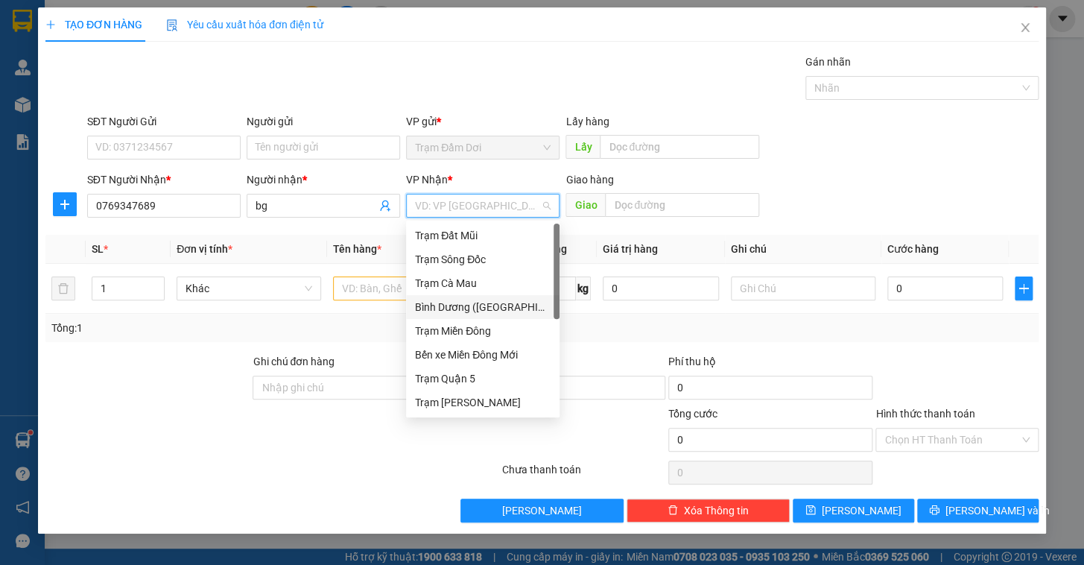
click at [495, 299] on div "Bình Dương ([GEOGRAPHIC_DATA])" at bounding box center [483, 307] width 136 height 16
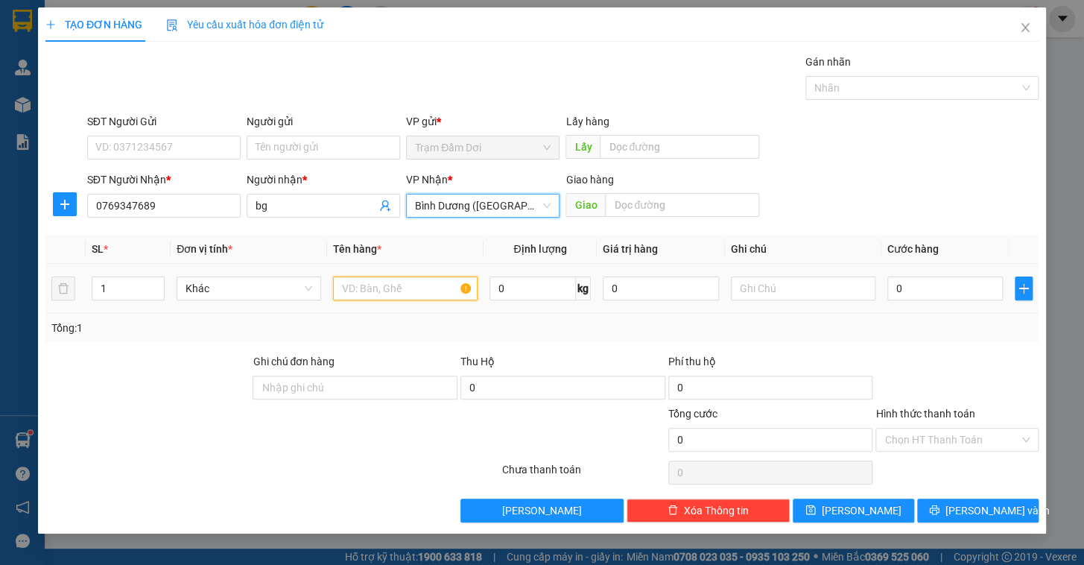
click at [334, 282] on input "text" at bounding box center [405, 288] width 145 height 24
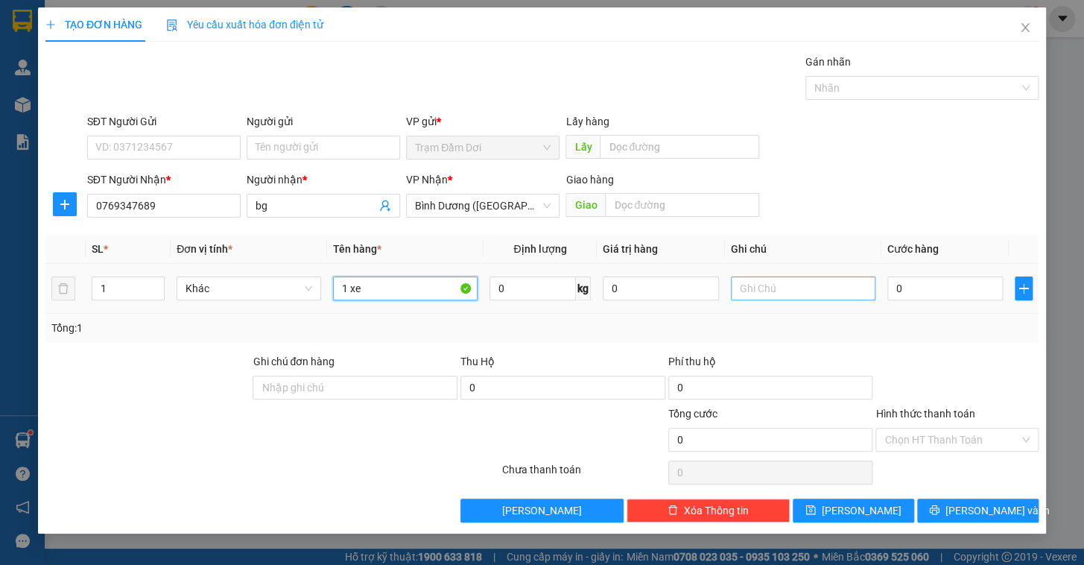
type input "1 xe"
click at [758, 285] on input "text" at bounding box center [803, 288] width 145 height 24
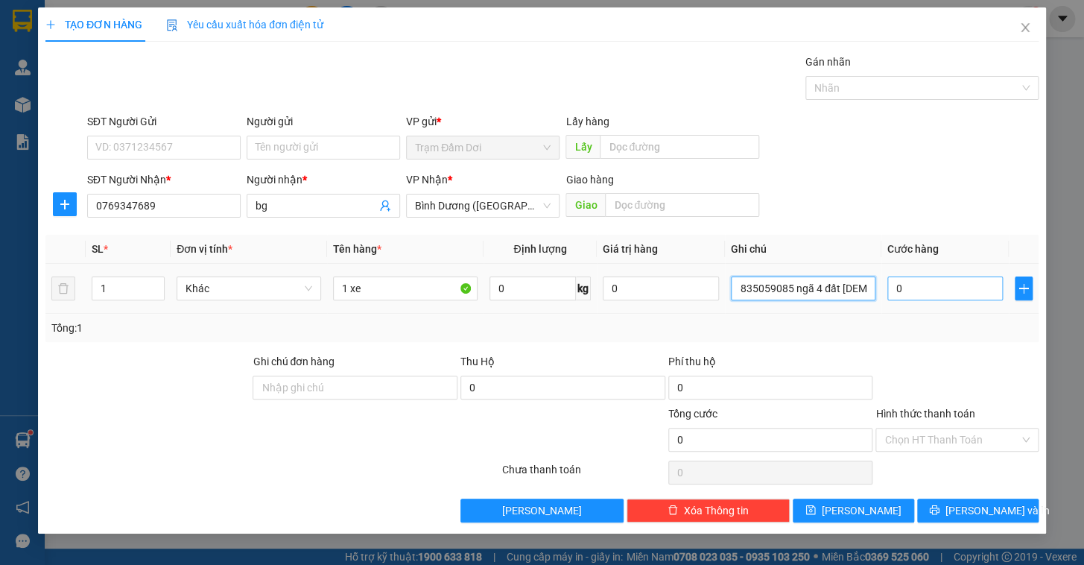
type input "0835059085 ngã 4 đất [DEMOGRAPHIC_DATA]"
click at [911, 285] on input "0" at bounding box center [945, 288] width 116 height 24
type input "6"
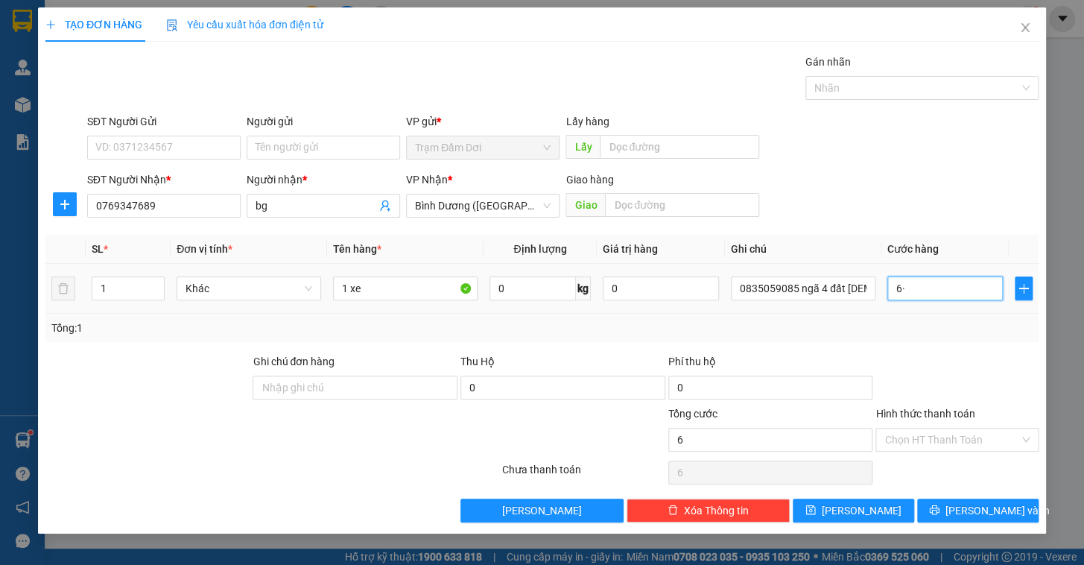
type input "6"
type input "0"
type input "5"
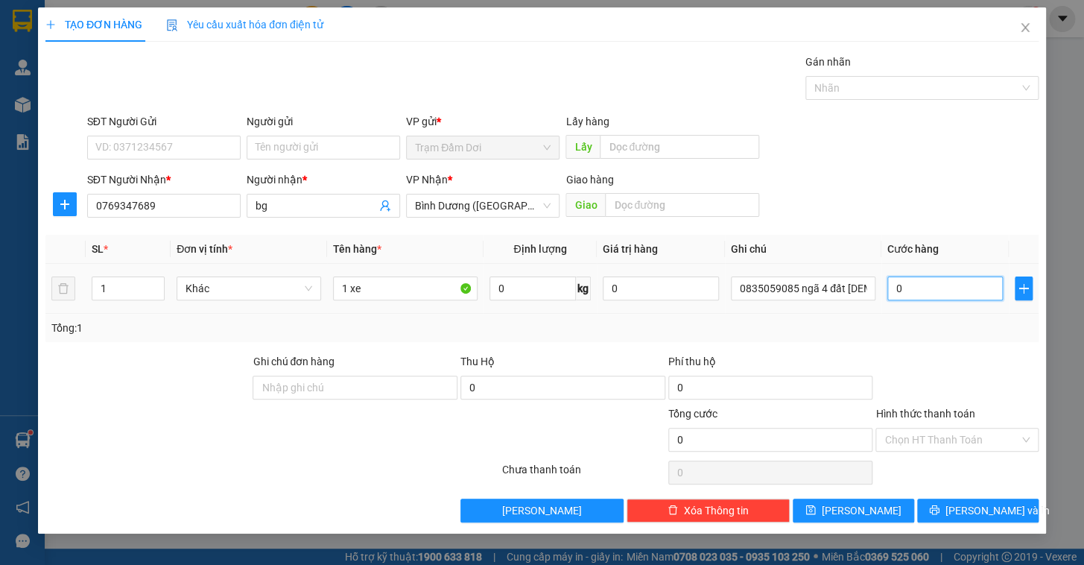
type input "5"
type input "05"
type input "50"
type input "050"
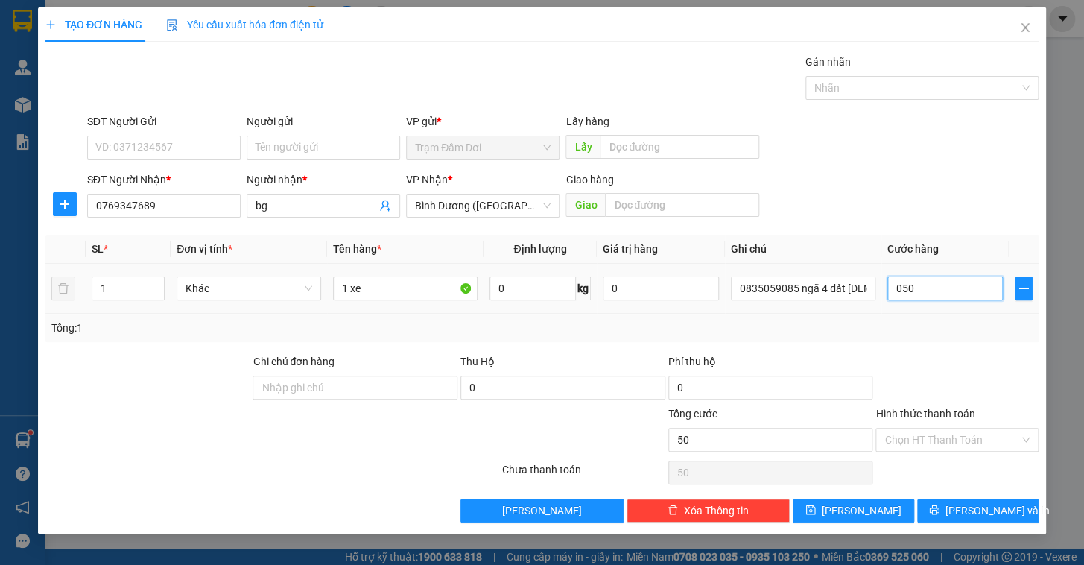
type input "500"
type input "0.500"
type input "500.000"
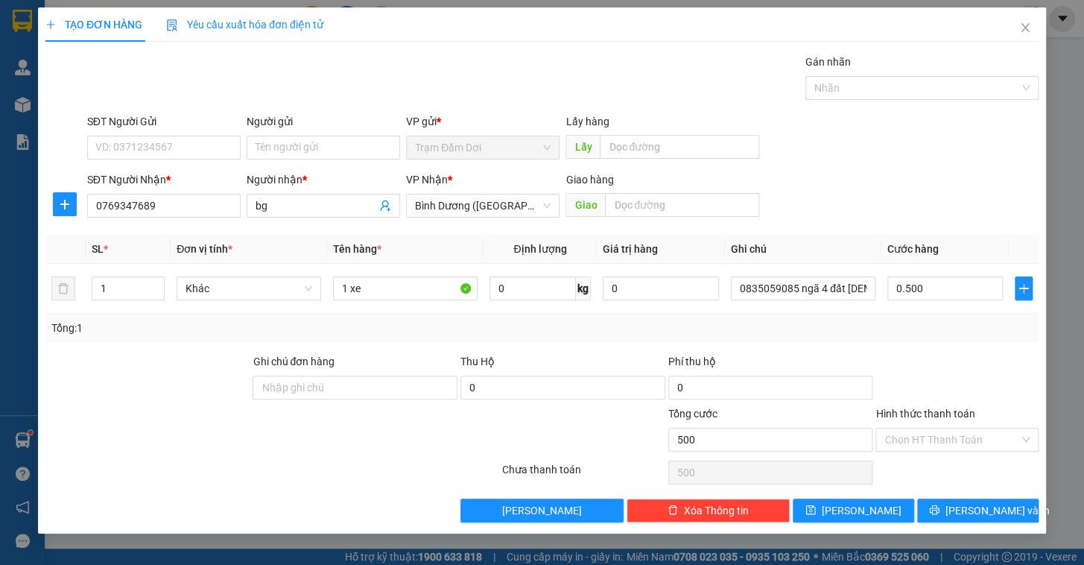
type input "500.000"
click at [892, 324] on div "Tổng: 1" at bounding box center [541, 328] width 981 height 16
click at [868, 507] on span "[PERSON_NAME]" at bounding box center [862, 510] width 80 height 16
type input "0"
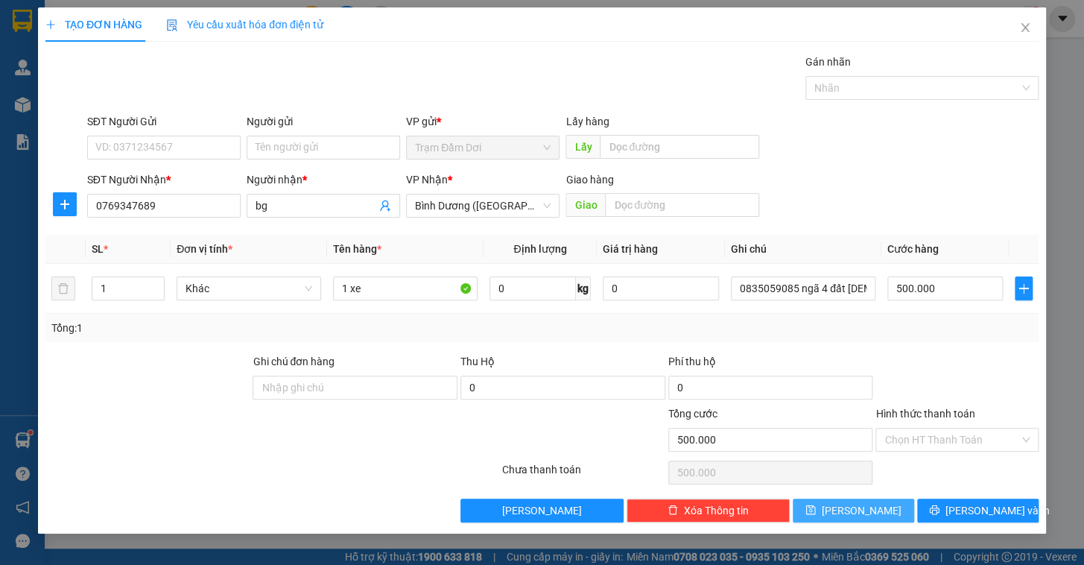
type input "0"
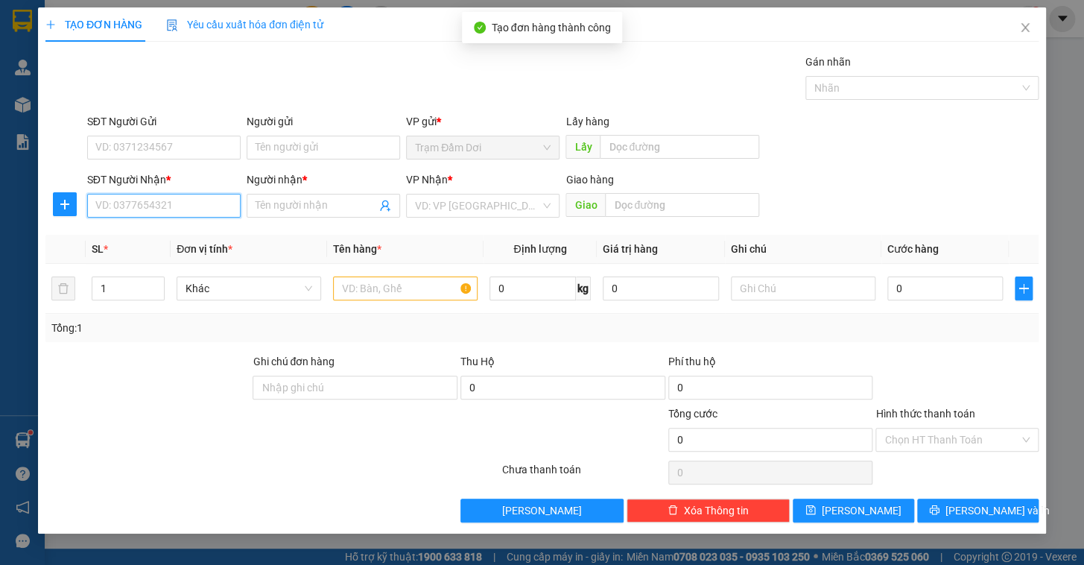
click at [140, 206] on input "SĐT Người Nhận *" at bounding box center [163, 206] width 153 height 24
click at [160, 230] on div "0919112475 - khoa" at bounding box center [164, 235] width 136 height 16
type input "0919112475"
type input "khoa"
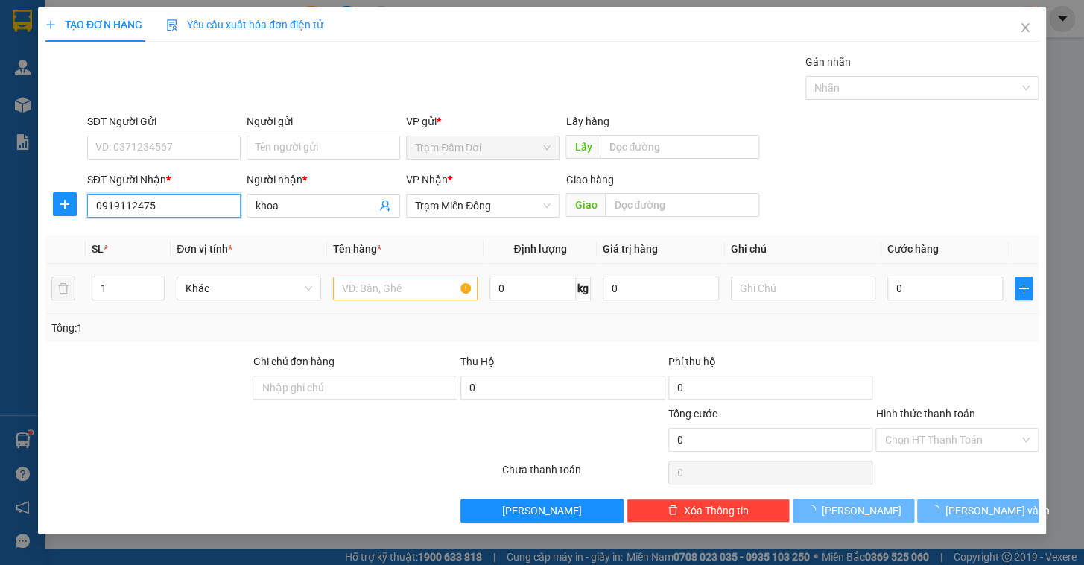
type input "30.000"
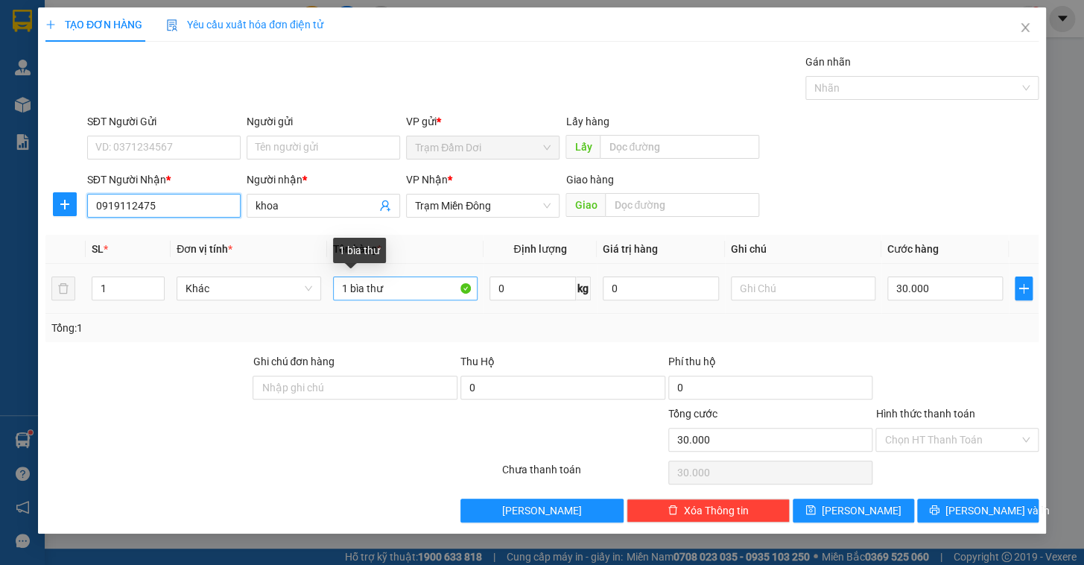
type input "0919112475"
drag, startPoint x: 385, startPoint y: 289, endPoint x: 351, endPoint y: 294, distance: 34.6
click at [351, 294] on input "1 bìa thư" at bounding box center [405, 288] width 145 height 24
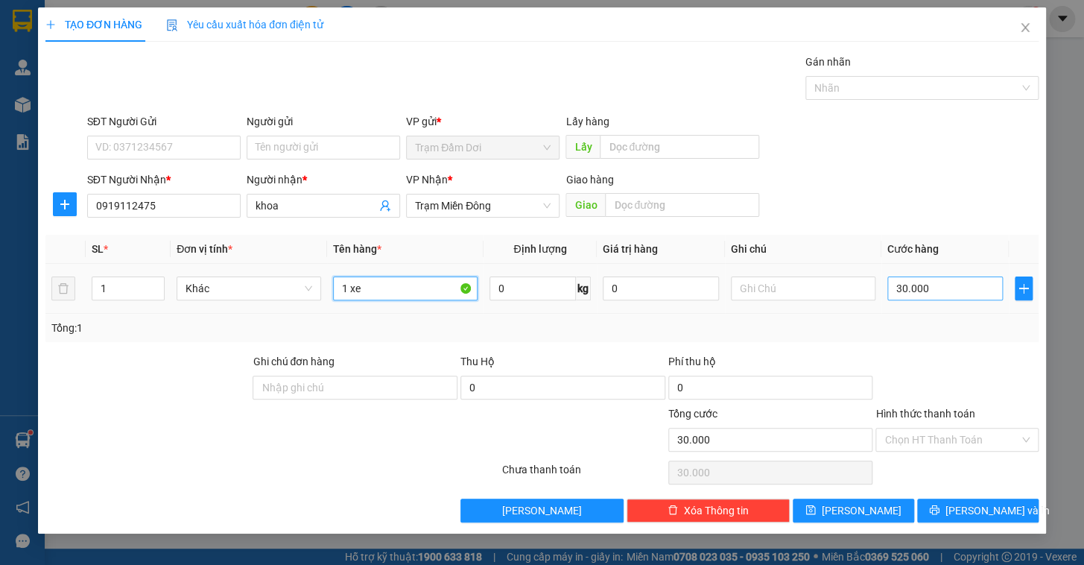
type input "1 xe"
click at [947, 291] on input "30.000" at bounding box center [945, 288] width 116 height 24
type input "5"
click at [938, 331] on div "Tổng: 1" at bounding box center [541, 328] width 981 height 16
click at [928, 449] on input "Hình thức thanh toán" at bounding box center [951, 439] width 135 height 22
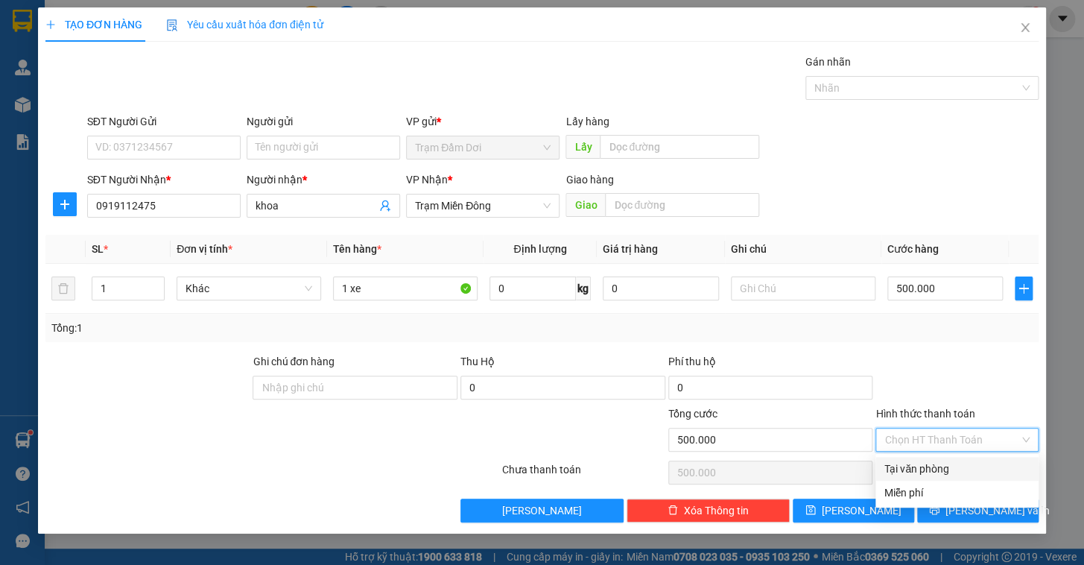
click at [924, 466] on div "Tại văn phòng" at bounding box center [956, 468] width 145 height 16
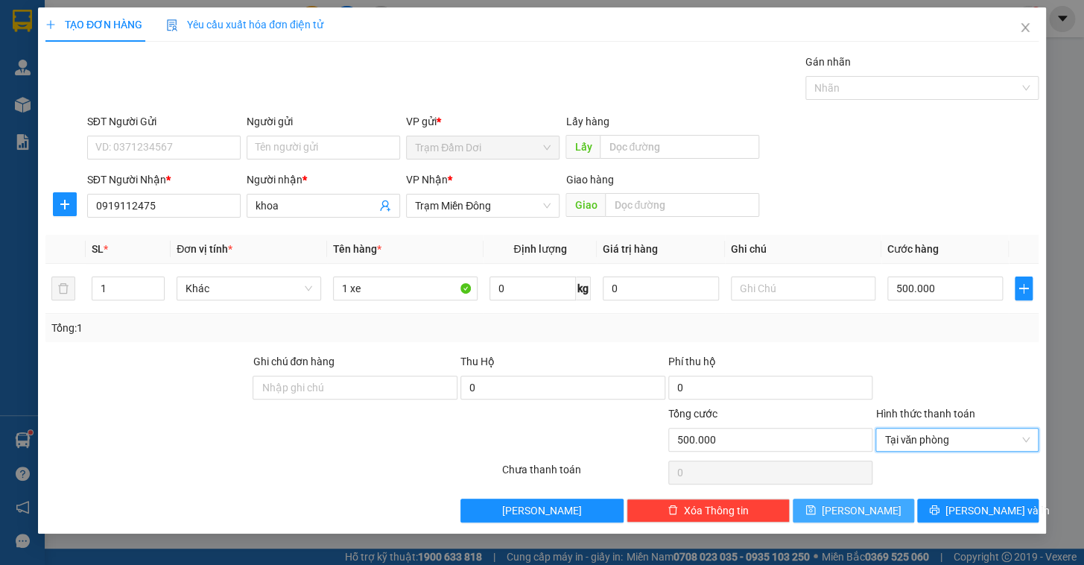
click at [863, 510] on span "[PERSON_NAME]" at bounding box center [862, 510] width 80 height 16
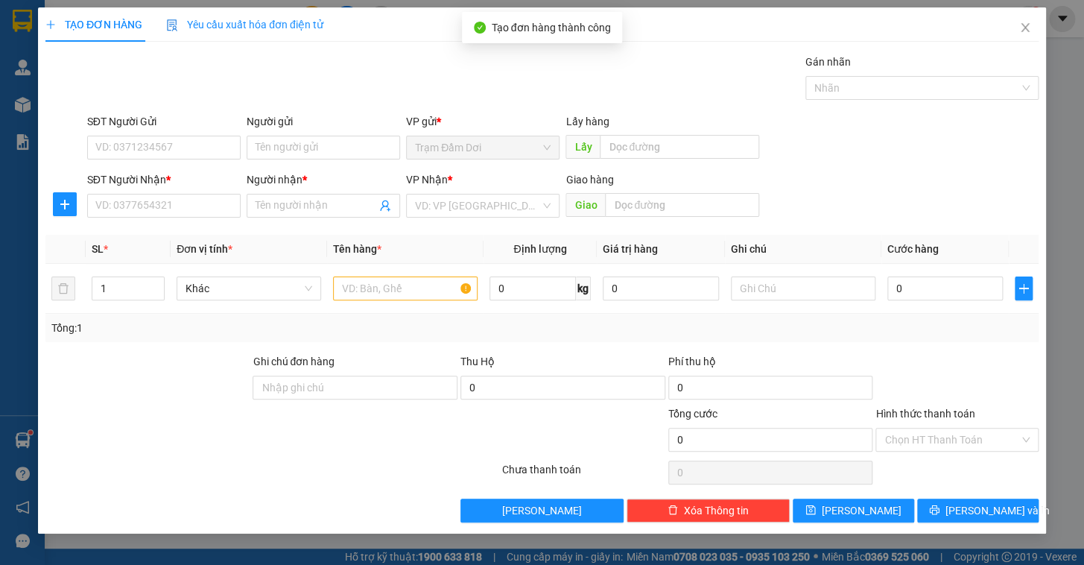
click at [174, 217] on div "SĐT Người Nhận * VD: 0377654321" at bounding box center [163, 197] width 153 height 52
click at [173, 212] on input "SĐT Người Nhận *" at bounding box center [163, 206] width 153 height 24
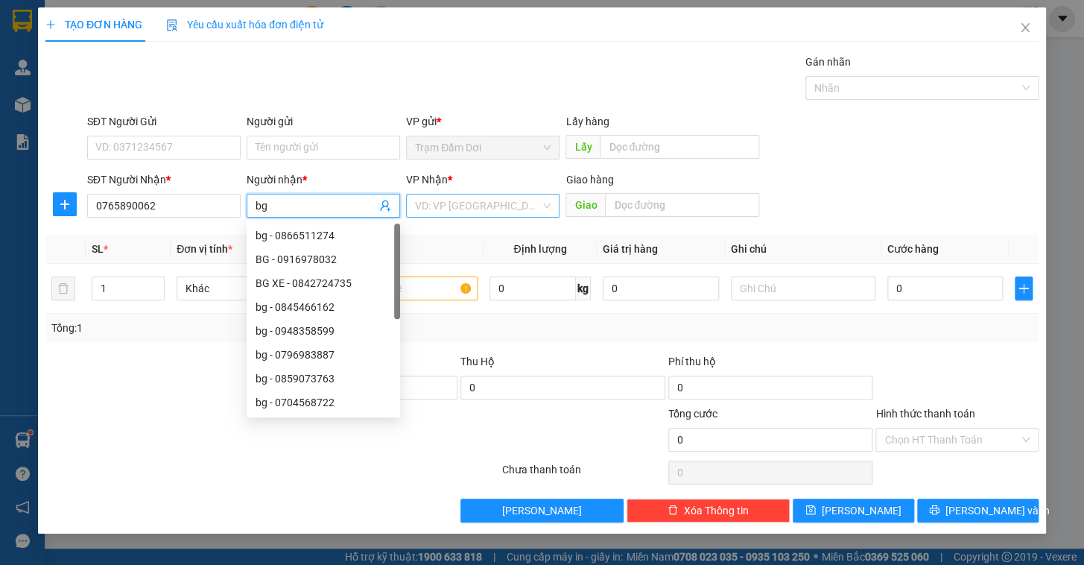
click at [469, 214] on input "search" at bounding box center [477, 205] width 125 height 22
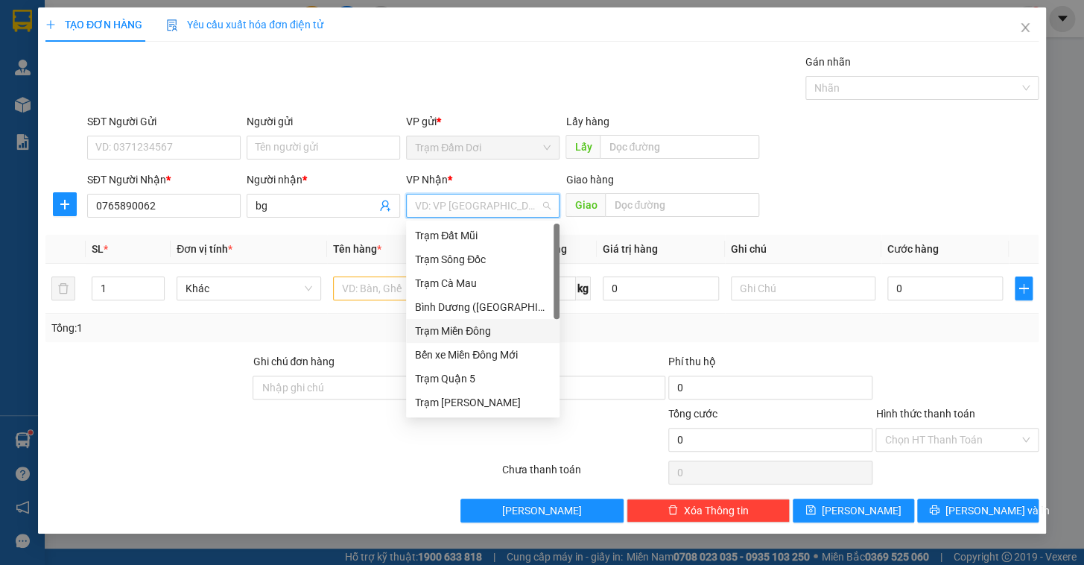
click at [495, 311] on div "Bình Dương ([GEOGRAPHIC_DATA])" at bounding box center [483, 307] width 136 height 16
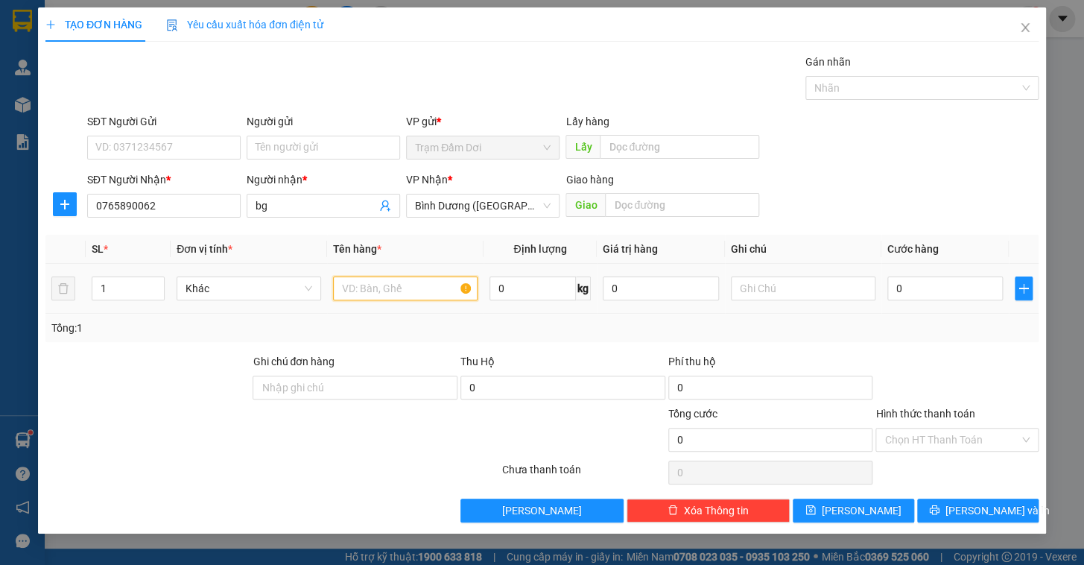
click at [353, 284] on input "text" at bounding box center [405, 288] width 145 height 24
click at [789, 288] on input "text" at bounding box center [803, 288] width 145 height 24
click at [965, 283] on input "0" at bounding box center [945, 288] width 116 height 24
click at [923, 407] on label "Hình thức thanh toán" at bounding box center [924, 413] width 99 height 12
click at [923, 428] on input "Hình thức thanh toán" at bounding box center [951, 439] width 135 height 22
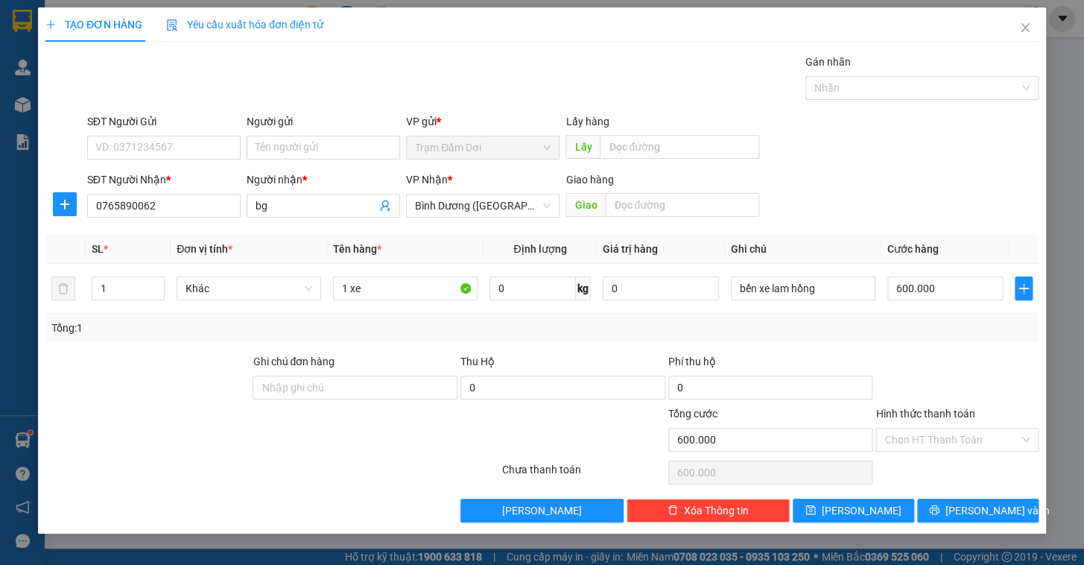
click at [915, 337] on div "Tổng: 1" at bounding box center [541, 328] width 993 height 28
click at [858, 514] on span "[PERSON_NAME]" at bounding box center [862, 510] width 80 height 16
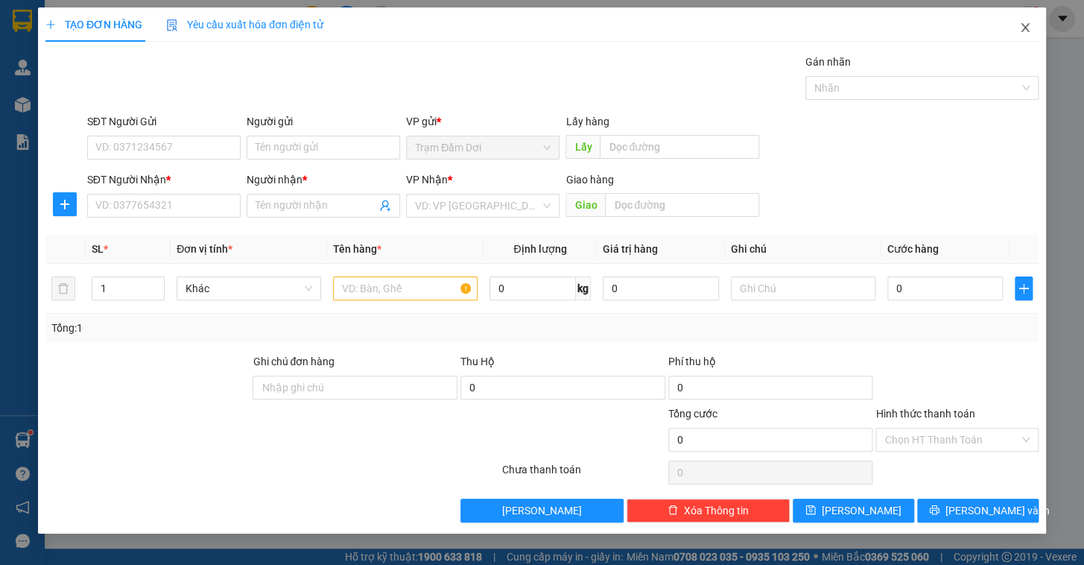
click at [1024, 26] on icon "close" at bounding box center [1025, 28] width 12 height 12
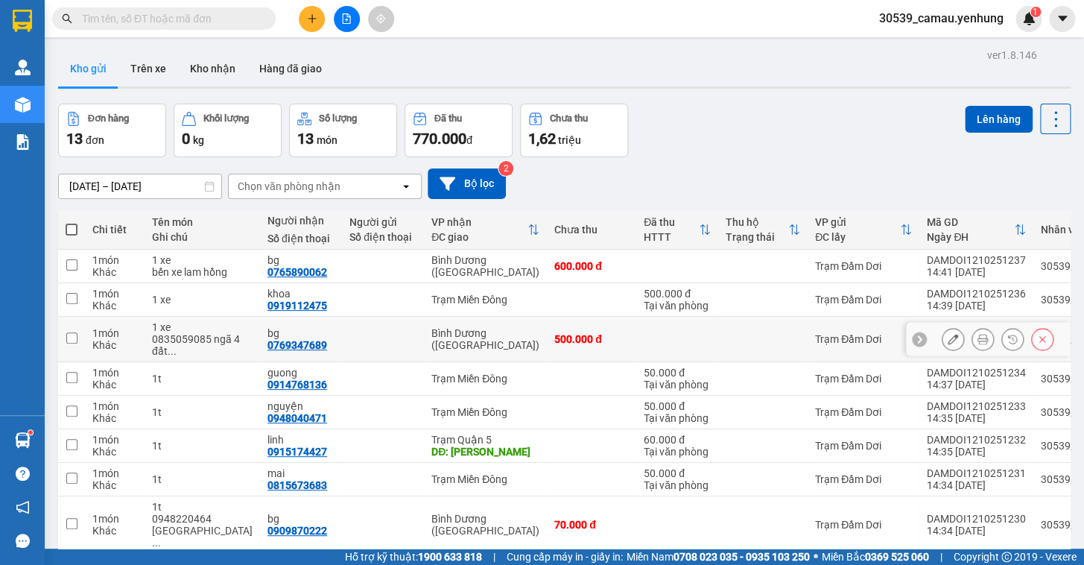
click at [949, 351] on button at bounding box center [952, 339] width 21 height 26
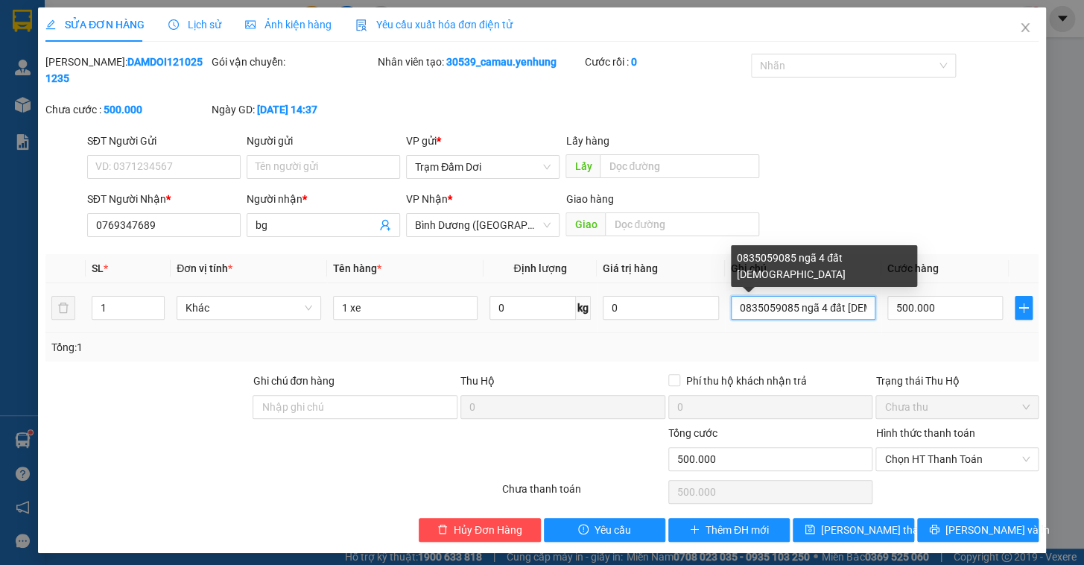
click at [738, 296] on input "0835059085 ngã 4 đất [DEMOGRAPHIC_DATA]" at bounding box center [803, 308] width 145 height 24
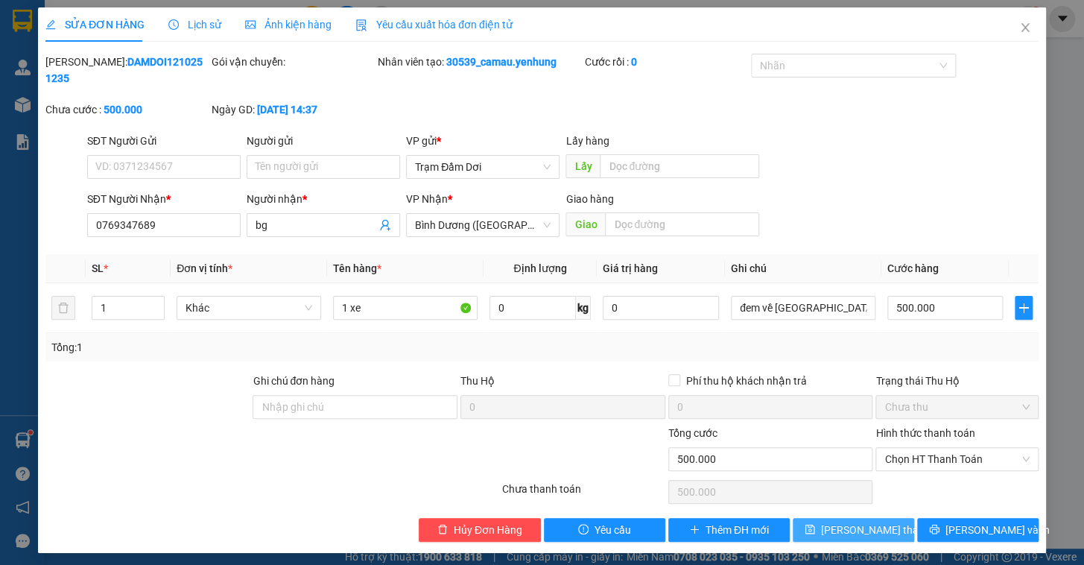
click at [862, 521] on span "[PERSON_NAME] thay đổi" at bounding box center [880, 529] width 119 height 16
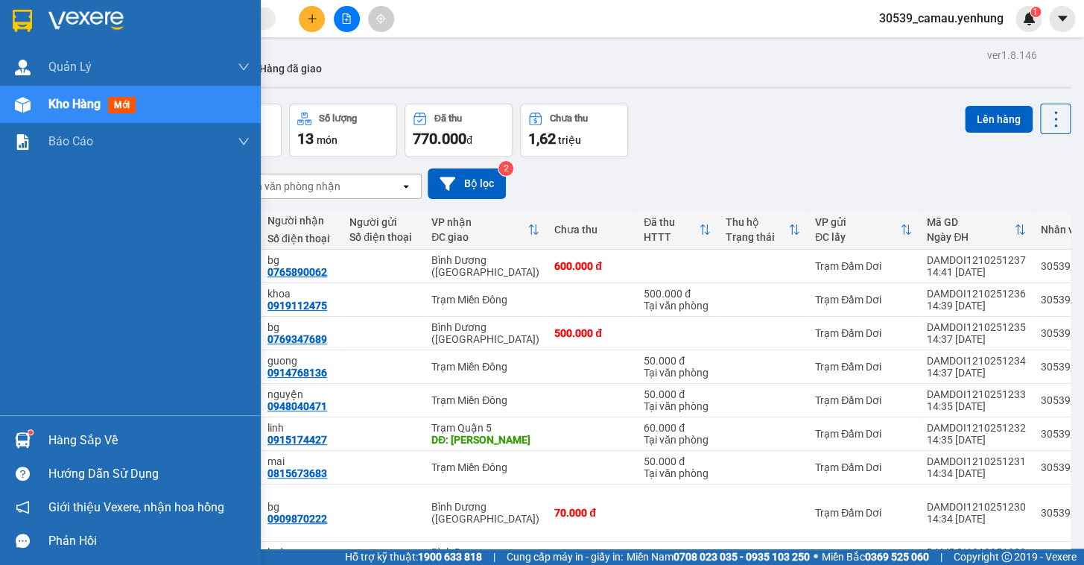
click at [48, 441] on div "Hàng sắp về" at bounding box center [148, 440] width 201 height 22
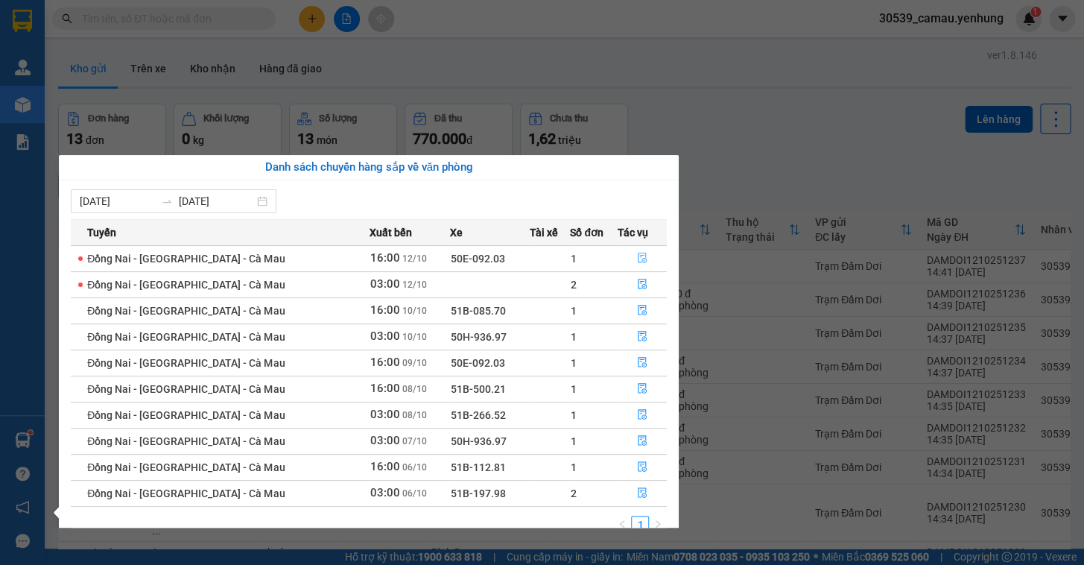
click at [637, 259] on icon "file-done" at bounding box center [642, 258] width 10 height 10
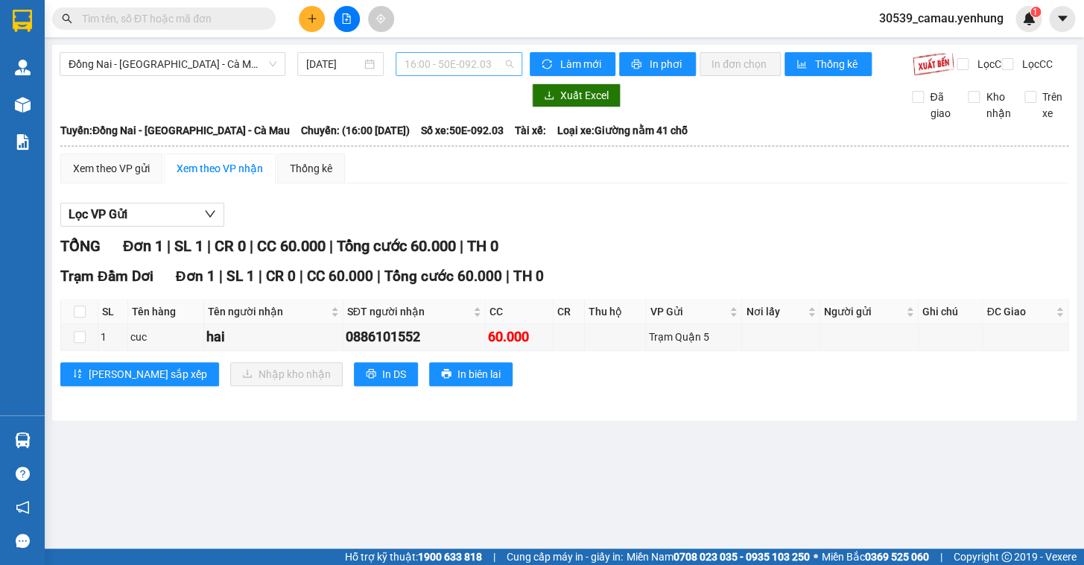
click at [417, 66] on span "16:00 - 50E-092.03" at bounding box center [459, 64] width 109 height 22
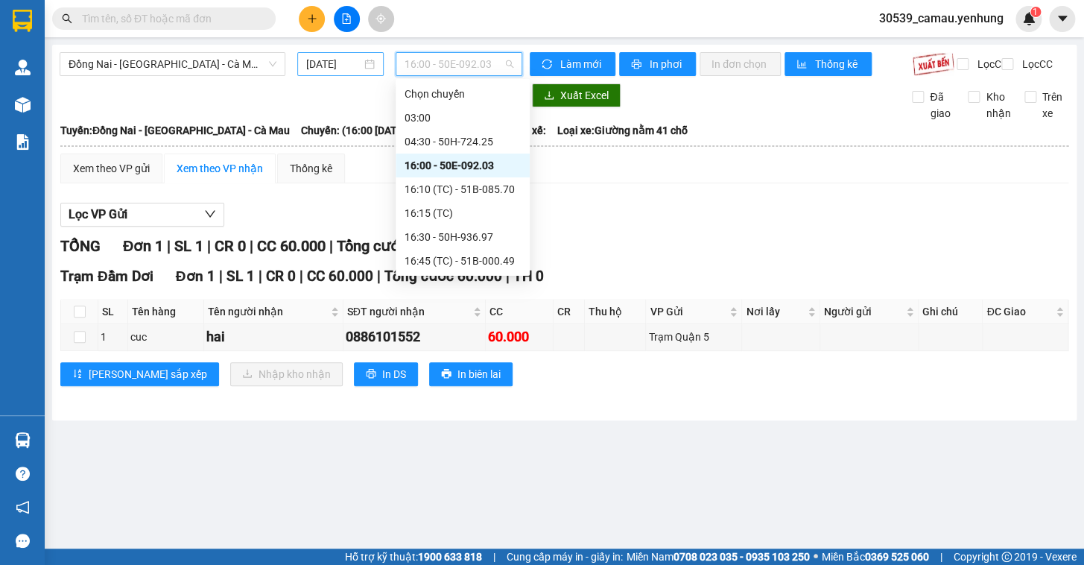
click at [369, 68] on div "[DATE]" at bounding box center [340, 64] width 69 height 16
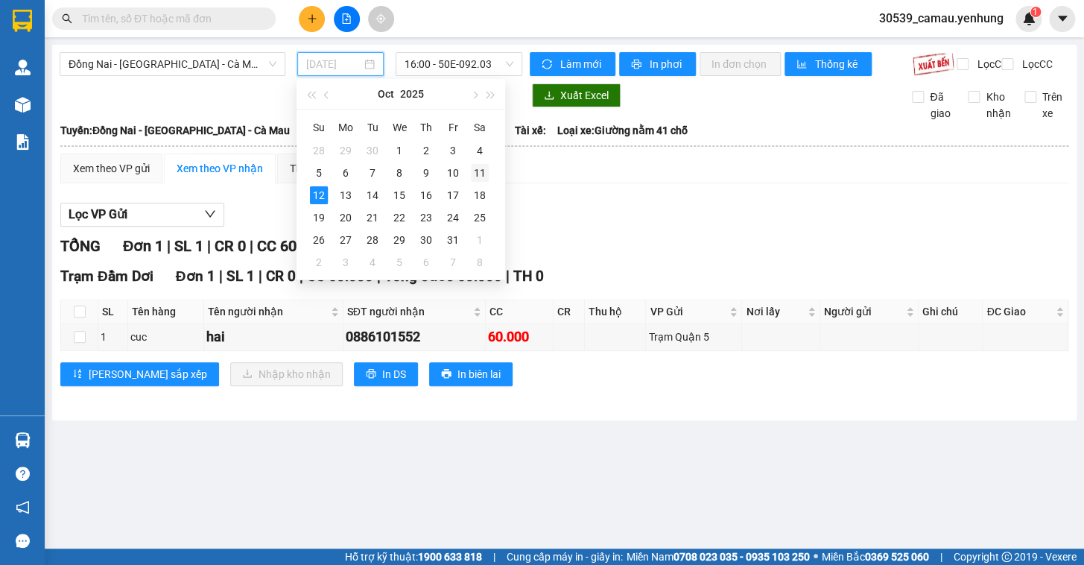
click at [480, 169] on div "11" at bounding box center [480, 173] width 18 height 18
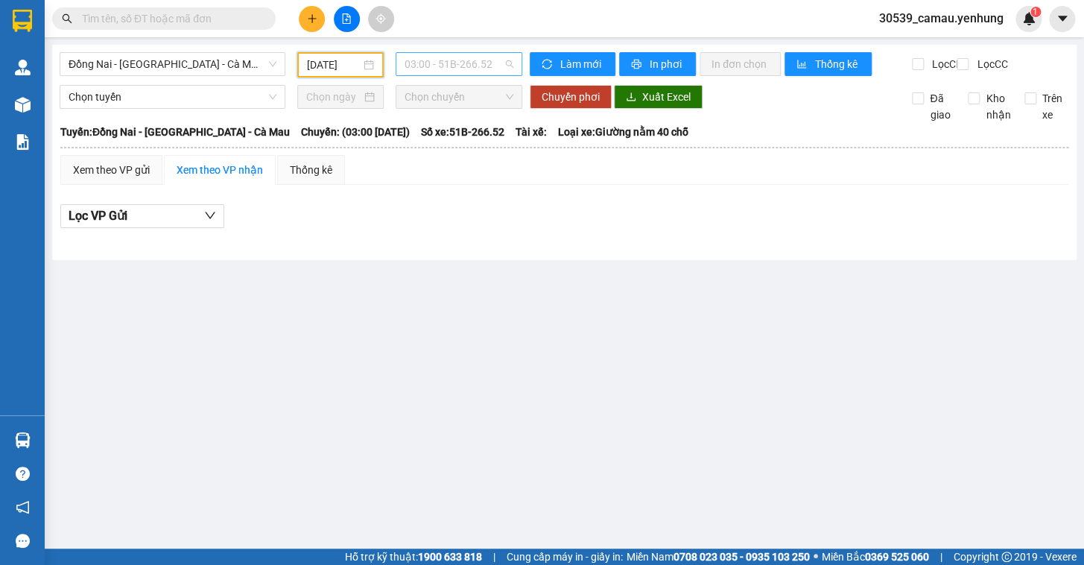
click at [427, 67] on span "03:00 - 51B-266.52" at bounding box center [459, 64] width 109 height 22
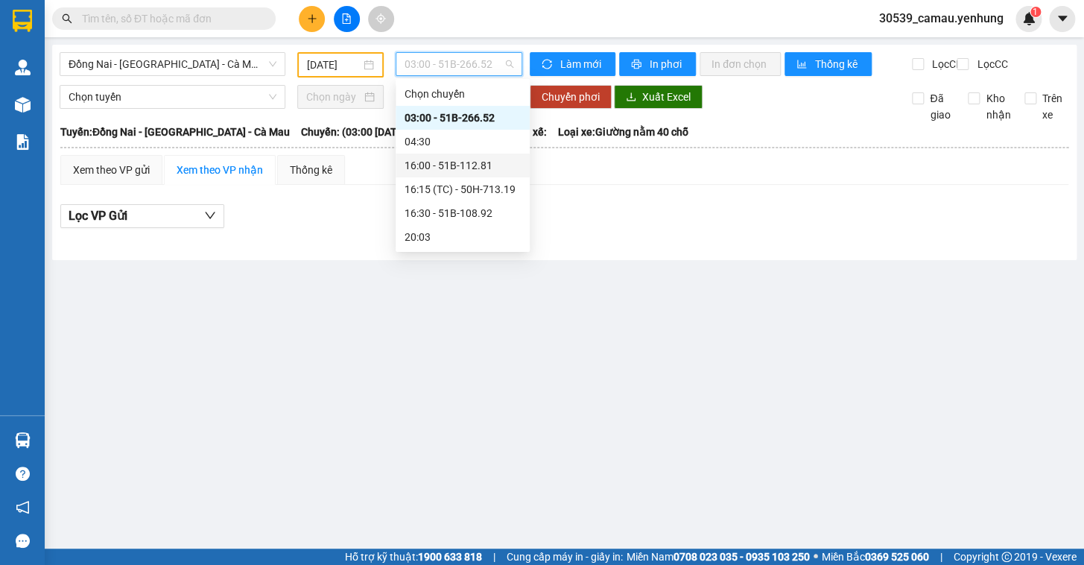
click at [449, 162] on div "16:00 - 51B-112.81" at bounding box center [463, 165] width 116 height 16
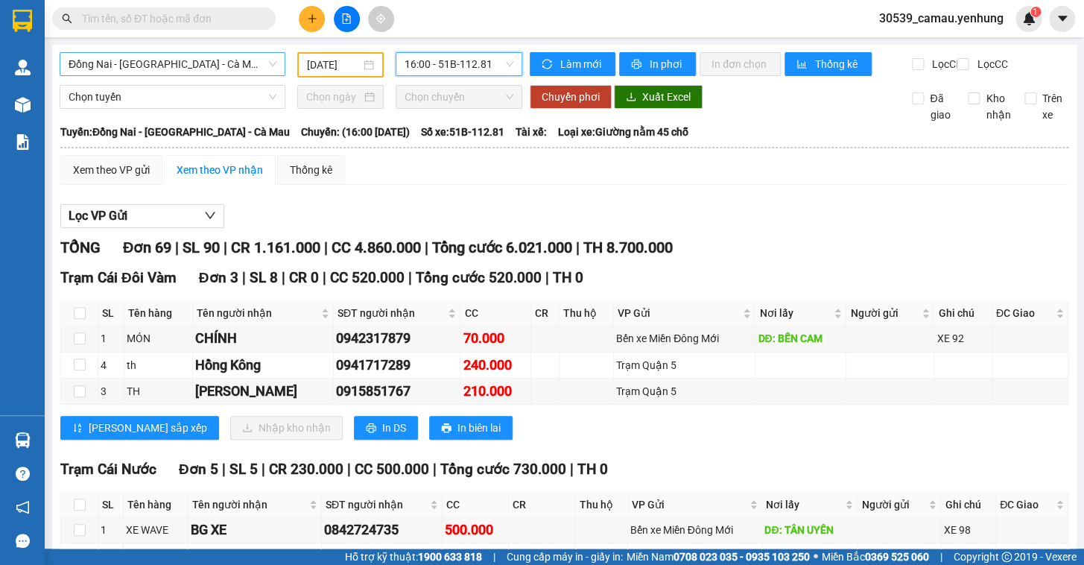
click at [188, 63] on span "Đồng Nai - [GEOGRAPHIC_DATA] - Cà Mau" at bounding box center [173, 64] width 208 height 22
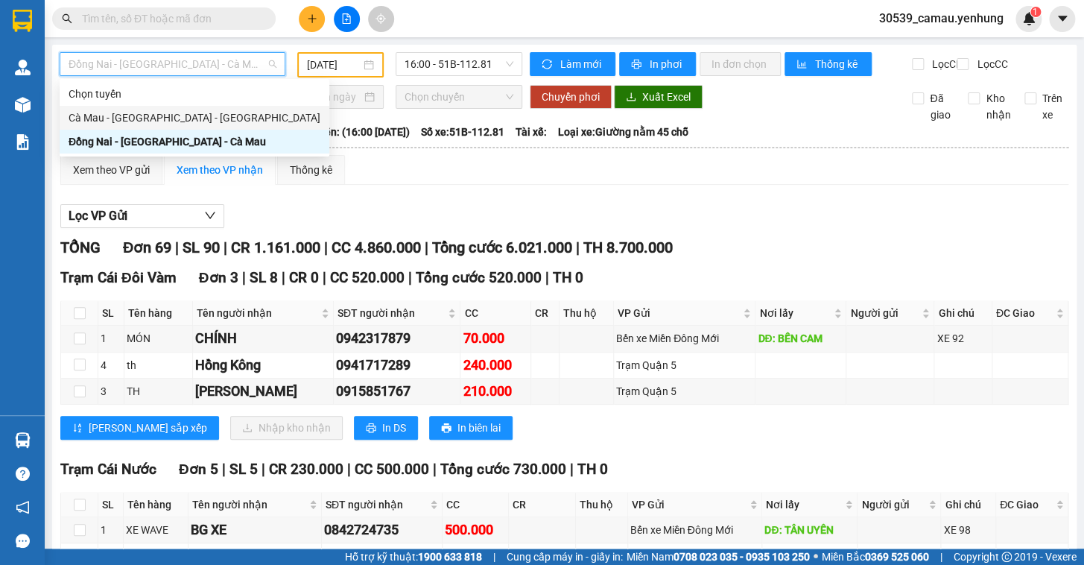
click at [164, 119] on div "Cà Mau - [GEOGRAPHIC_DATA] - [GEOGRAPHIC_DATA]" at bounding box center [195, 118] width 252 height 16
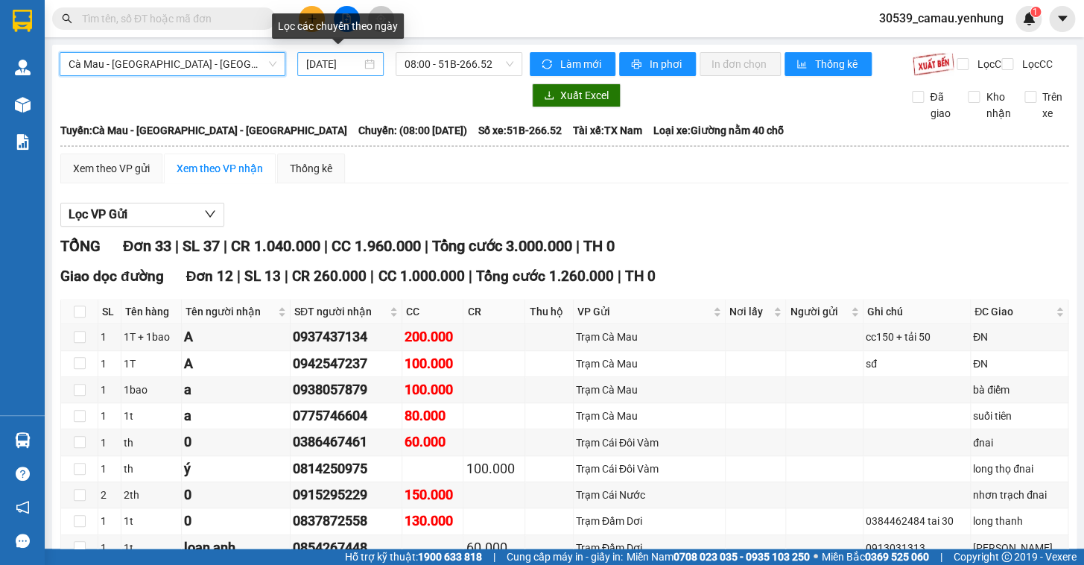
click at [364, 67] on div "[DATE]" at bounding box center [340, 64] width 69 height 16
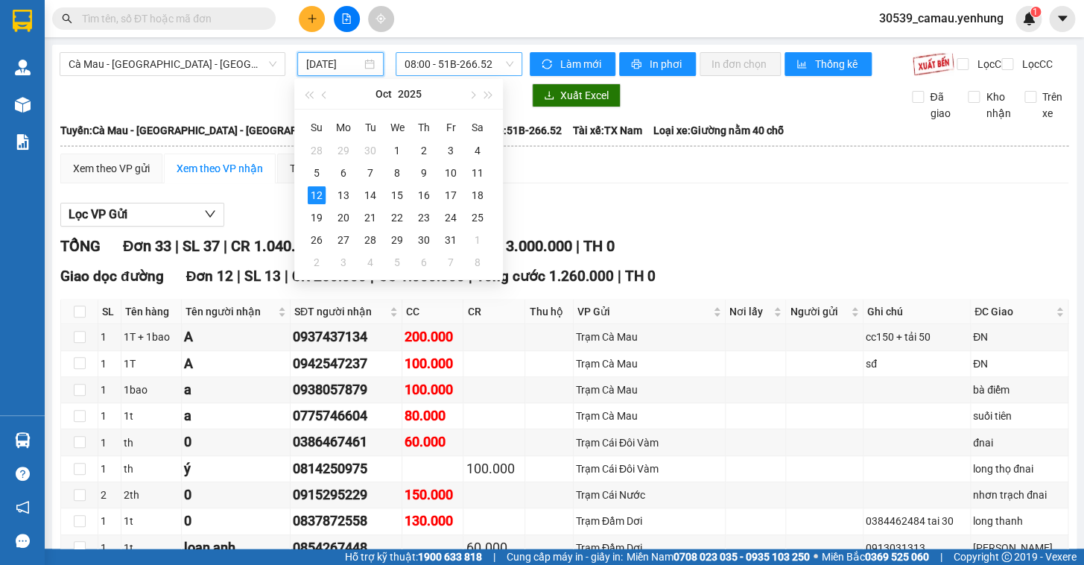
click at [457, 69] on span "08:00 - 51B-266.52" at bounding box center [459, 64] width 109 height 22
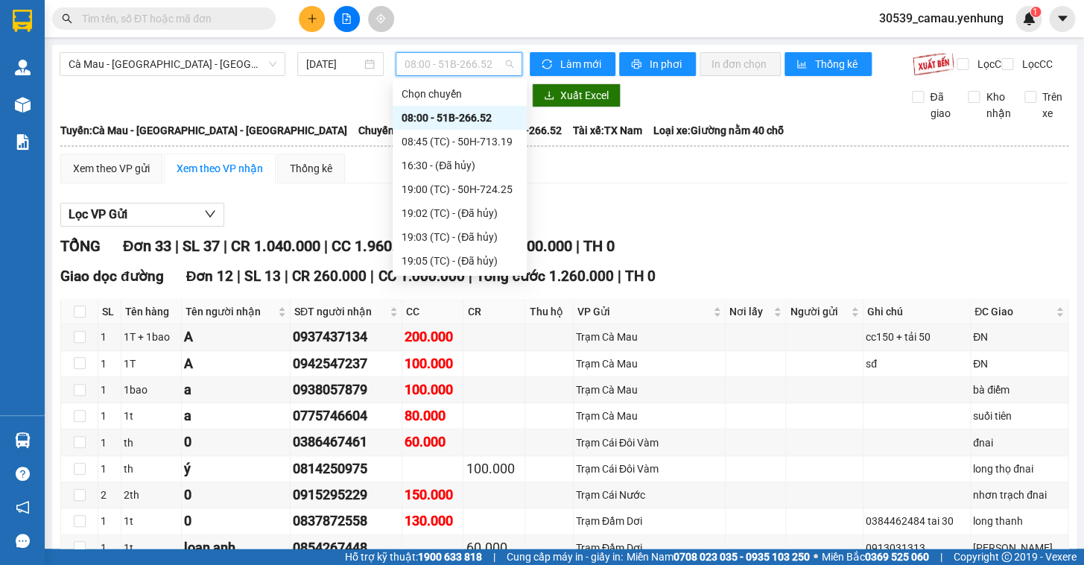
click at [609, 121] on div "Xuất Excel Đã giao Kho nhận Trên xe" at bounding box center [564, 102] width 1009 height 38
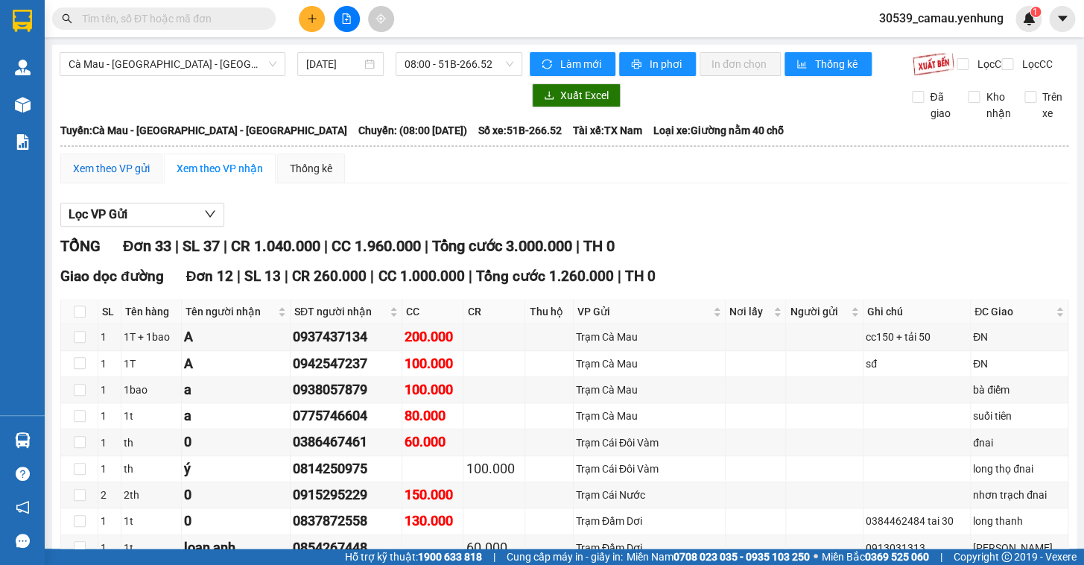
click at [115, 176] on div "Xem theo VP gửi" at bounding box center [111, 168] width 77 height 16
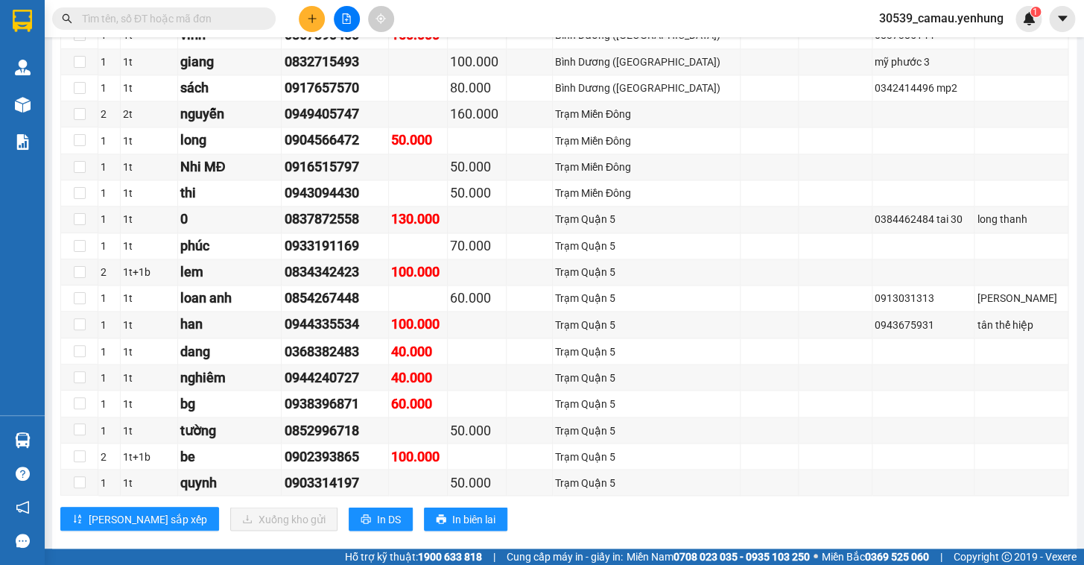
scroll to position [846, 0]
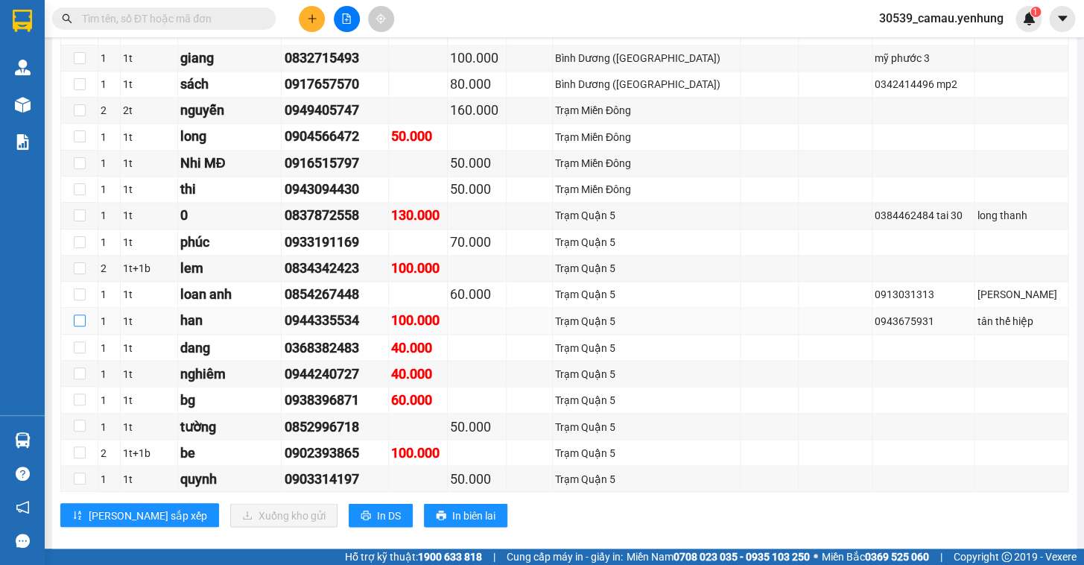
click at [80, 326] on input "checkbox" at bounding box center [80, 320] width 12 height 12
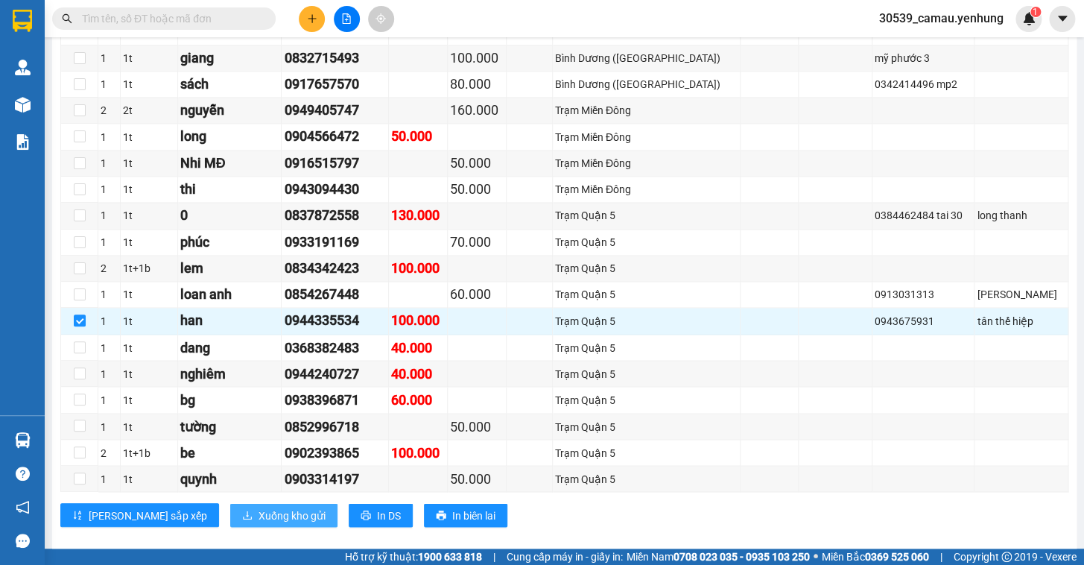
click at [258, 521] on span "Xuống kho gửi" at bounding box center [291, 515] width 67 height 16
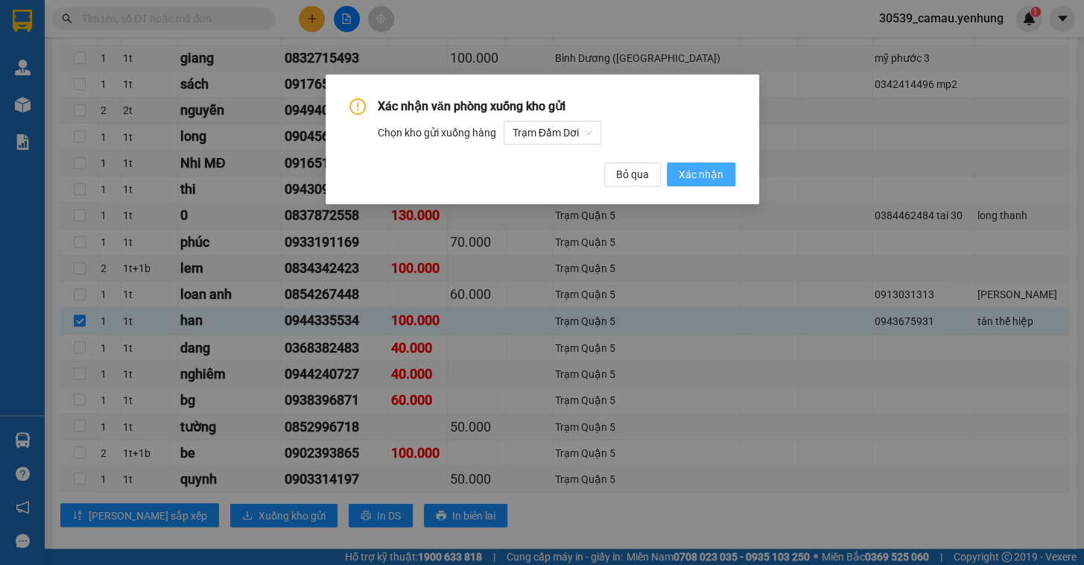
click at [695, 175] on span "Xác nhận" at bounding box center [701, 174] width 45 height 16
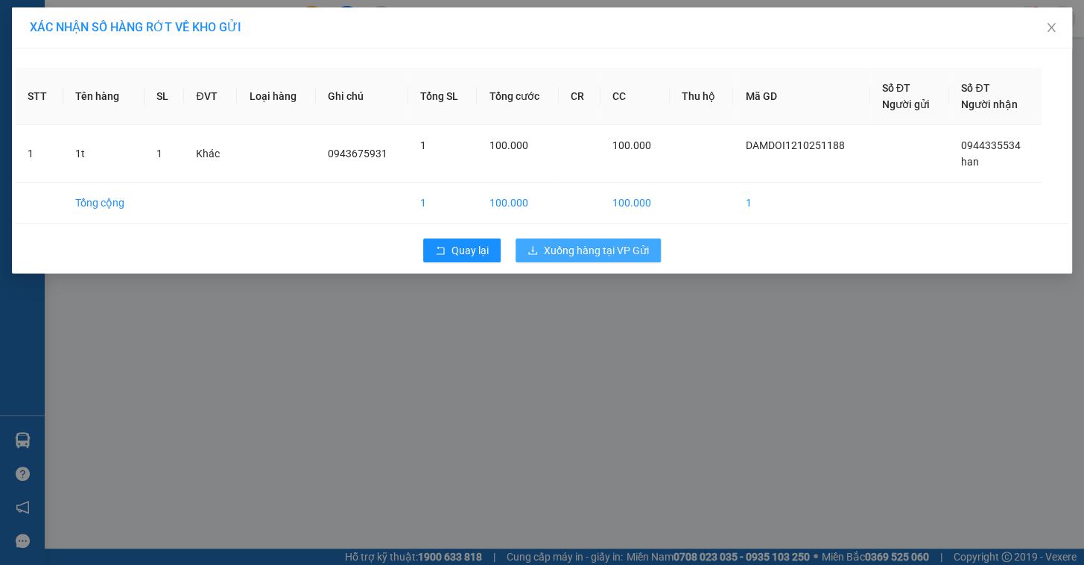
click at [583, 250] on span "Xuống hàng tại VP Gửi" at bounding box center [596, 250] width 105 height 16
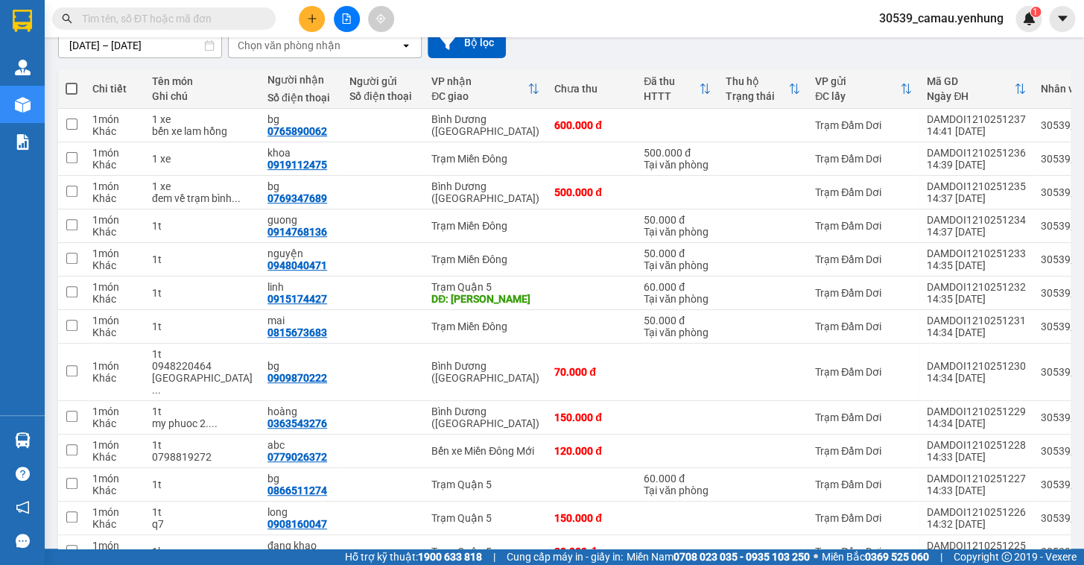
scroll to position [283, 0]
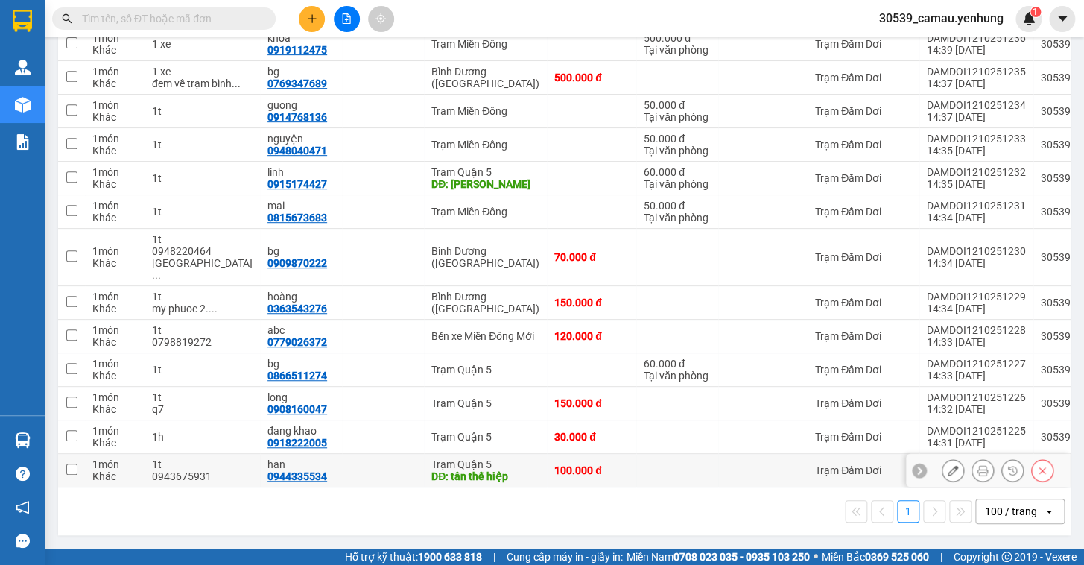
click at [71, 463] on input "checkbox" at bounding box center [71, 468] width 11 height 11
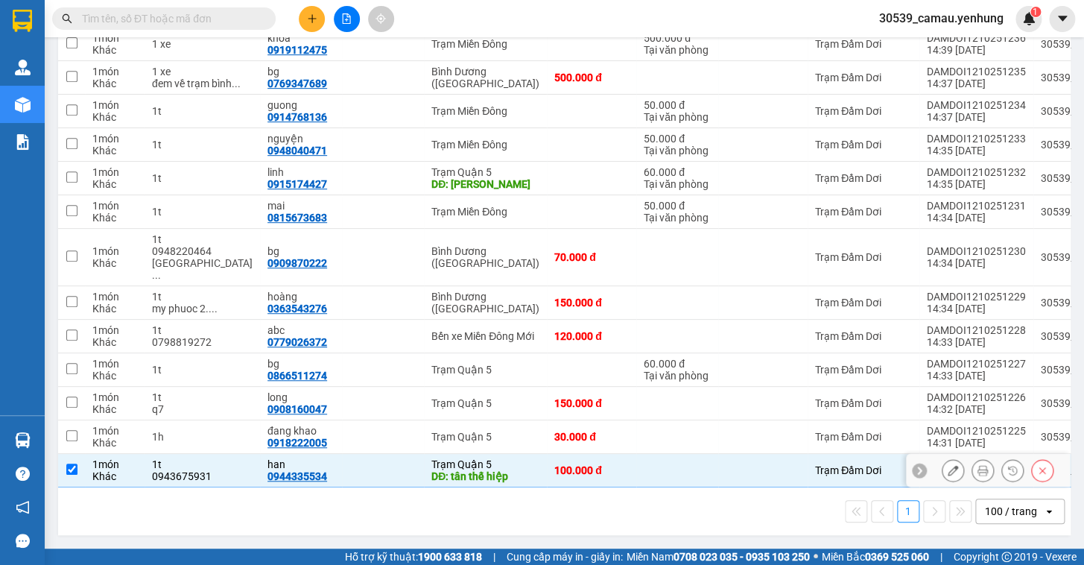
click at [948, 465] on icon at bounding box center [953, 470] width 10 height 10
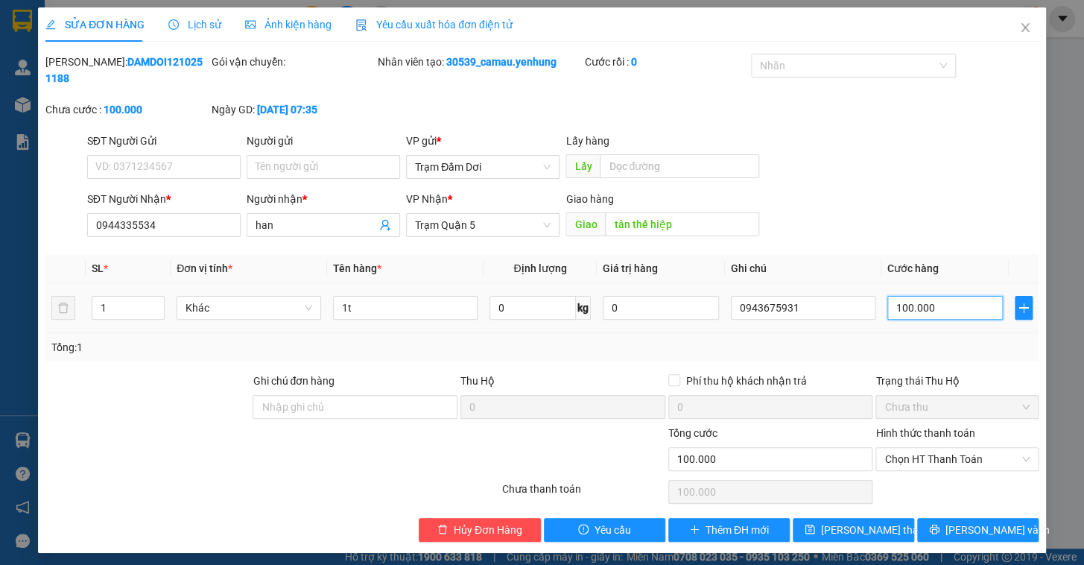
click at [927, 296] on input "100.000" at bounding box center [945, 308] width 116 height 24
click at [941, 448] on span "Chọn HT Thanh Toán" at bounding box center [956, 459] width 145 height 22
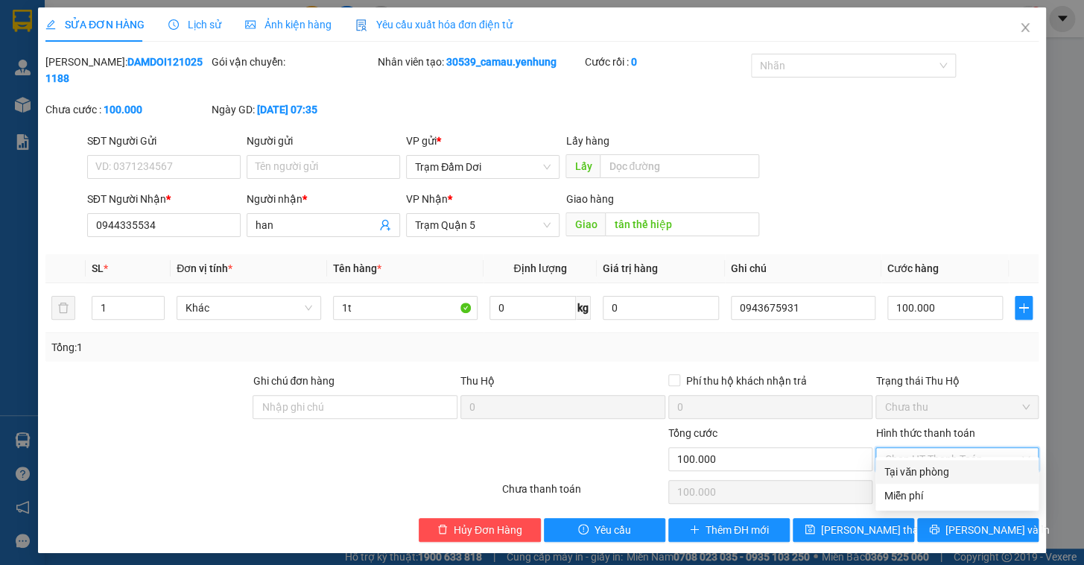
drag, startPoint x: 934, startPoint y: 469, endPoint x: 924, endPoint y: 475, distance: 12.0
click at [933, 469] on div "Tại văn phòng" at bounding box center [956, 471] width 145 height 16
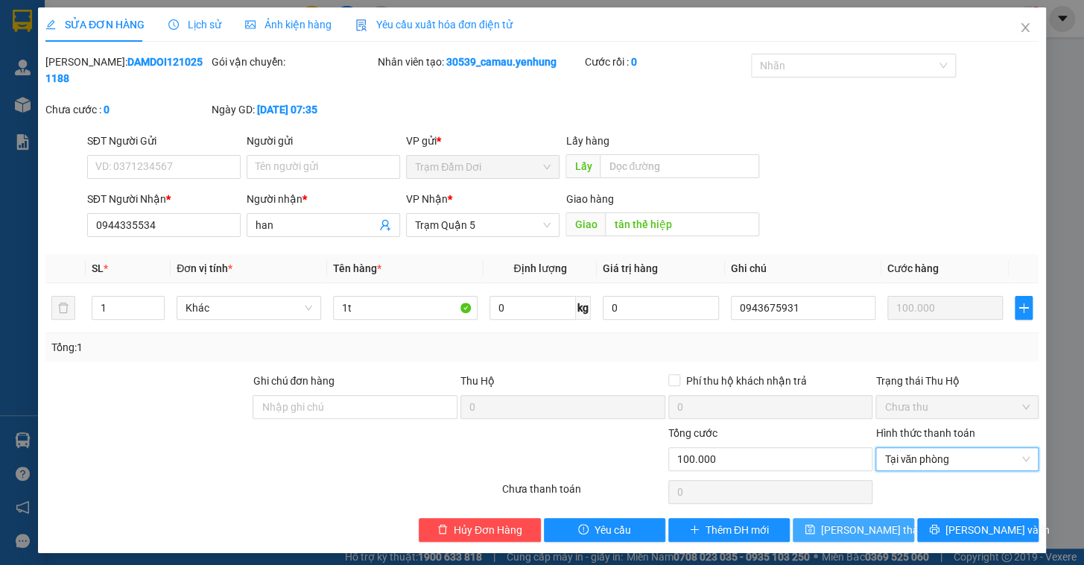
click at [863, 521] on span "[PERSON_NAME] thay đổi" at bounding box center [880, 529] width 119 height 16
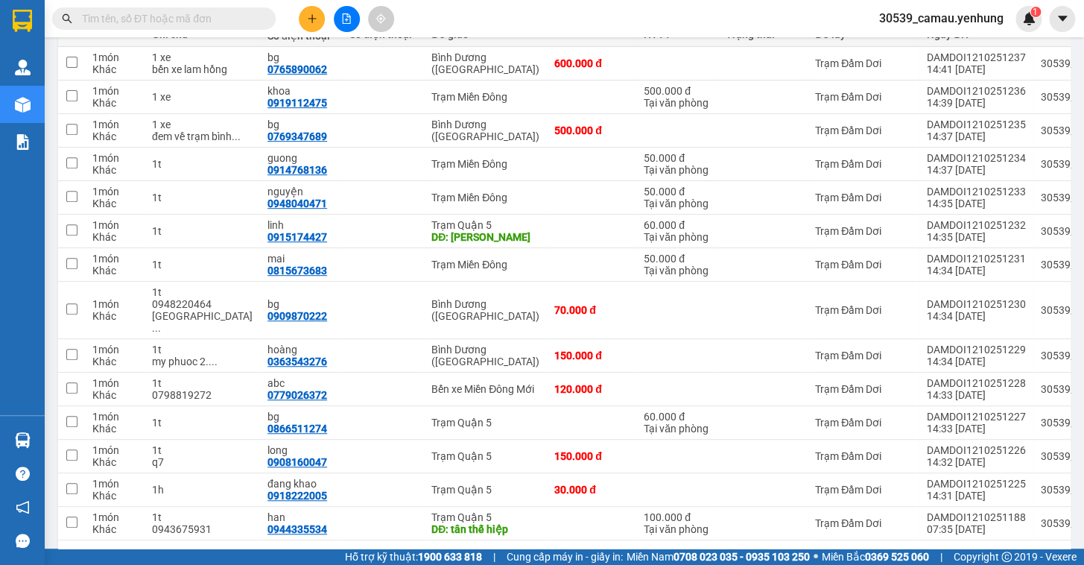
scroll to position [283, 0]
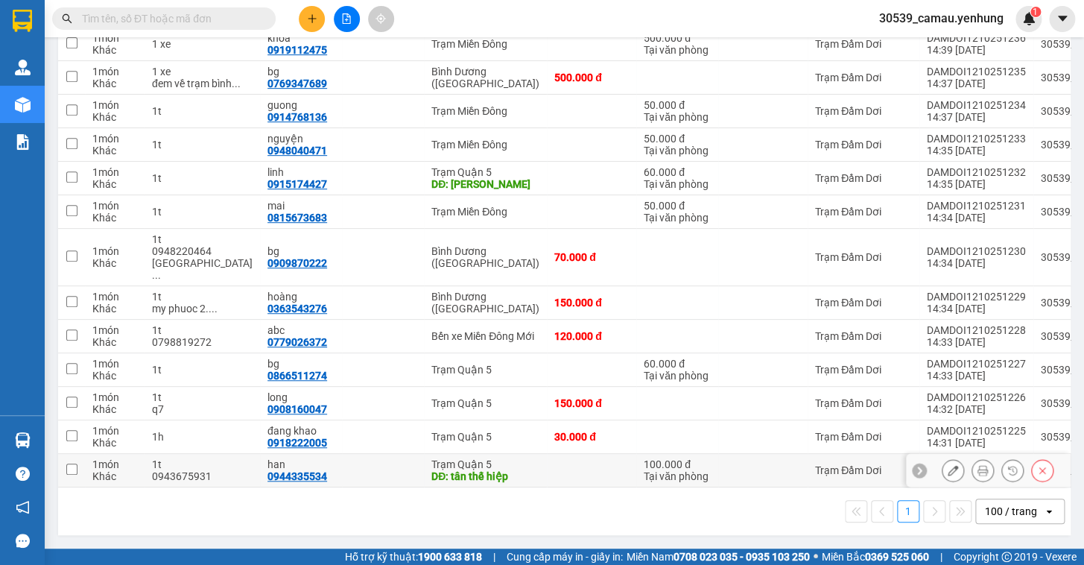
click at [69, 463] on input "checkbox" at bounding box center [71, 468] width 11 height 11
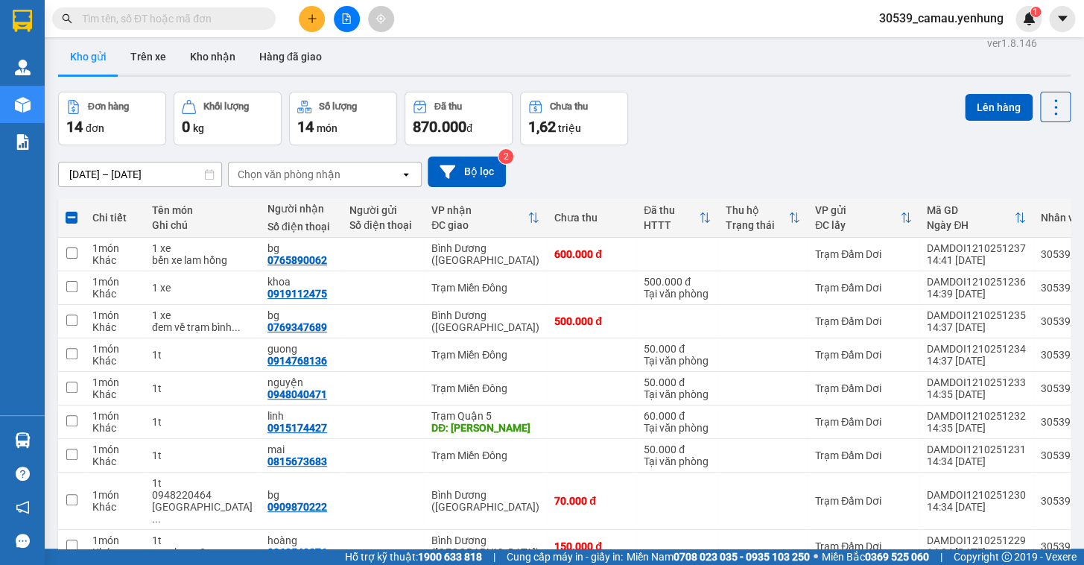
scroll to position [0, 0]
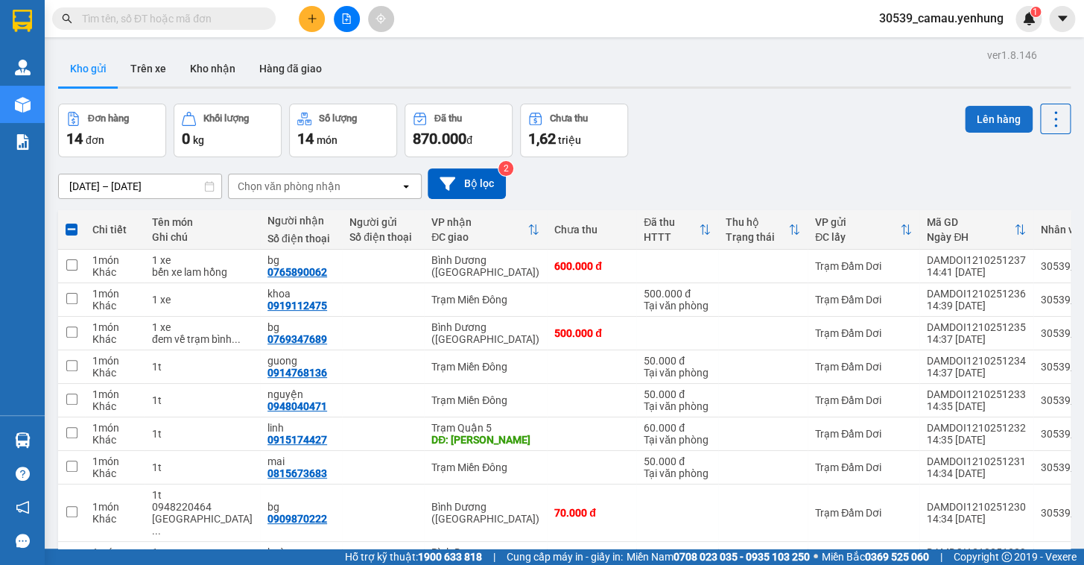
click at [991, 120] on button "Lên hàng" at bounding box center [999, 119] width 68 height 27
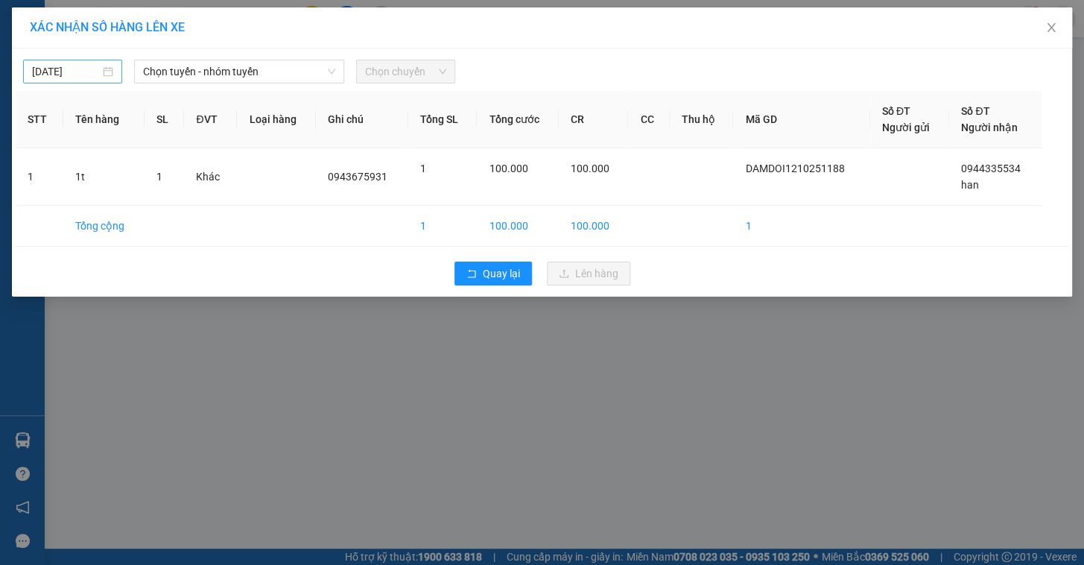
click at [99, 70] on input "[DATE]" at bounding box center [66, 71] width 68 height 16
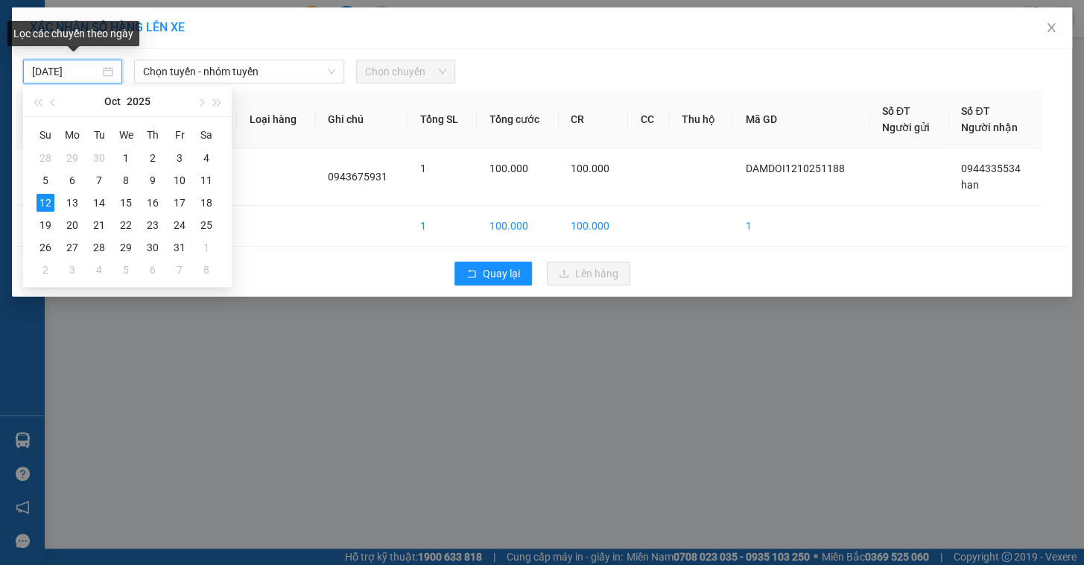
click at [99, 70] on input "[DATE]" at bounding box center [66, 71] width 68 height 16
click at [232, 72] on span "Chọn tuyến - nhóm tuyến" at bounding box center [239, 71] width 192 height 22
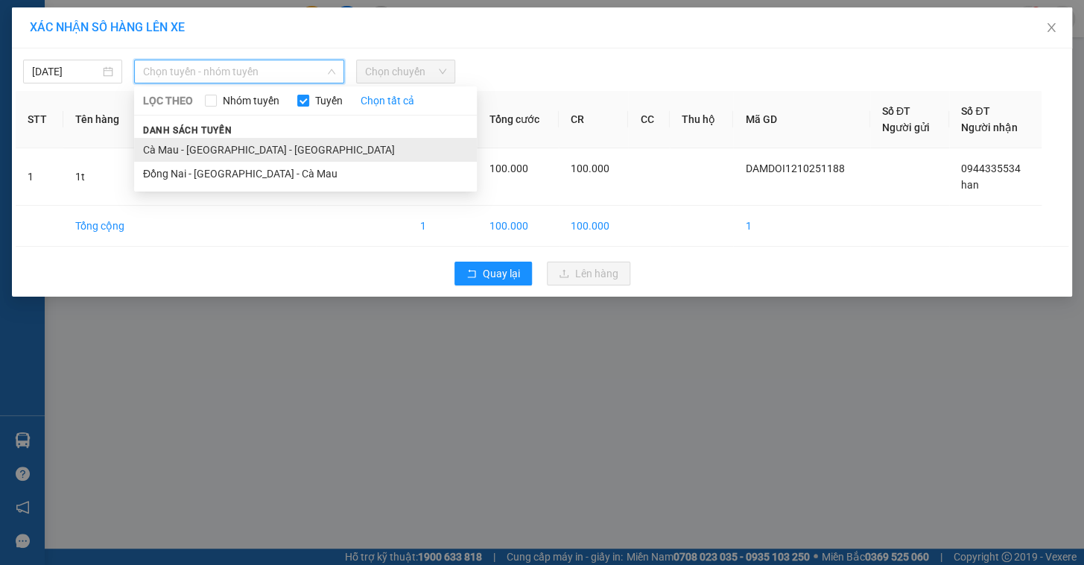
click at [238, 156] on li "Cà Mau - [GEOGRAPHIC_DATA] - [GEOGRAPHIC_DATA]" at bounding box center [305, 150] width 343 height 24
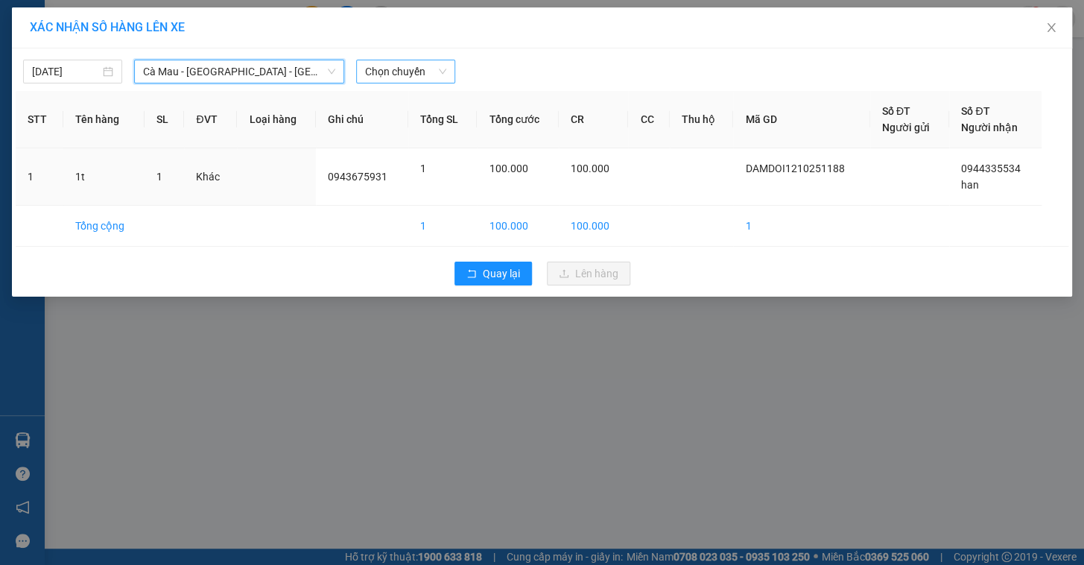
click at [402, 73] on span "Chọn chuyến" at bounding box center [405, 71] width 81 height 22
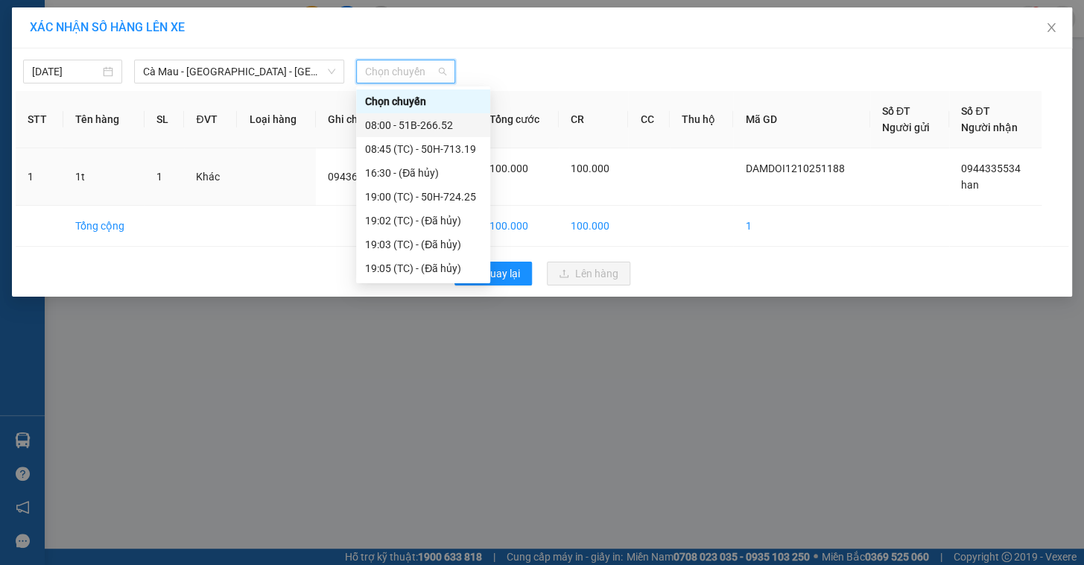
click at [419, 125] on div "08:00 - 51B-266.52" at bounding box center [423, 125] width 116 height 16
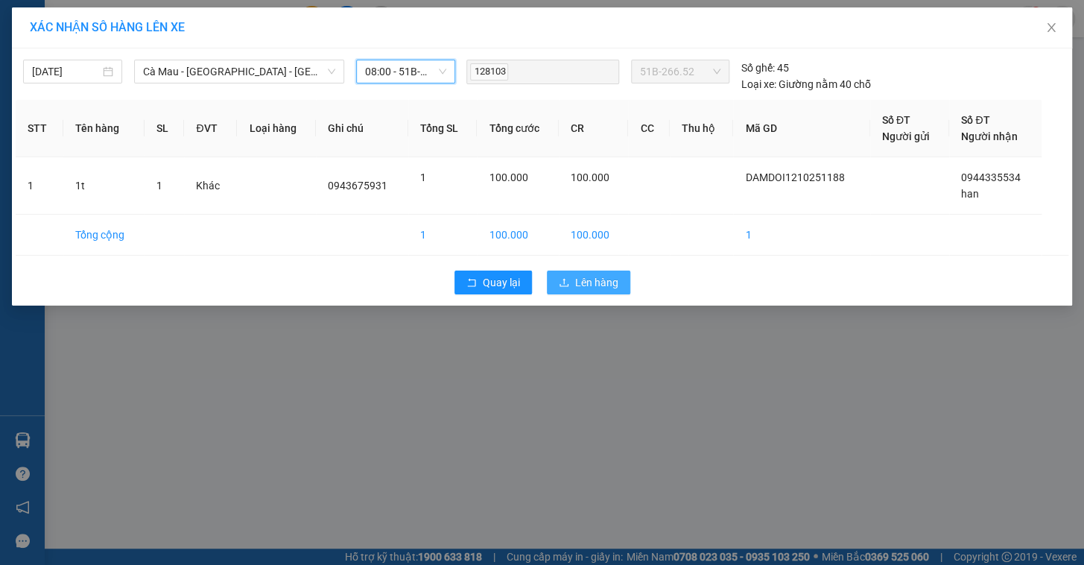
click at [591, 276] on span "Lên hàng" at bounding box center [596, 282] width 43 height 16
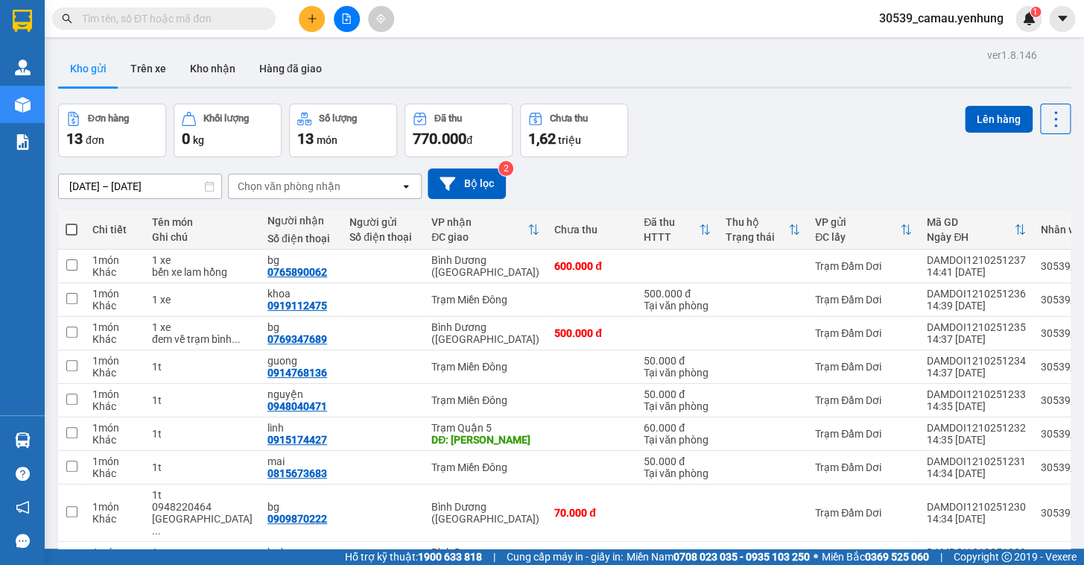
click at [341, 18] on icon "file-add" at bounding box center [346, 18] width 10 height 10
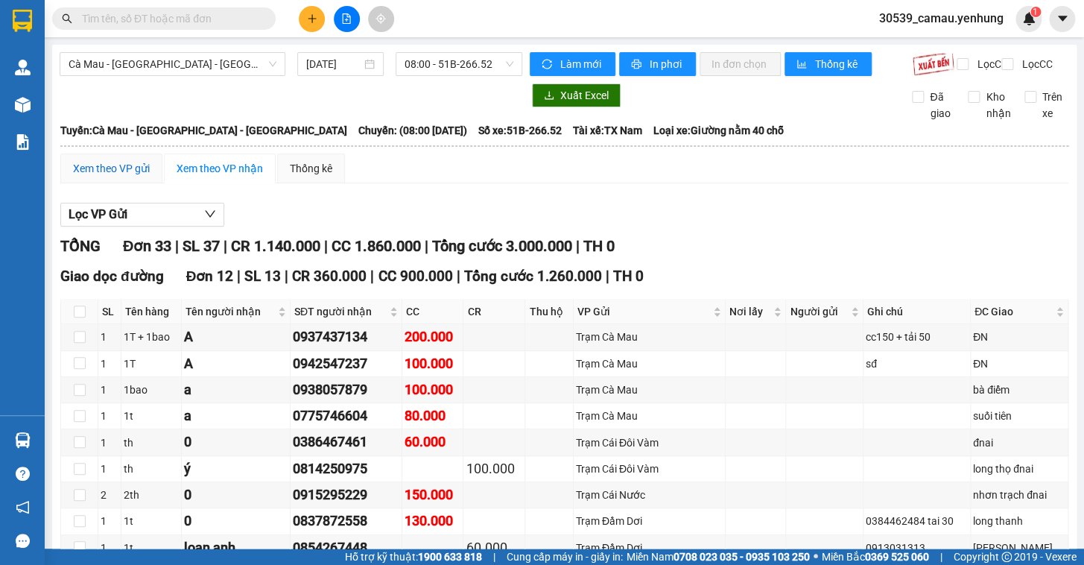
click at [134, 174] on div "Xem theo VP gửi" at bounding box center [111, 168] width 77 height 16
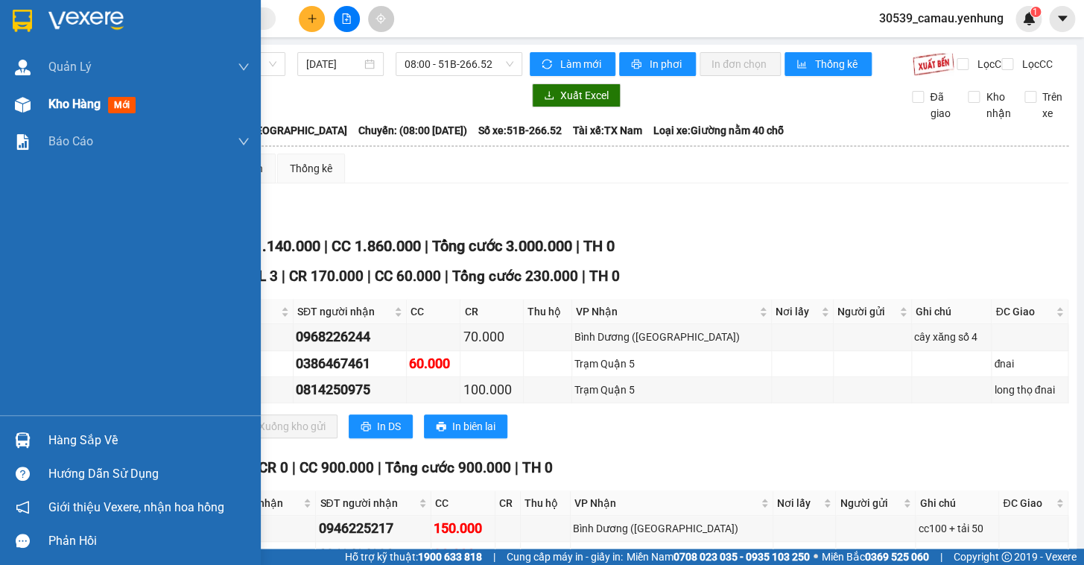
click at [64, 106] on span "Kho hàng" at bounding box center [74, 104] width 52 height 14
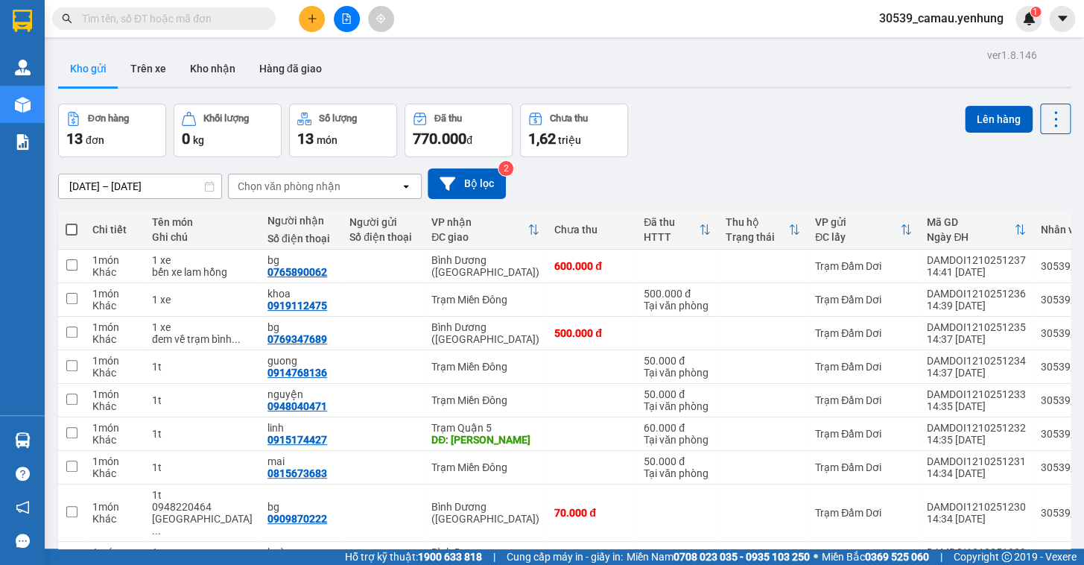
click at [349, 18] on icon "file-add" at bounding box center [346, 18] width 10 height 10
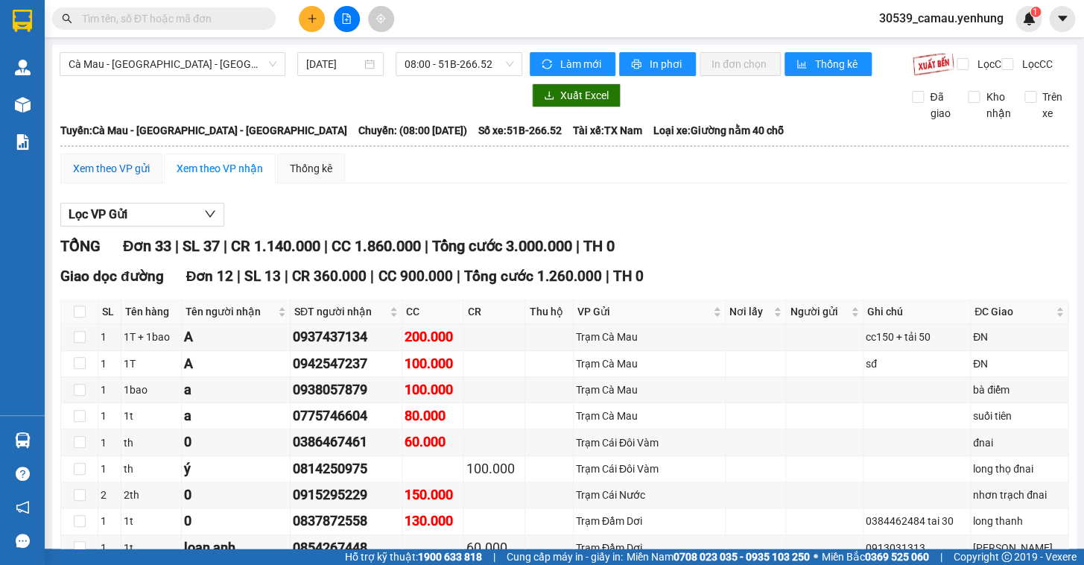
click at [107, 177] on div "Xem theo VP gửi" at bounding box center [111, 168] width 77 height 16
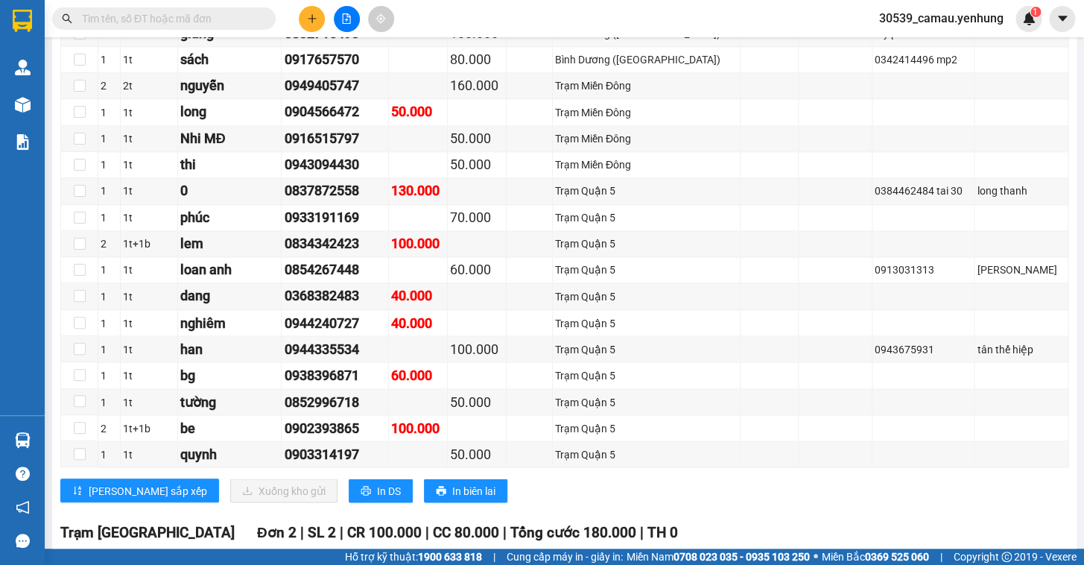
scroll to position [872, 0]
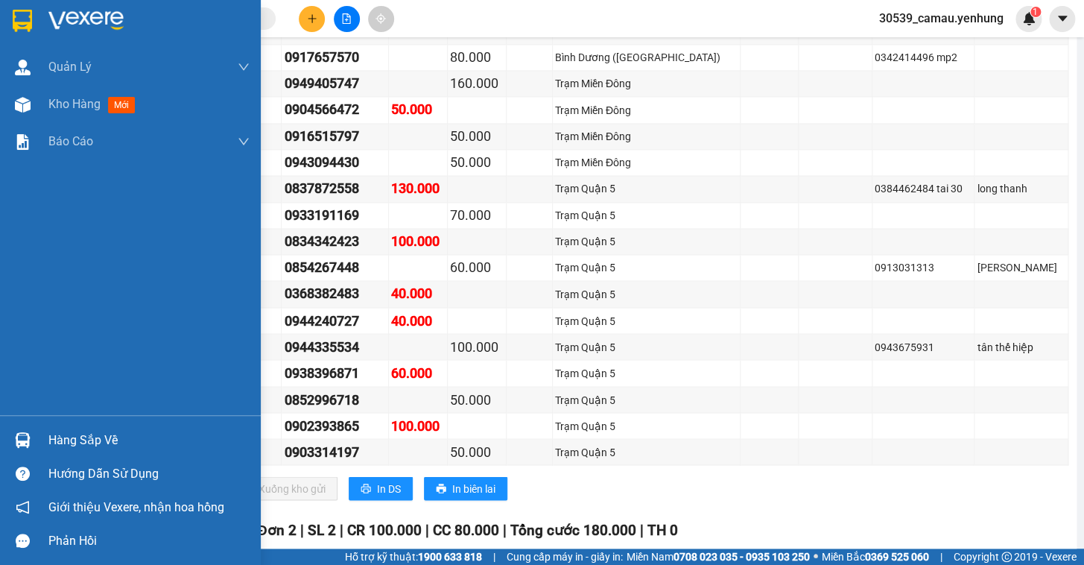
click at [75, 436] on div "Hàng sắp về" at bounding box center [148, 440] width 201 height 22
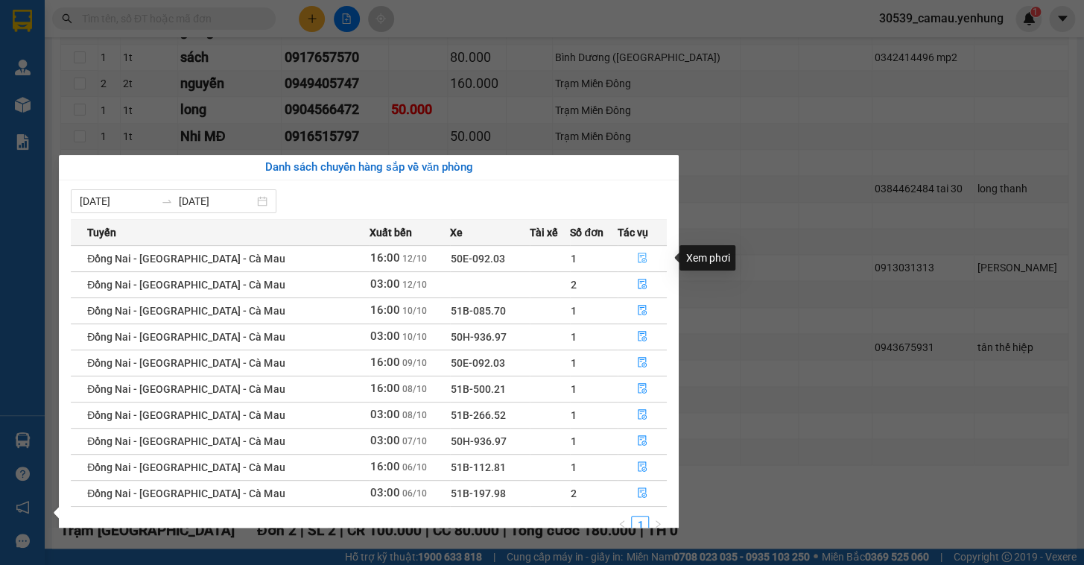
click at [637, 256] on icon "file-done" at bounding box center [642, 258] width 10 height 10
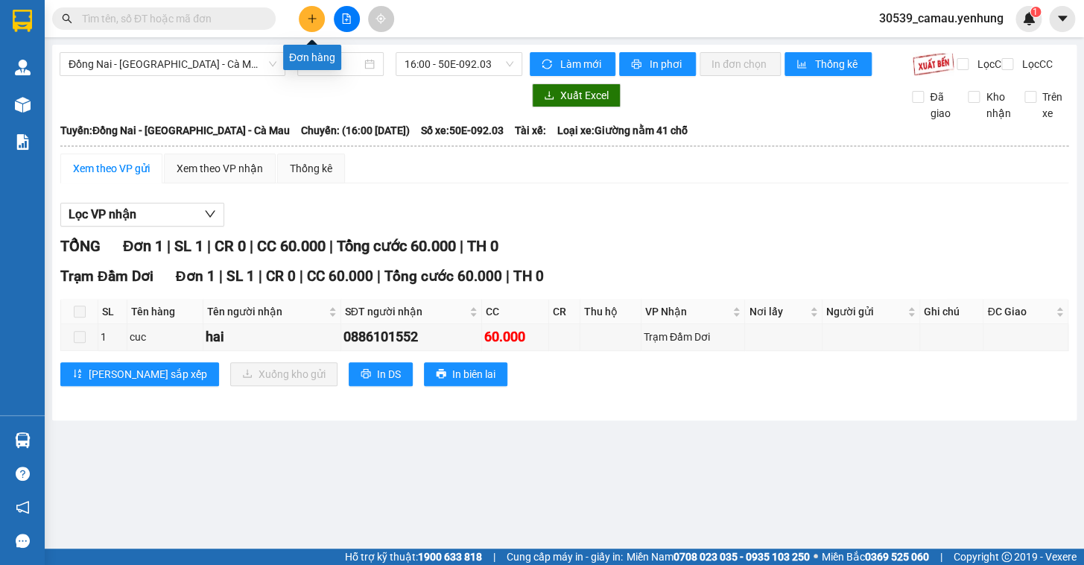
click at [306, 10] on button at bounding box center [312, 19] width 26 height 26
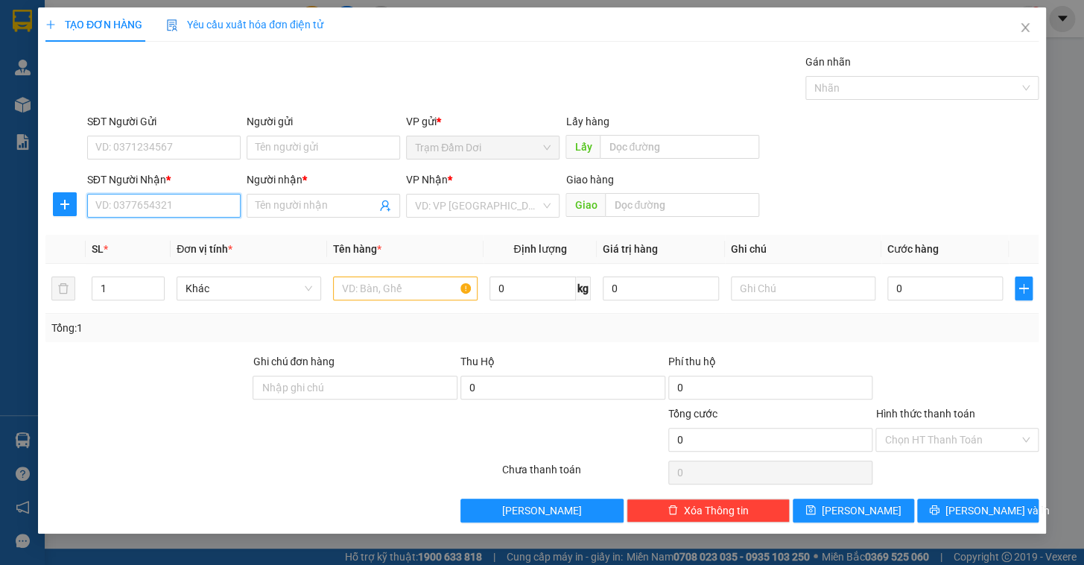
click at [139, 207] on input "SĐT Người Nhận *" at bounding box center [163, 206] width 153 height 24
click at [291, 206] on input "Người nhận *" at bounding box center [316, 205] width 121 height 16
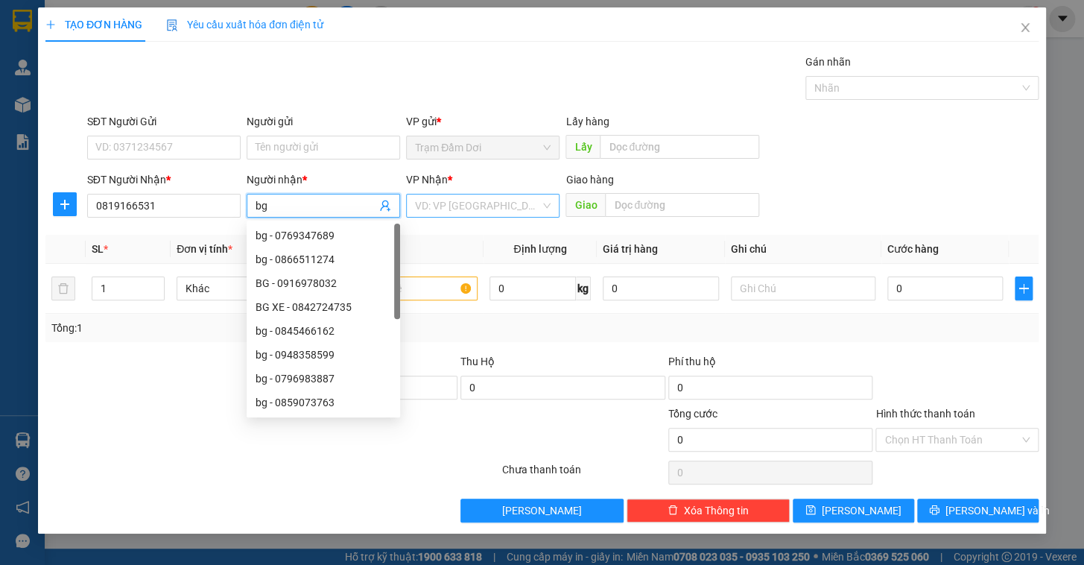
click at [480, 203] on input "search" at bounding box center [477, 205] width 125 height 22
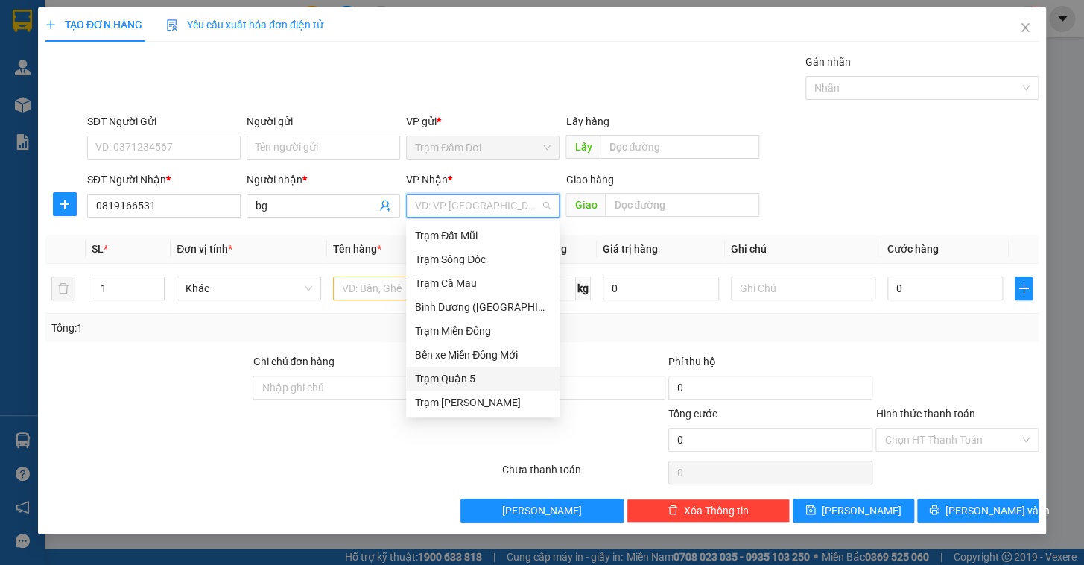
click at [466, 377] on div "Trạm Quận 5" at bounding box center [483, 378] width 136 height 16
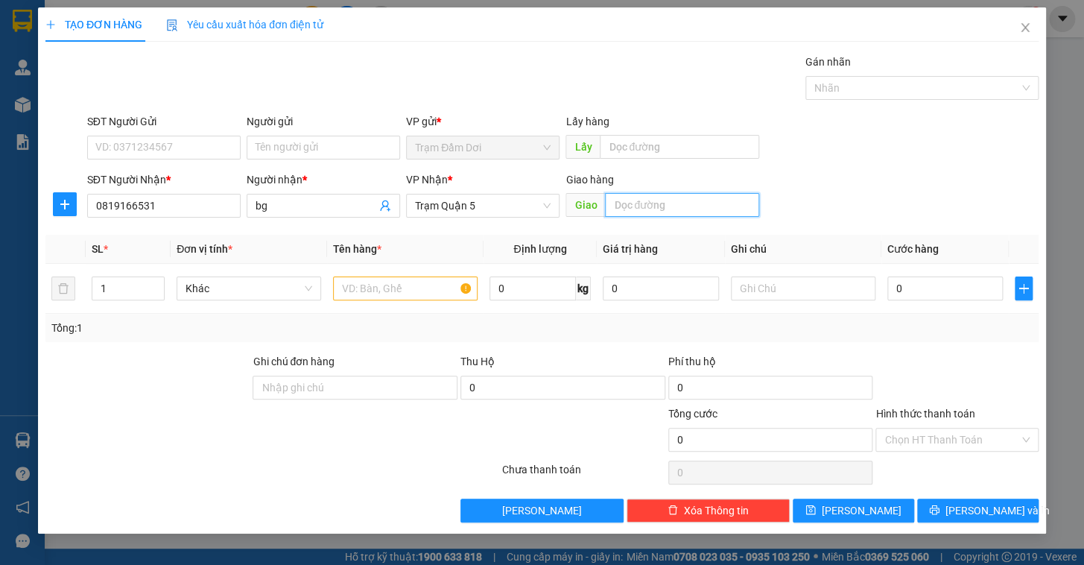
click at [655, 202] on input "text" at bounding box center [682, 205] width 154 height 24
click at [430, 293] on input "text" at bounding box center [405, 288] width 145 height 24
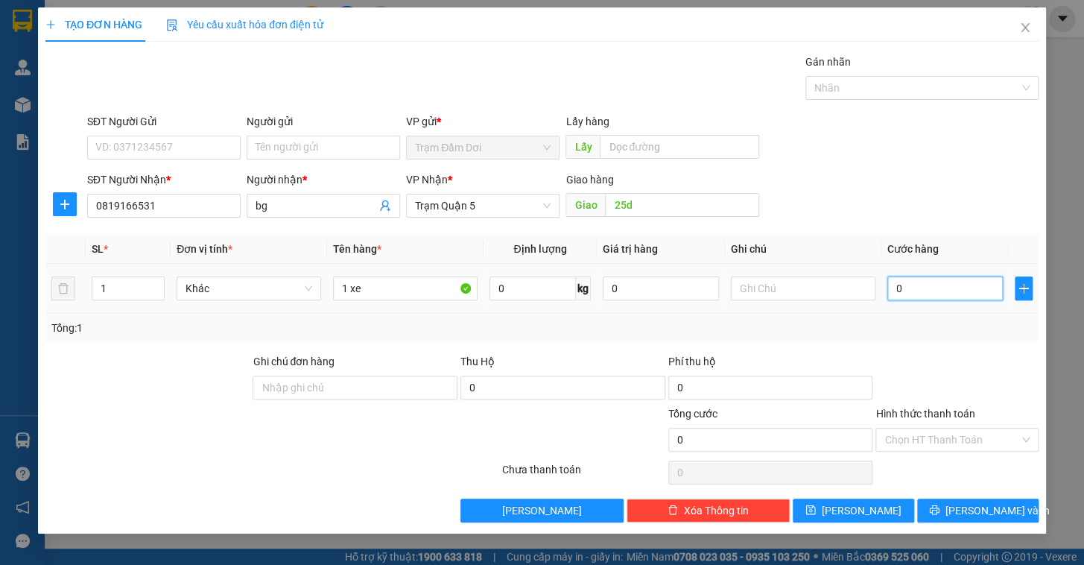
click at [930, 283] on input "0" at bounding box center [945, 288] width 116 height 24
click at [923, 348] on div "Transit Pickup Surcharge Ids Transit Deliver Surcharge Ids Transit Deliver Surc…" at bounding box center [541, 288] width 993 height 469
click at [940, 381] on div at bounding box center [957, 379] width 166 height 52
drag, startPoint x: 933, startPoint y: 440, endPoint x: 933, endPoint y: 449, distance: 9.7
click at [933, 440] on input "Hình thức thanh toán" at bounding box center [951, 439] width 135 height 22
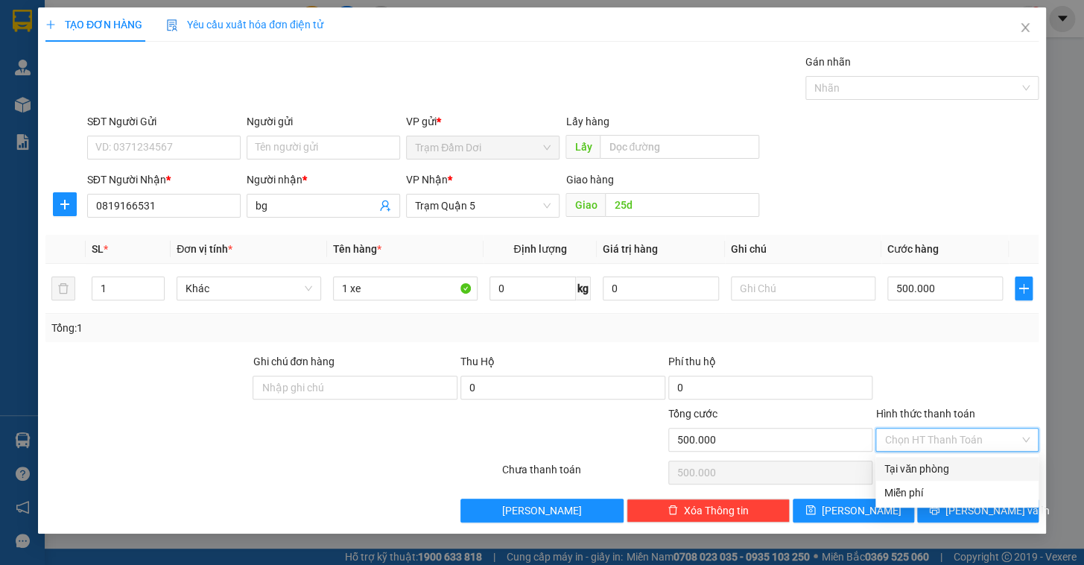
click at [939, 469] on div "Tại văn phòng" at bounding box center [956, 468] width 145 height 16
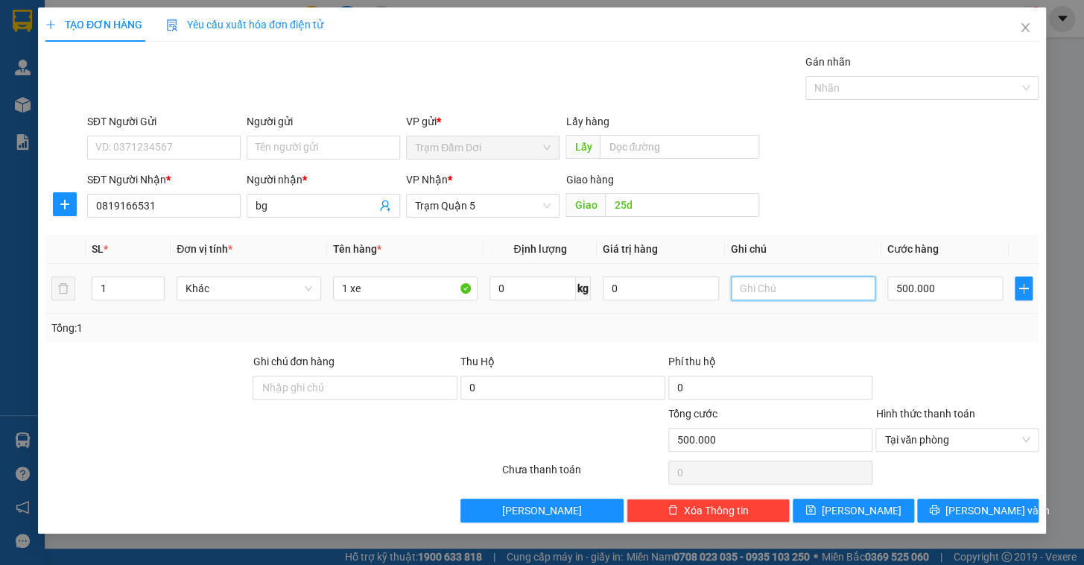
click at [771, 285] on input "text" at bounding box center [803, 288] width 145 height 24
click at [872, 511] on button "[PERSON_NAME]" at bounding box center [853, 510] width 121 height 24
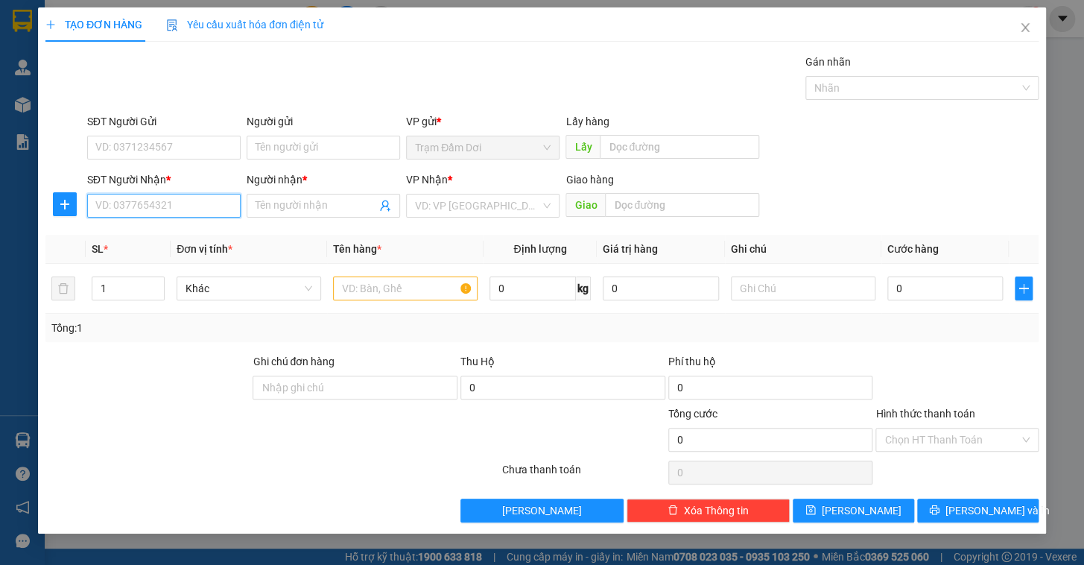
click at [107, 208] on input "SĐT Người Nhận *" at bounding box center [163, 206] width 153 height 24
click at [142, 231] on div "0903930066 - duy" at bounding box center [164, 235] width 136 height 16
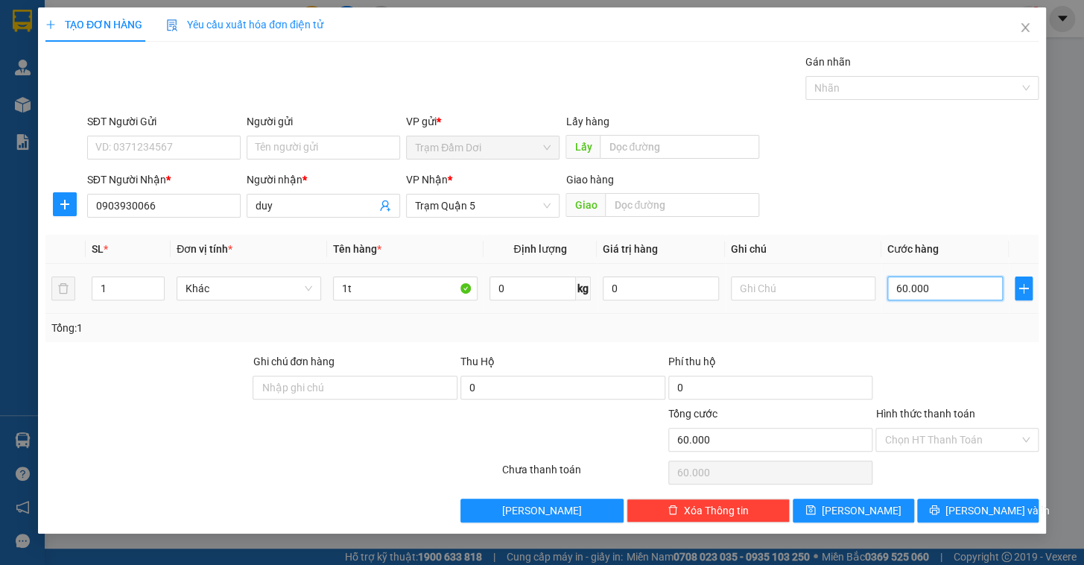
click at [963, 284] on input "60.000" at bounding box center [945, 288] width 116 height 24
click at [936, 354] on div at bounding box center [957, 379] width 166 height 52
drag, startPoint x: 924, startPoint y: 443, endPoint x: 927, endPoint y: 453, distance: 9.9
click at [925, 442] on input "Hình thức thanh toán" at bounding box center [951, 439] width 135 height 22
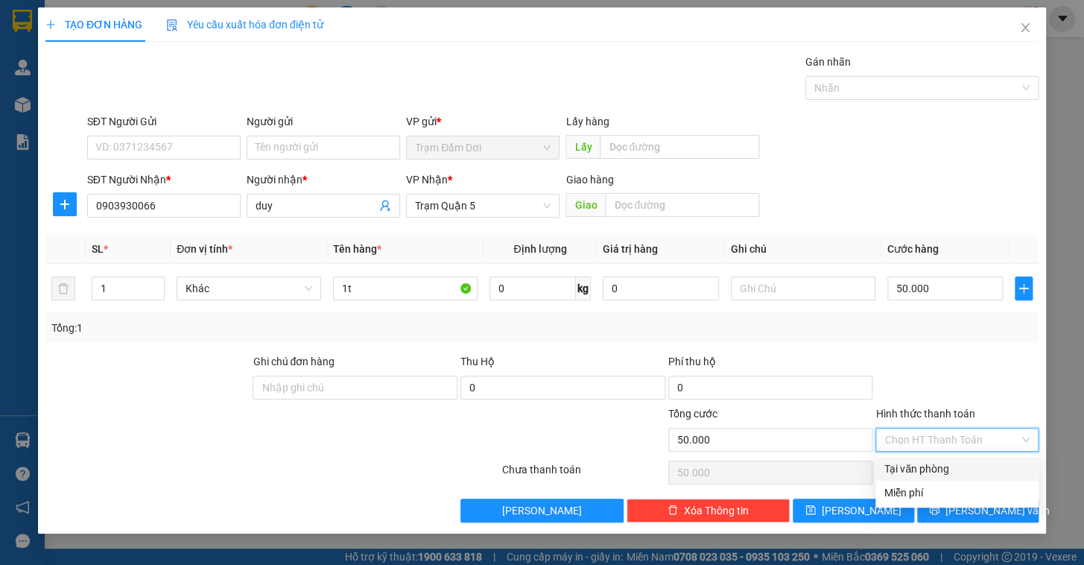
click at [927, 464] on div "Tại văn phòng" at bounding box center [956, 468] width 145 height 16
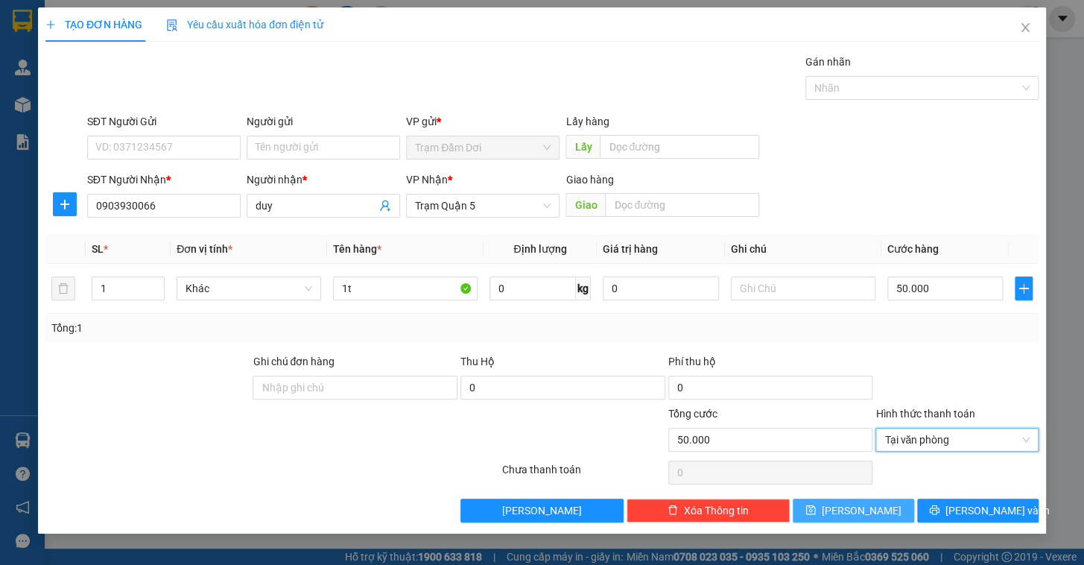
click at [876, 510] on button "[PERSON_NAME]" at bounding box center [853, 510] width 121 height 24
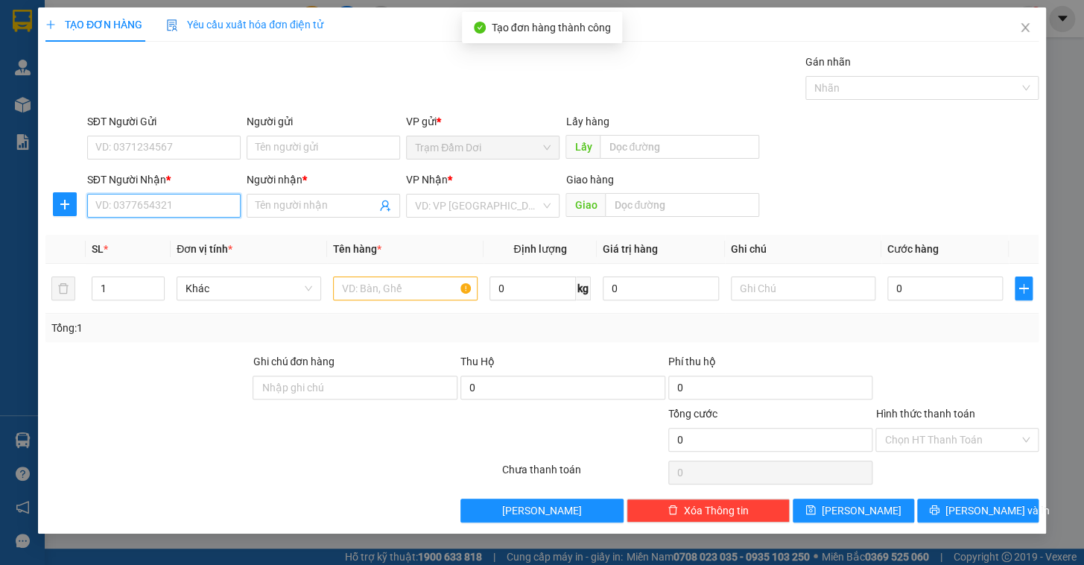
click at [144, 209] on input "SĐT Người Nhận *" at bounding box center [163, 206] width 153 height 24
click at [153, 234] on div "0902603381 - ngoc" at bounding box center [164, 235] width 136 height 16
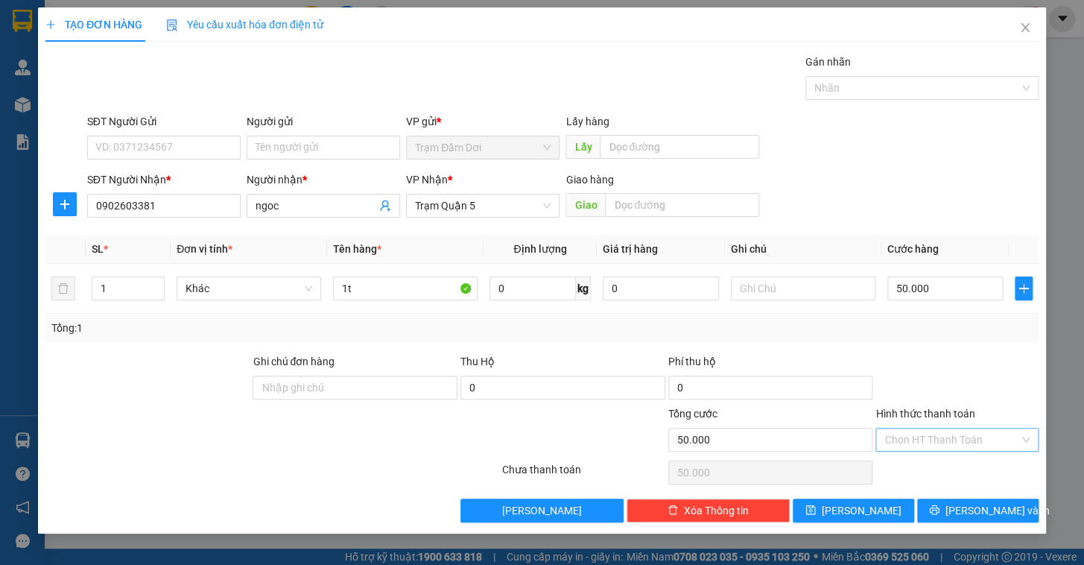
click at [920, 436] on input "Hình thức thanh toán" at bounding box center [951, 439] width 135 height 22
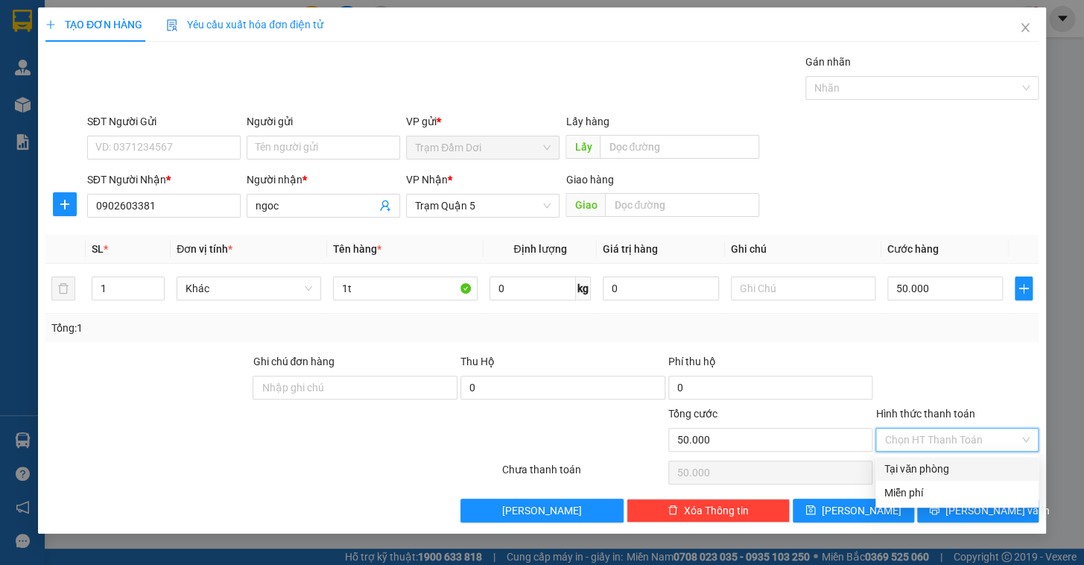
click at [914, 466] on div "Tại văn phòng" at bounding box center [956, 468] width 145 height 16
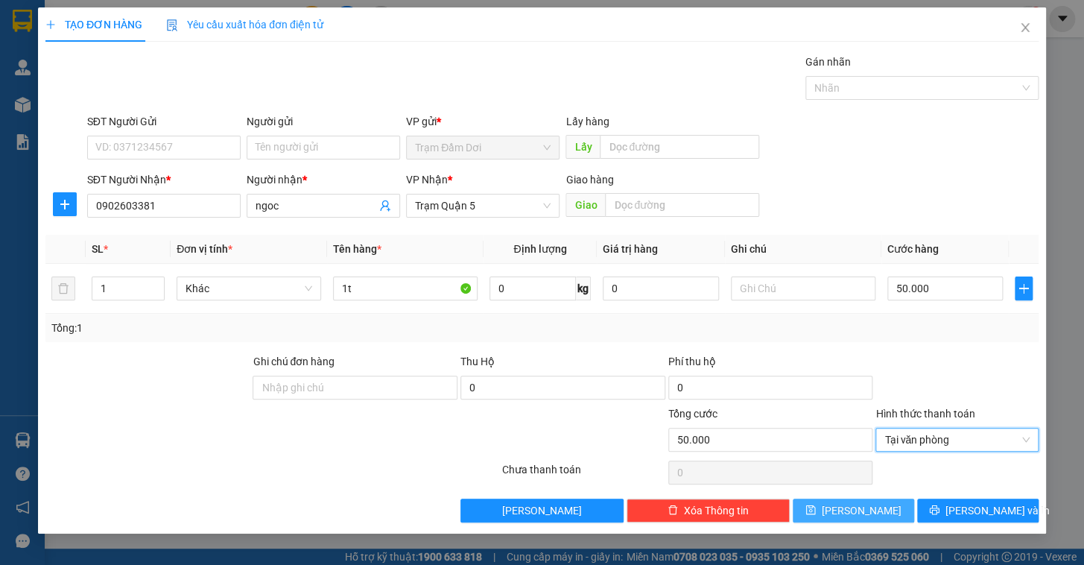
click at [866, 519] on button "[PERSON_NAME]" at bounding box center [853, 510] width 121 height 24
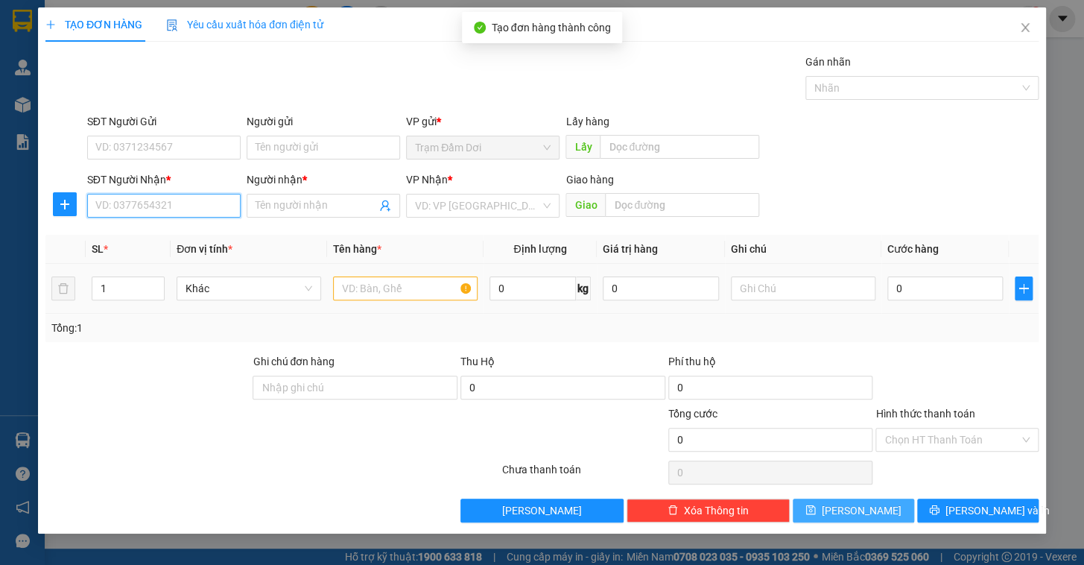
click at [149, 207] on input "SĐT Người Nhận *" at bounding box center [163, 206] width 153 height 24
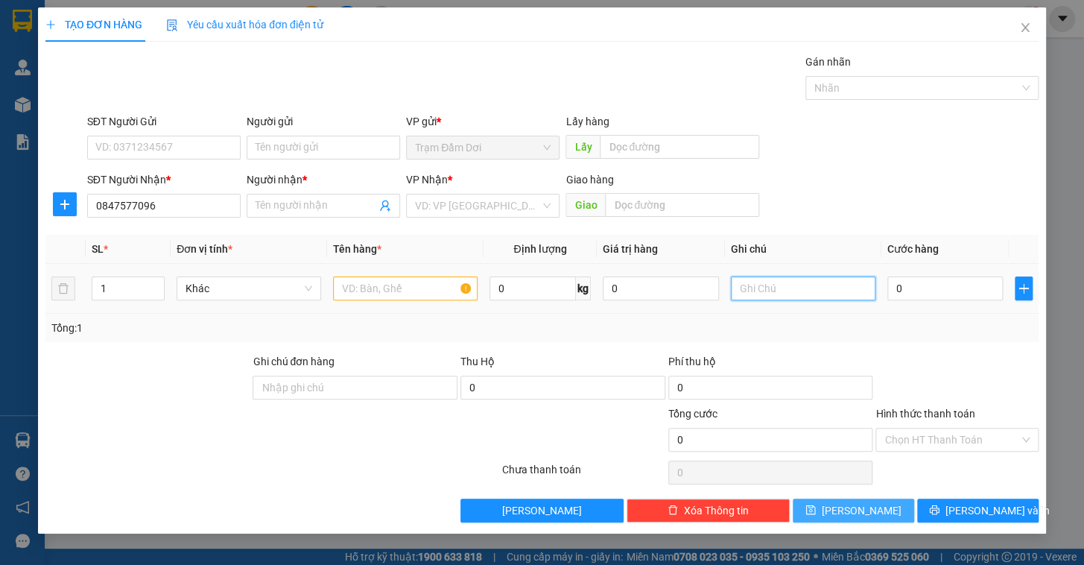
click at [770, 298] on input "text" at bounding box center [803, 288] width 145 height 24
click at [291, 205] on input "Người nhận *" at bounding box center [316, 205] width 121 height 16
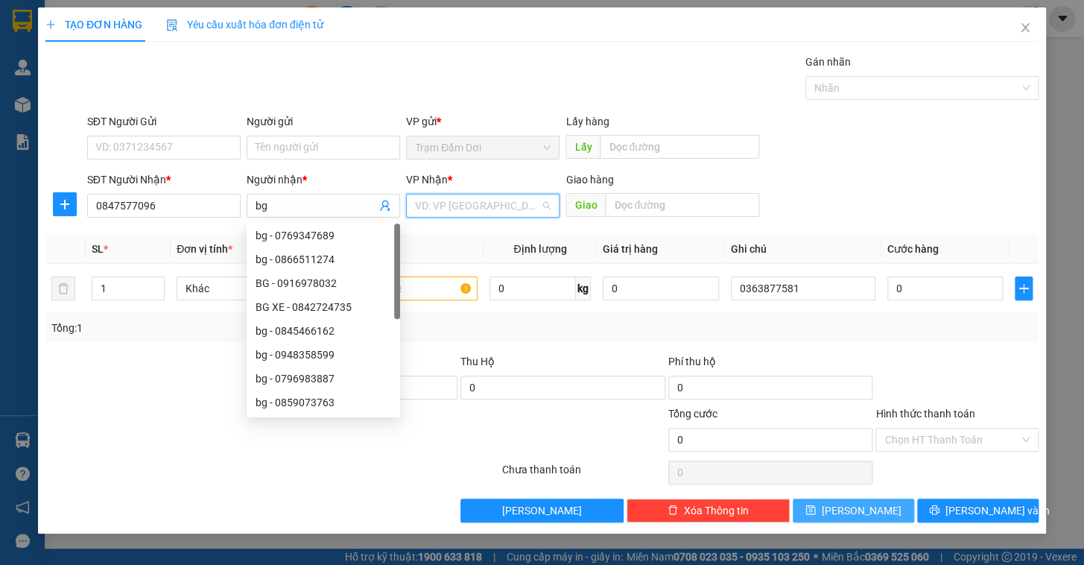
click at [477, 208] on input "search" at bounding box center [477, 205] width 125 height 22
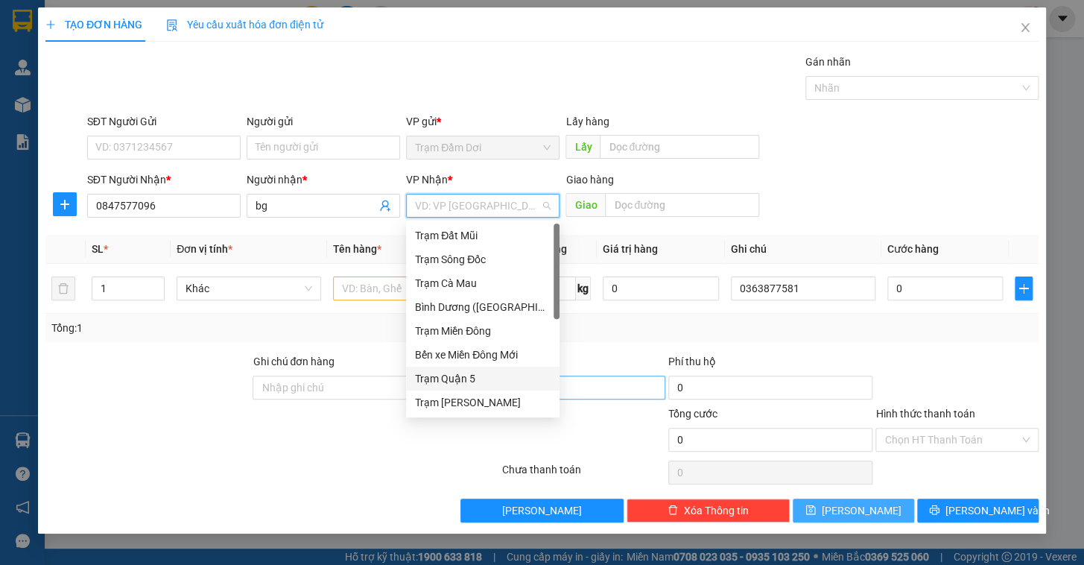
click at [469, 381] on div "Trạm Quận 5" at bounding box center [483, 378] width 136 height 16
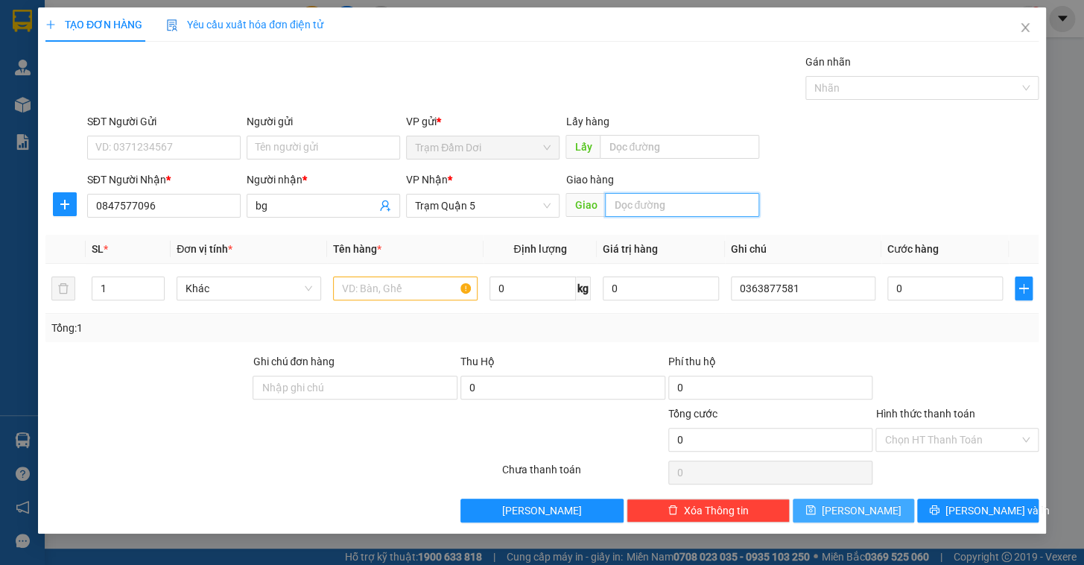
click at [619, 199] on input "text" at bounding box center [682, 205] width 154 height 24
click at [382, 294] on input "text" at bounding box center [405, 288] width 145 height 24
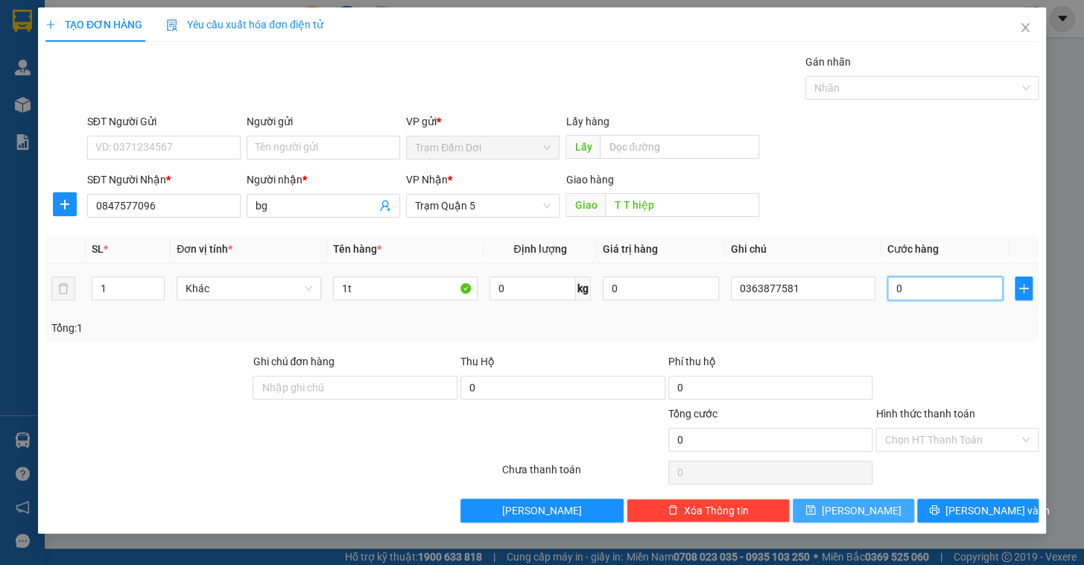
click at [934, 284] on input "0" at bounding box center [945, 288] width 116 height 24
click at [909, 342] on div "Transit Pickup Surcharge Ids Transit Deliver Surcharge Ids Transit Deliver Surc…" at bounding box center [541, 288] width 993 height 469
click at [883, 507] on button "[PERSON_NAME]" at bounding box center [853, 510] width 121 height 24
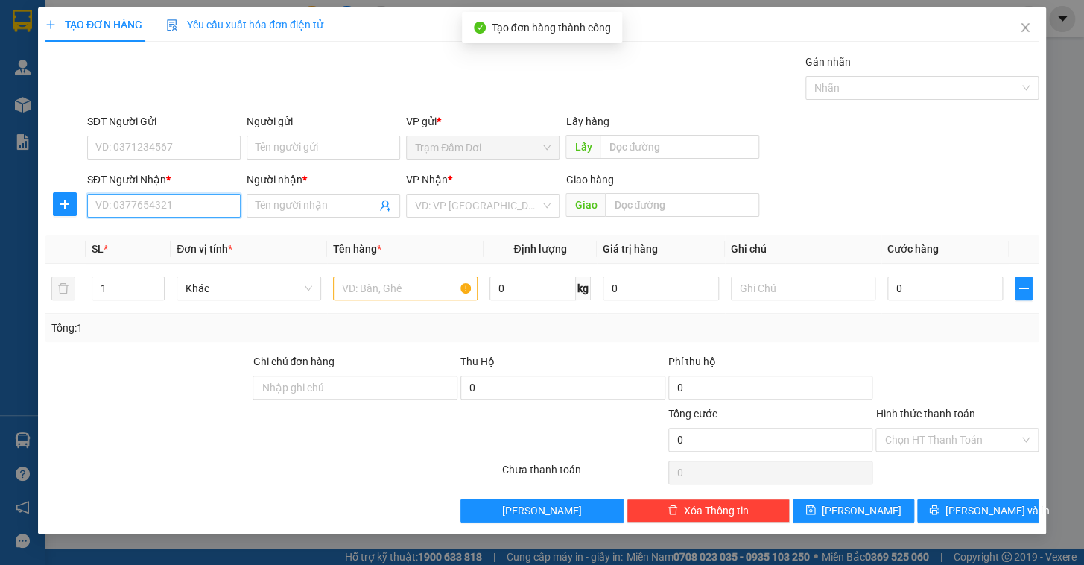
click at [133, 213] on input "SĐT Người Nhận *" at bounding box center [163, 206] width 153 height 24
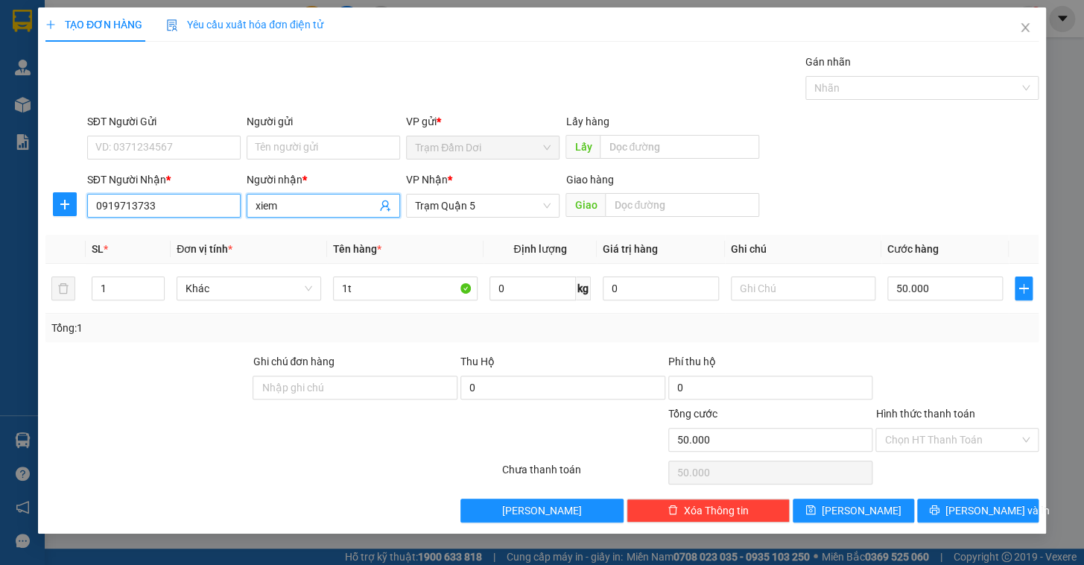
click at [188, 213] on input "0919713733" at bounding box center [163, 206] width 153 height 24
click at [145, 236] on div "0919713733 - xiem" at bounding box center [164, 235] width 136 height 16
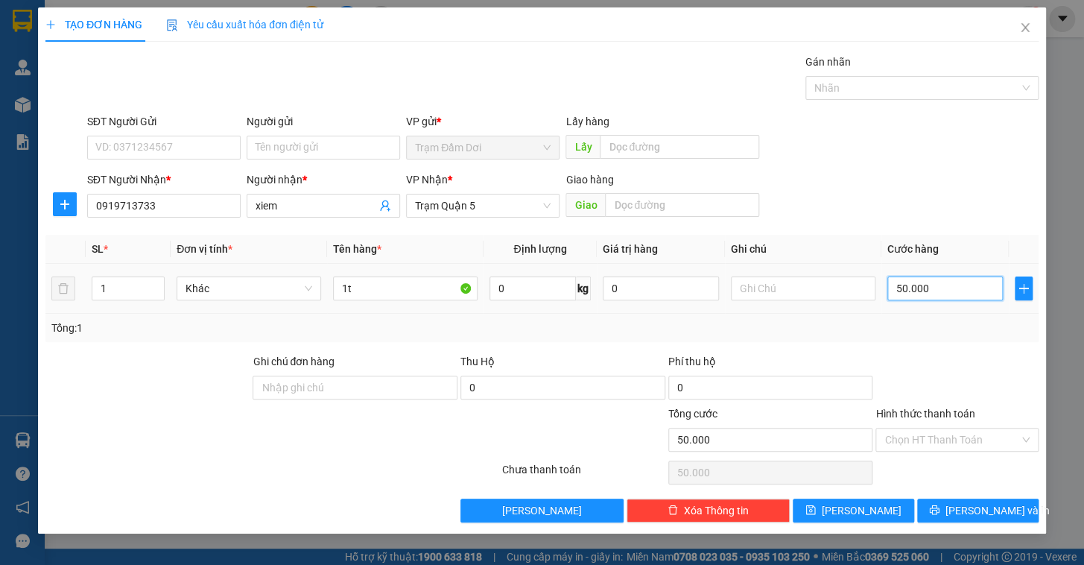
click at [950, 289] on input "50.000" at bounding box center [945, 288] width 116 height 24
drag, startPoint x: 958, startPoint y: 331, endPoint x: 959, endPoint y: 362, distance: 31.3
click at [959, 331] on div "Tổng: 1" at bounding box center [541, 328] width 981 height 16
click at [883, 501] on button "[PERSON_NAME]" at bounding box center [853, 510] width 121 height 24
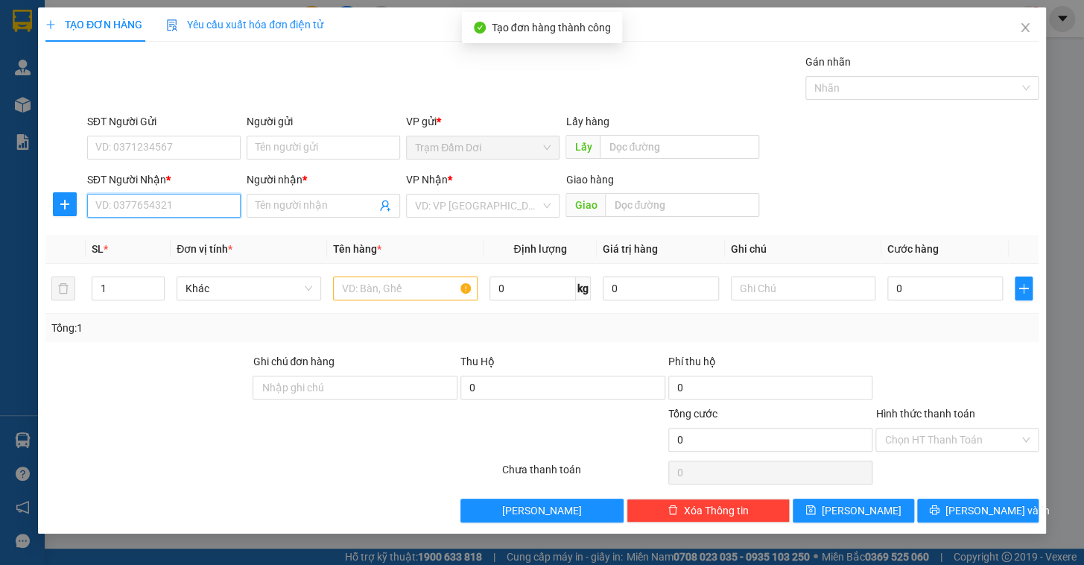
click at [147, 203] on input "SĐT Người Nhận *" at bounding box center [163, 206] width 153 height 24
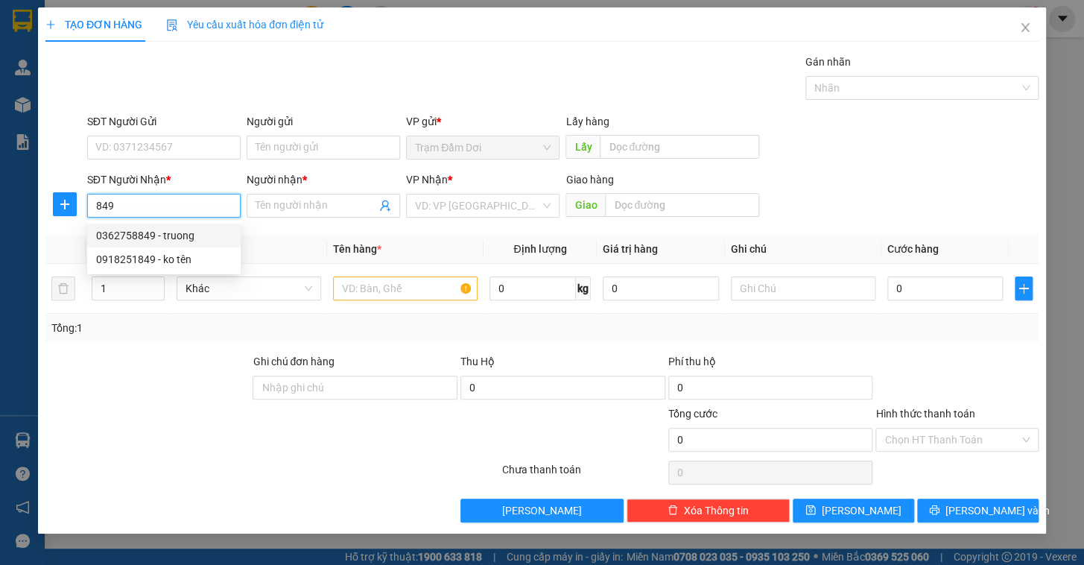
click at [147, 235] on div "0362758849 - truong" at bounding box center [164, 235] width 136 height 16
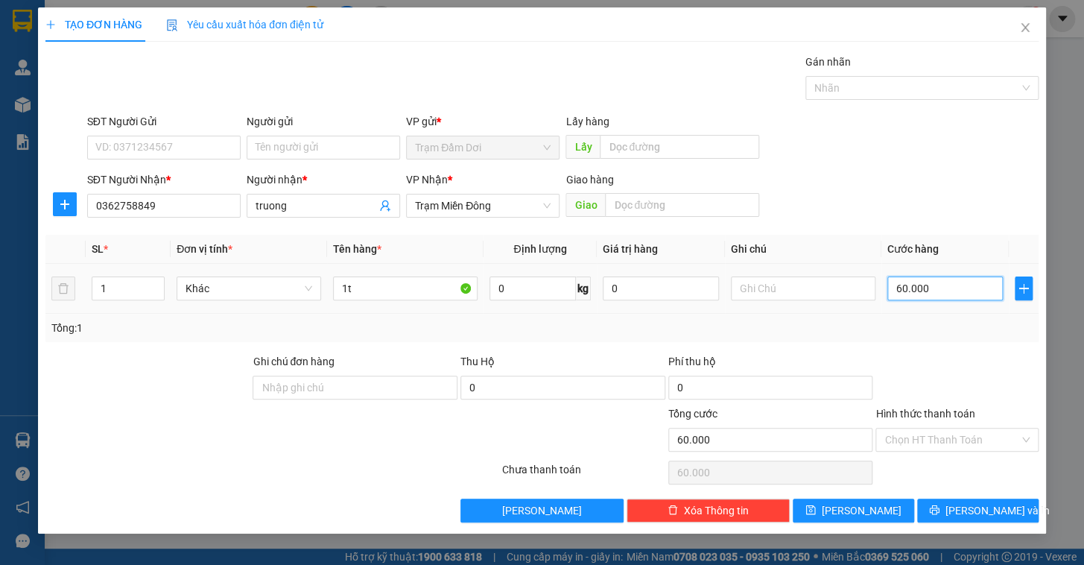
click at [957, 284] on input "60.000" at bounding box center [945, 288] width 116 height 24
drag, startPoint x: 957, startPoint y: 348, endPoint x: 952, endPoint y: 355, distance: 8.1
click at [957, 349] on div "Transit Pickup Surcharge Ids Transit Deliver Surcharge Ids Transit Deliver Surc…" at bounding box center [541, 288] width 993 height 469
click at [933, 431] on input "Hình thức thanh toán" at bounding box center [951, 439] width 135 height 22
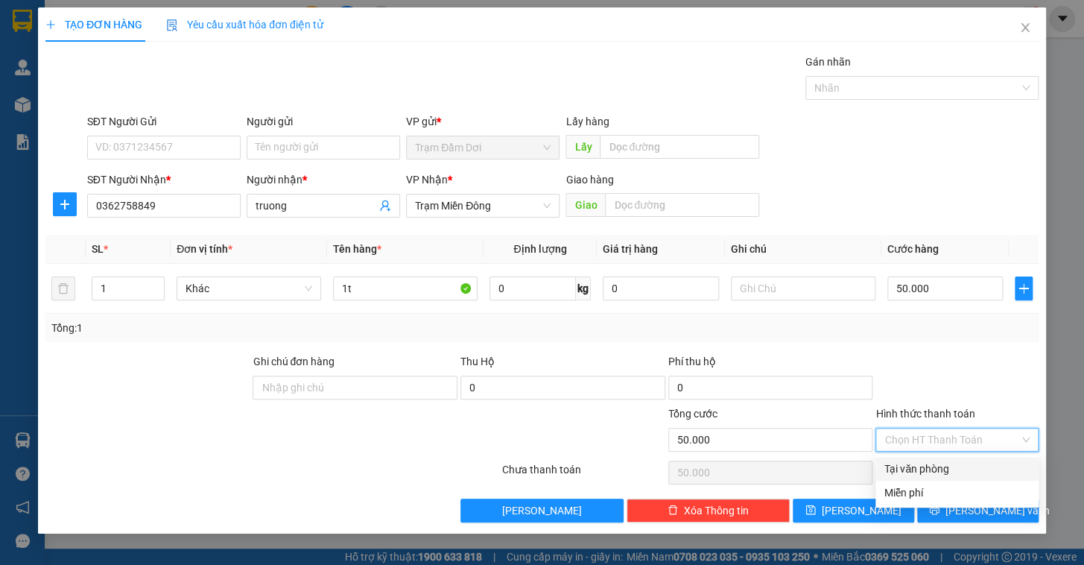
click at [930, 463] on div "Tại văn phòng" at bounding box center [956, 468] width 145 height 16
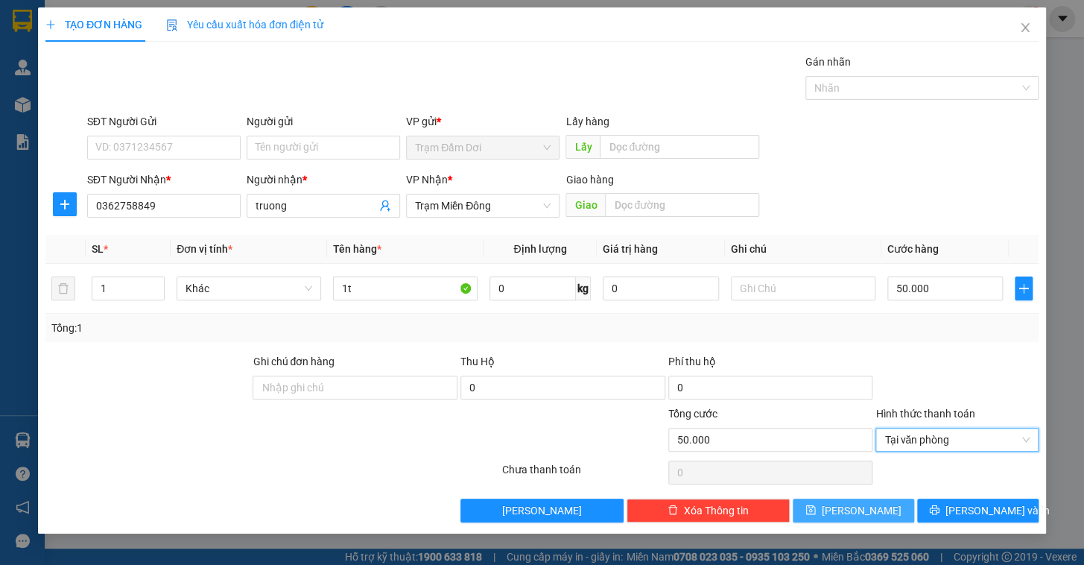
click at [857, 508] on span "[PERSON_NAME]" at bounding box center [862, 510] width 80 height 16
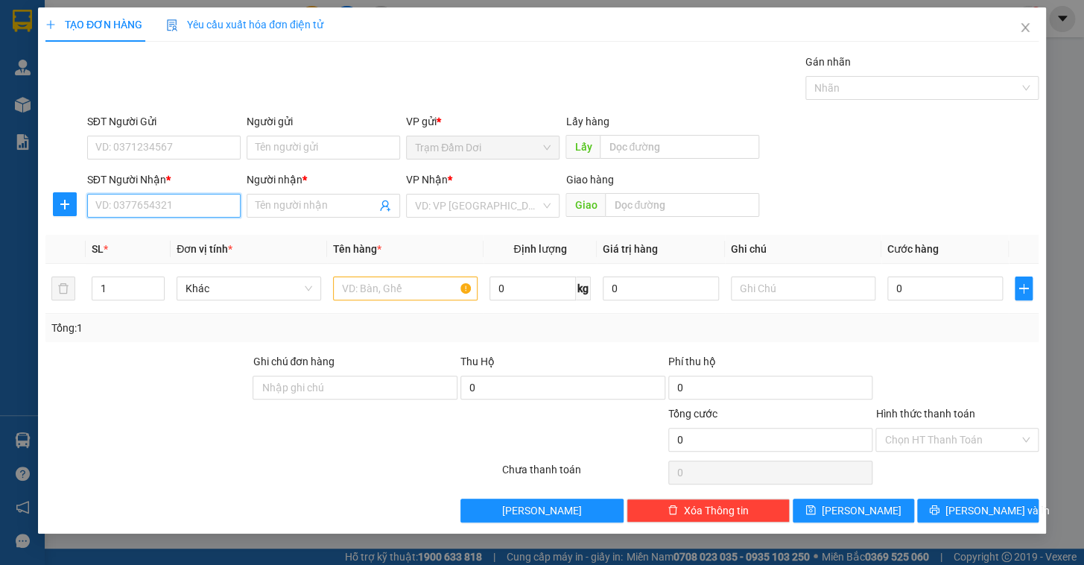
click at [133, 195] on input "SĐT Người Nhận *" at bounding box center [163, 206] width 153 height 24
click at [175, 263] on div "0943605634 - quyên" at bounding box center [164, 259] width 136 height 16
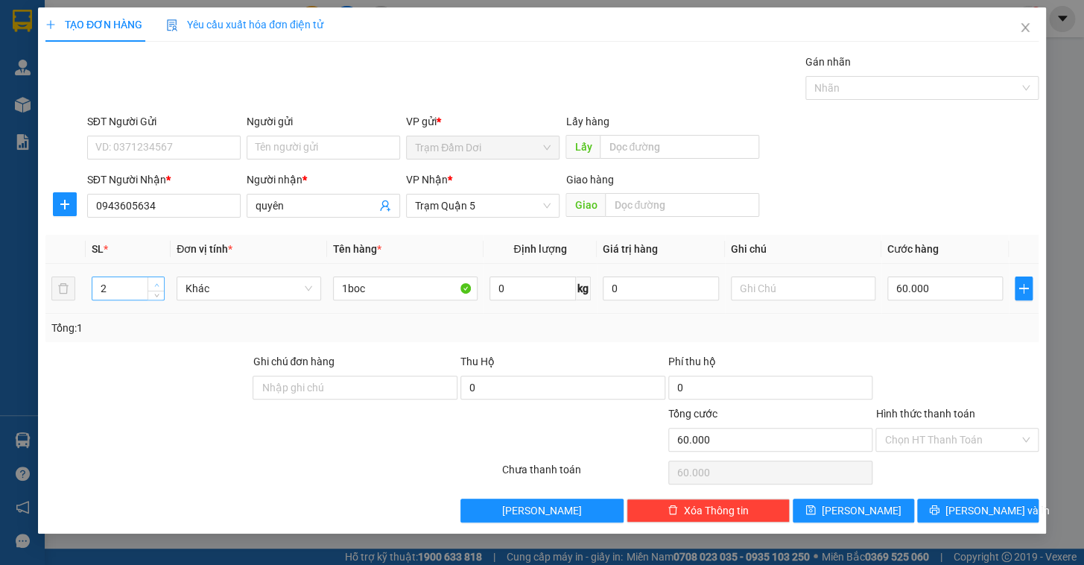
click at [156, 283] on icon "up" at bounding box center [156, 284] width 5 height 5
drag, startPoint x: 387, startPoint y: 289, endPoint x: 349, endPoint y: 289, distance: 38.7
click at [349, 289] on input "1boc" at bounding box center [405, 288] width 145 height 24
click at [944, 284] on input "60.000" at bounding box center [945, 288] width 116 height 24
click at [948, 331] on div "Tổng: 2" at bounding box center [541, 328] width 981 height 16
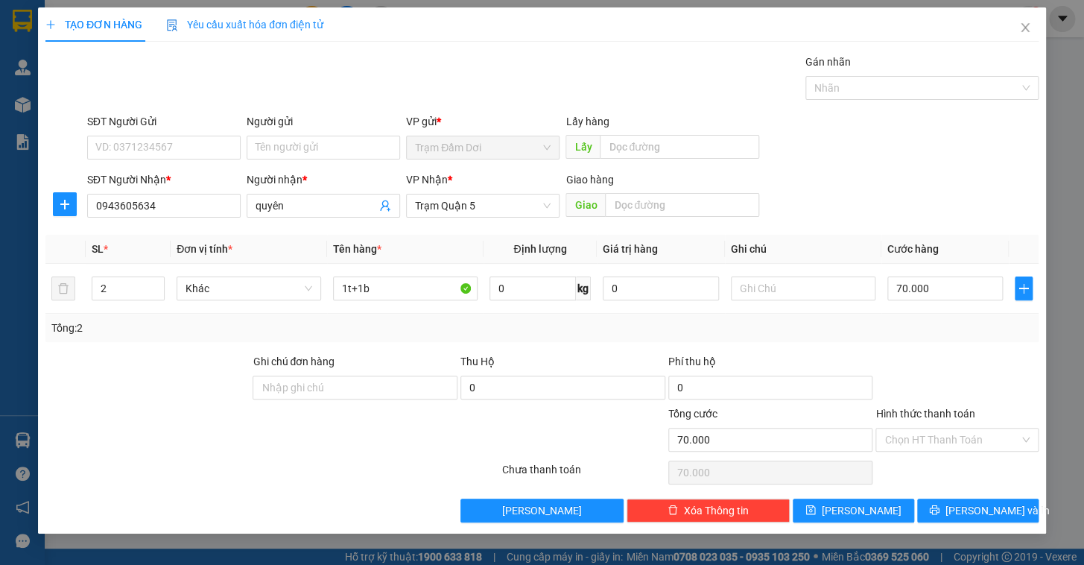
click at [921, 424] on div "Hình thức thanh toán" at bounding box center [956, 416] width 163 height 22
click at [916, 459] on div "Chọn HT Thanh Toán" at bounding box center [957, 472] width 166 height 30
click at [916, 440] on input "Hình thức thanh toán" at bounding box center [951, 439] width 135 height 22
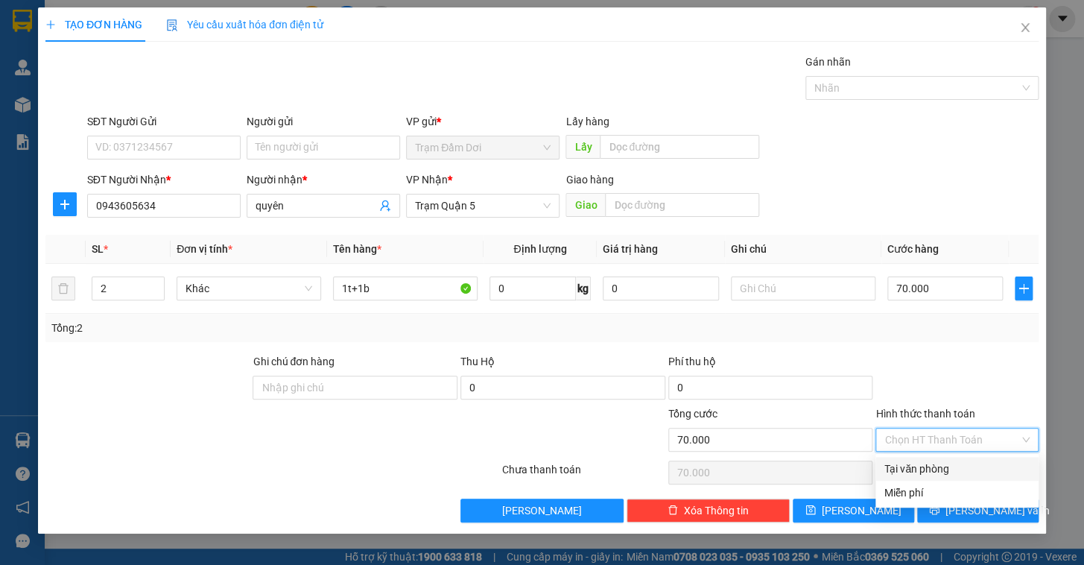
click at [916, 475] on div "Tại văn phòng" at bounding box center [956, 468] width 145 height 16
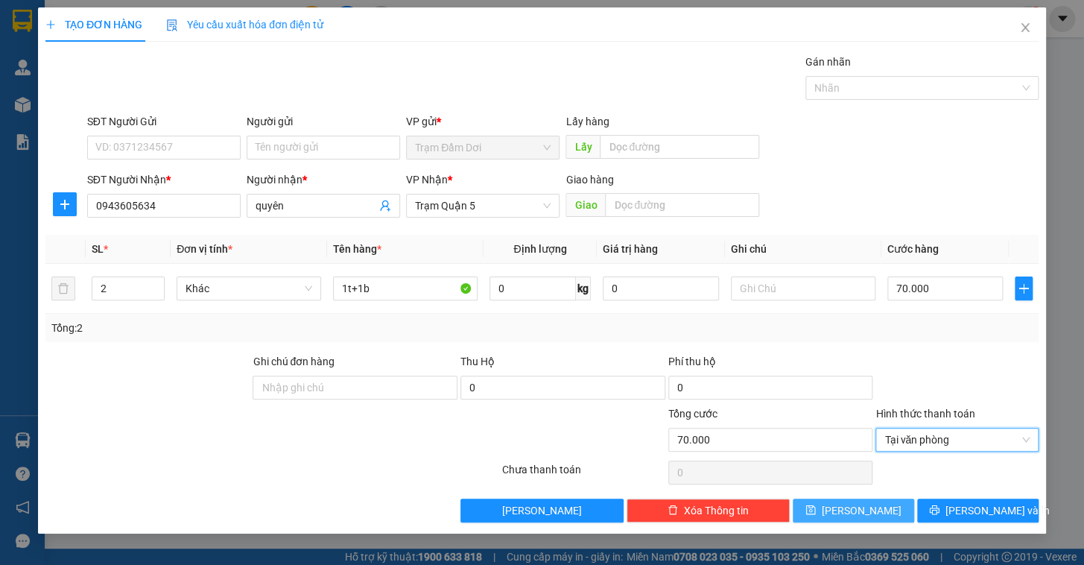
click at [886, 519] on button "[PERSON_NAME]" at bounding box center [853, 510] width 121 height 24
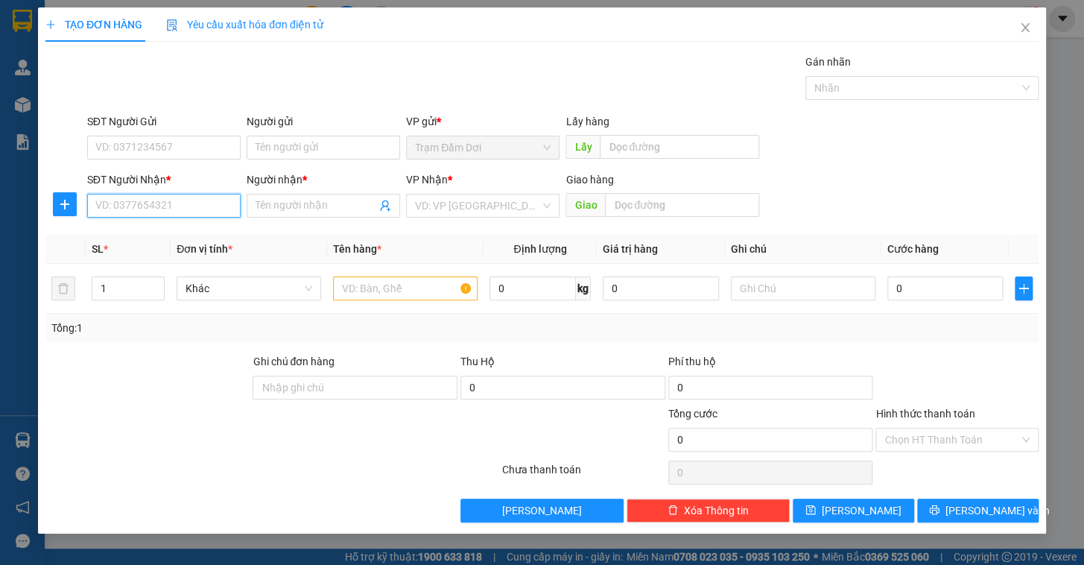
click at [139, 212] on input "SĐT Người Nhận *" at bounding box center [163, 206] width 153 height 24
click at [157, 235] on div "0903092909 - quyen" at bounding box center [164, 235] width 136 height 16
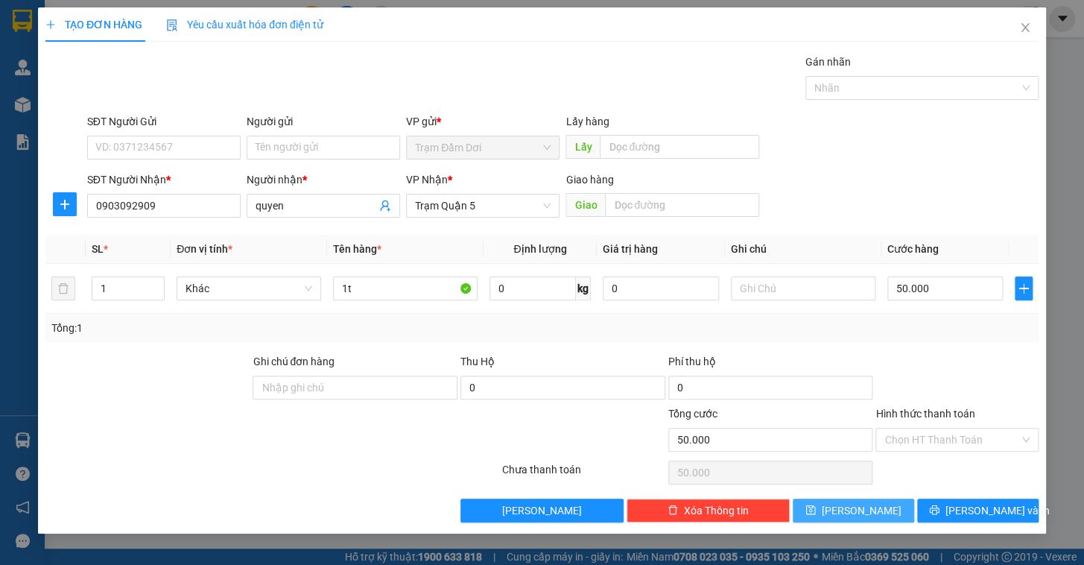
click at [857, 503] on span "[PERSON_NAME]" at bounding box center [862, 510] width 80 height 16
